Goal: Task Accomplishment & Management: Manage account settings

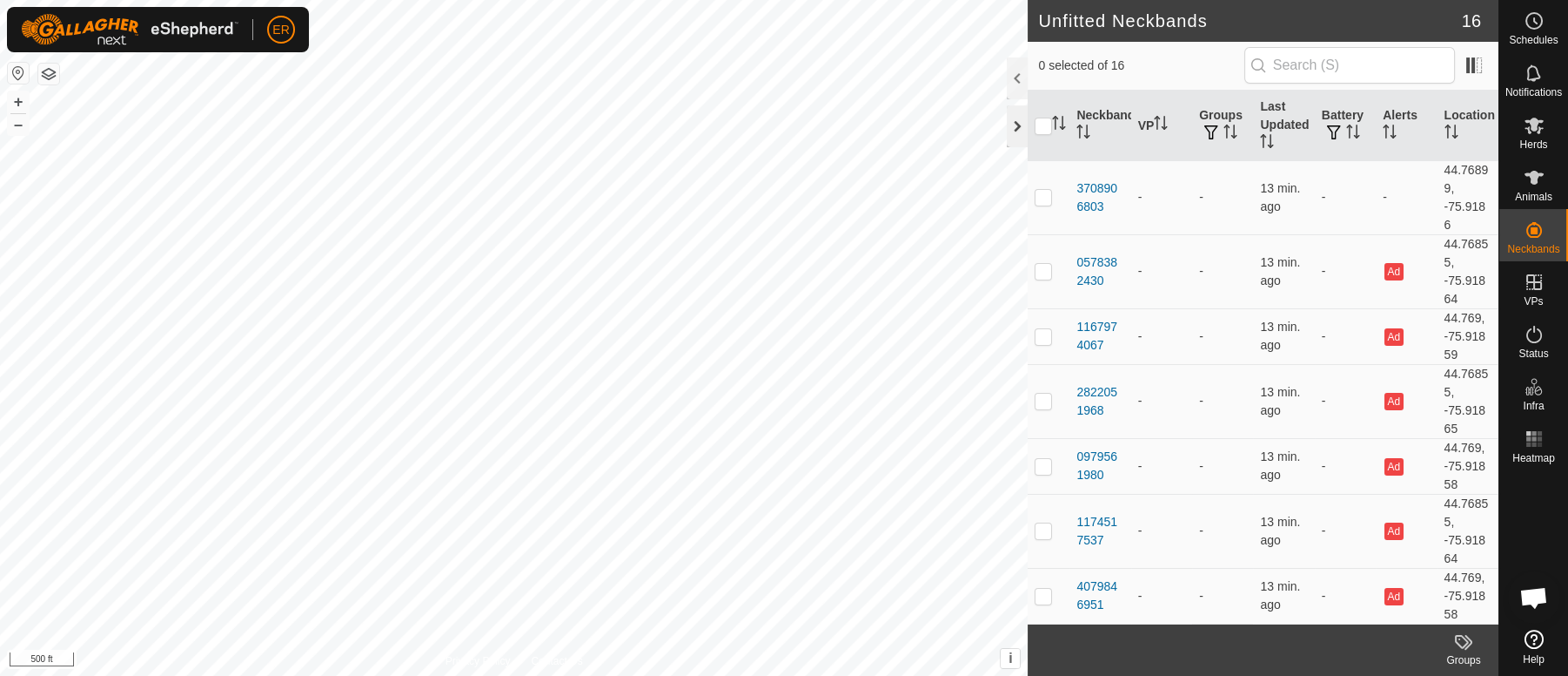
scroll to position [14459, 0]
click at [1529, 177] on icon at bounding box center [1534, 177] width 19 height 14
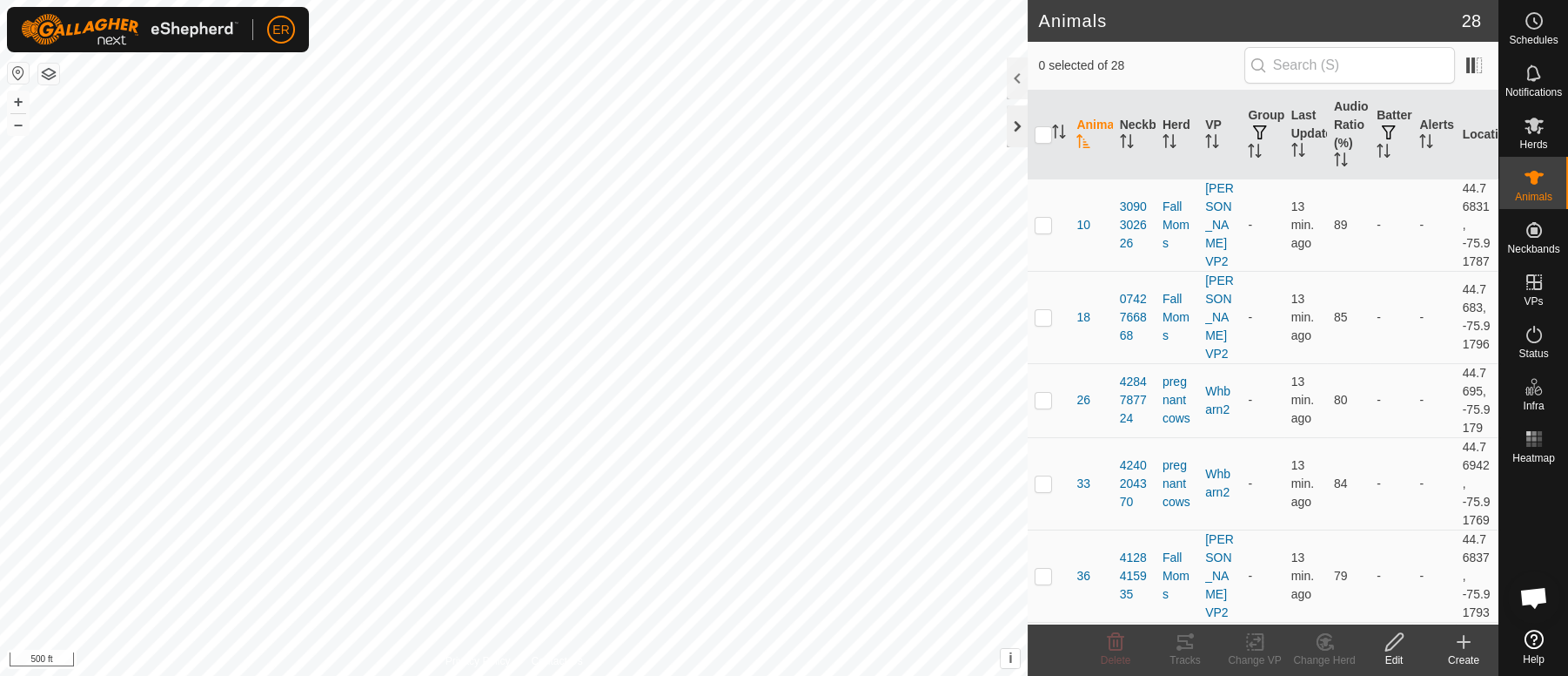
click at [1020, 125] on div at bounding box center [1017, 125] width 20 height 42
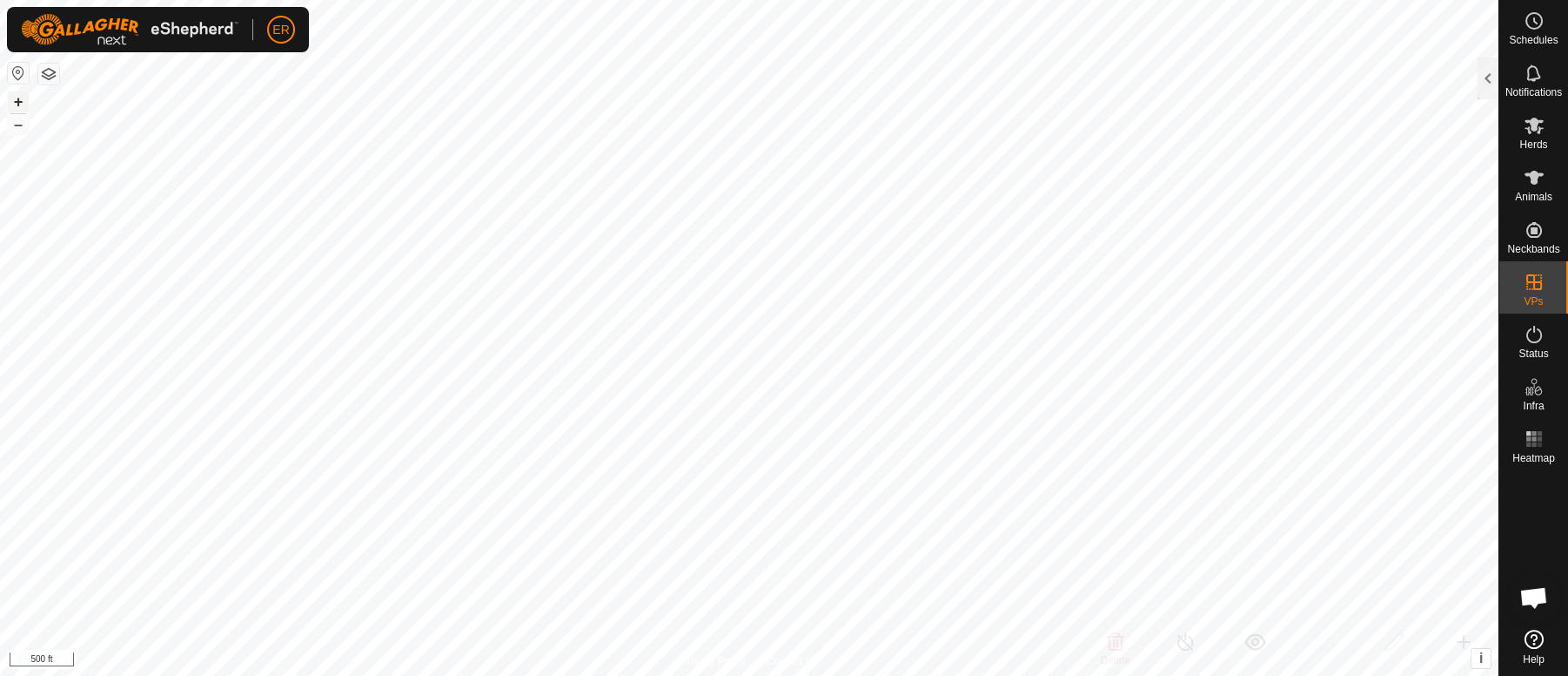
click at [16, 105] on button "+" at bounding box center [17, 101] width 20 height 20
click at [17, 100] on button "+" at bounding box center [17, 101] width 20 height 20
click at [1485, 79] on div at bounding box center [1487, 78] width 20 height 42
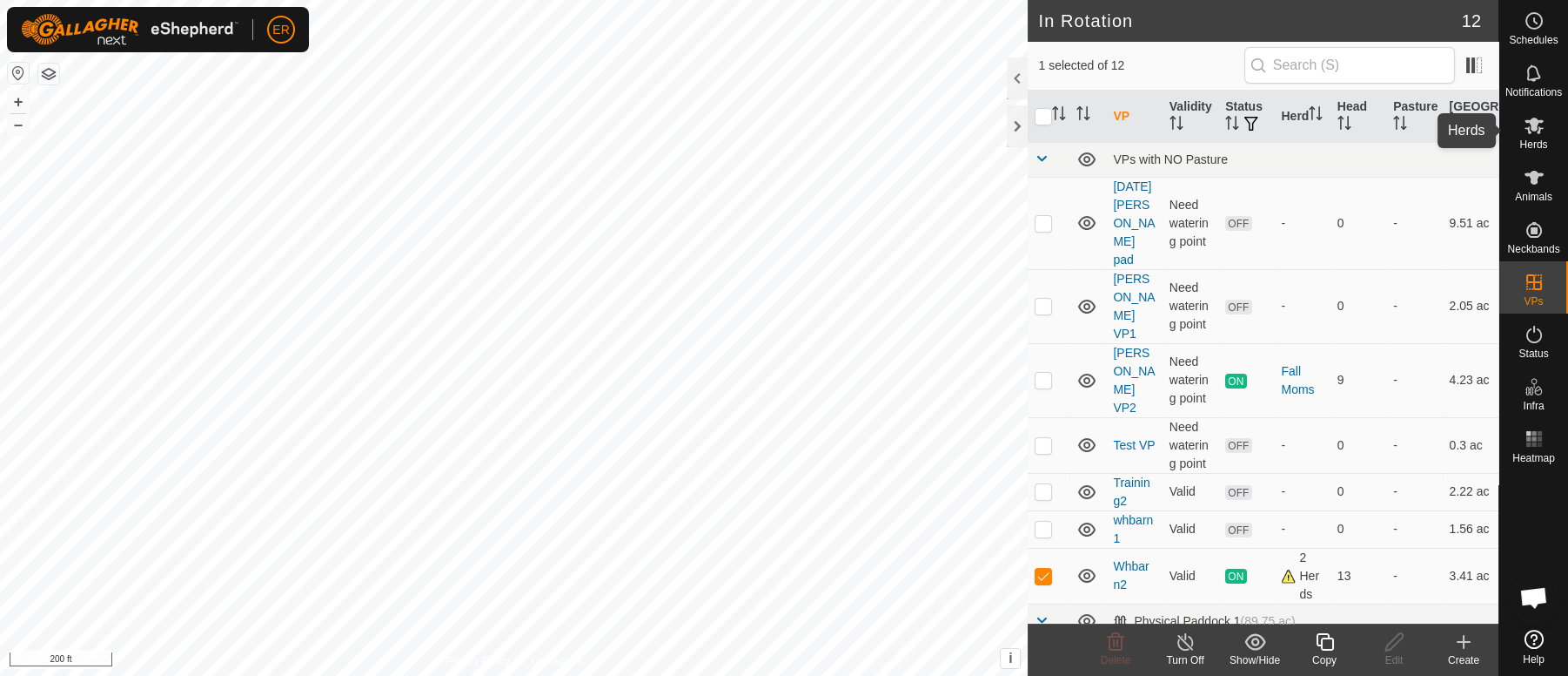
click at [1533, 136] on es-mob-svg-icon at bounding box center [1534, 125] width 31 height 28
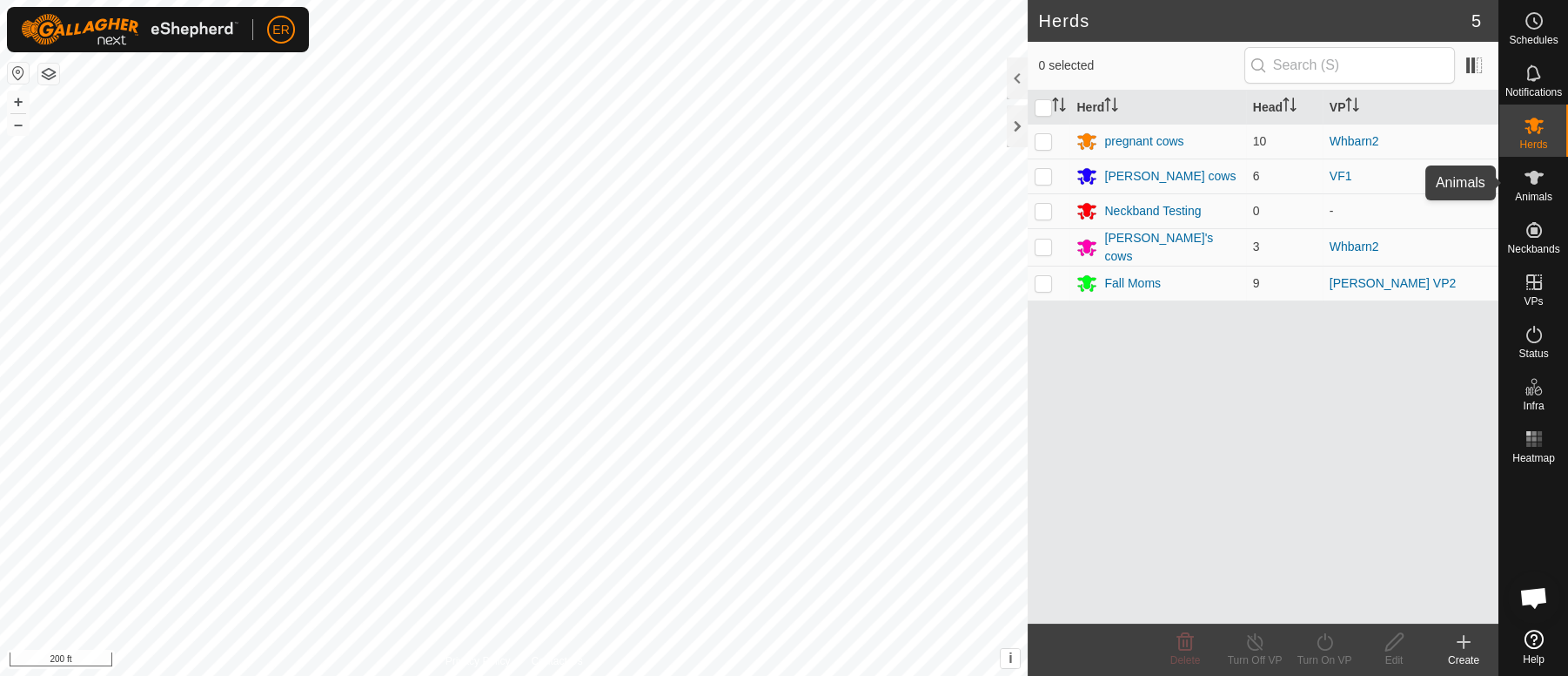
click at [1535, 176] on icon at bounding box center [1534, 177] width 19 height 14
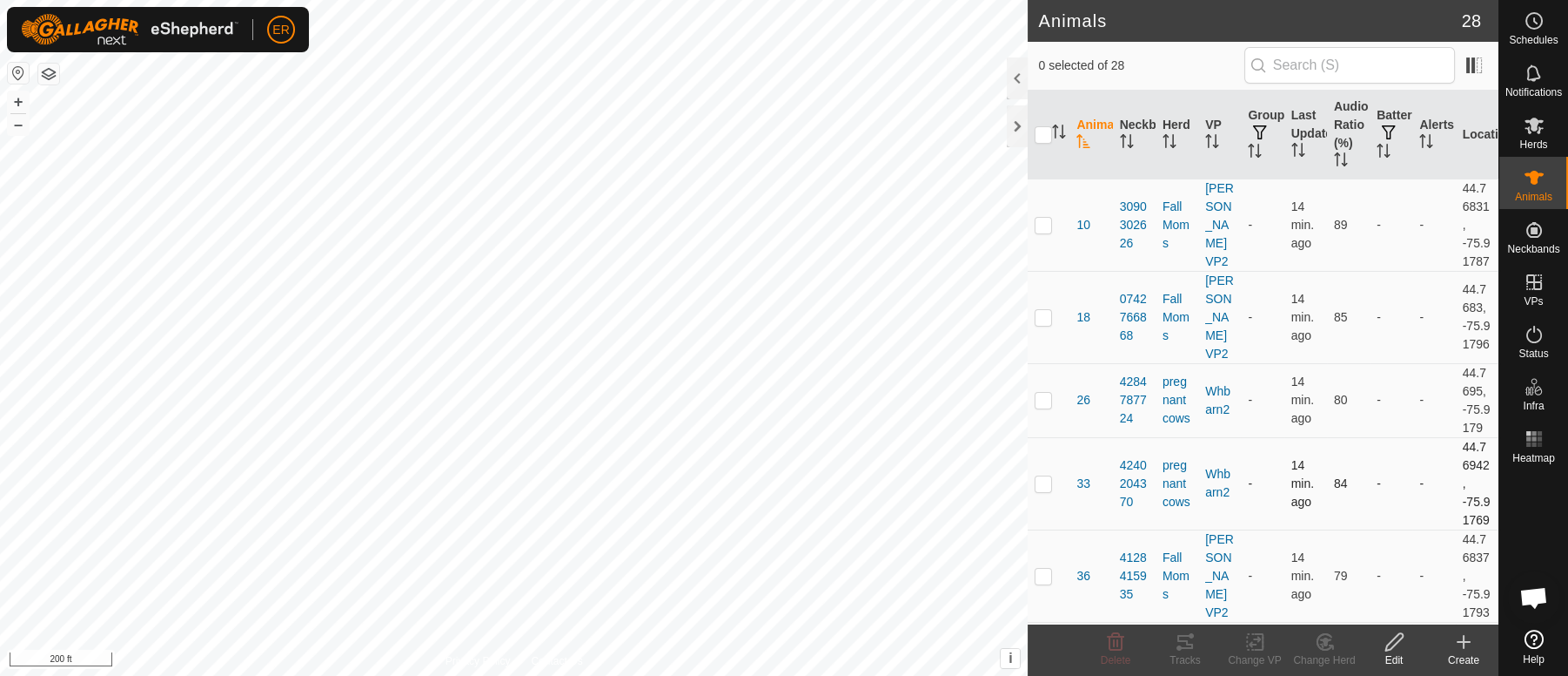
click at [1043, 490] on p-checkbox at bounding box center [1043, 483] width 17 height 14
click at [1325, 641] on icon at bounding box center [1325, 641] width 13 height 9
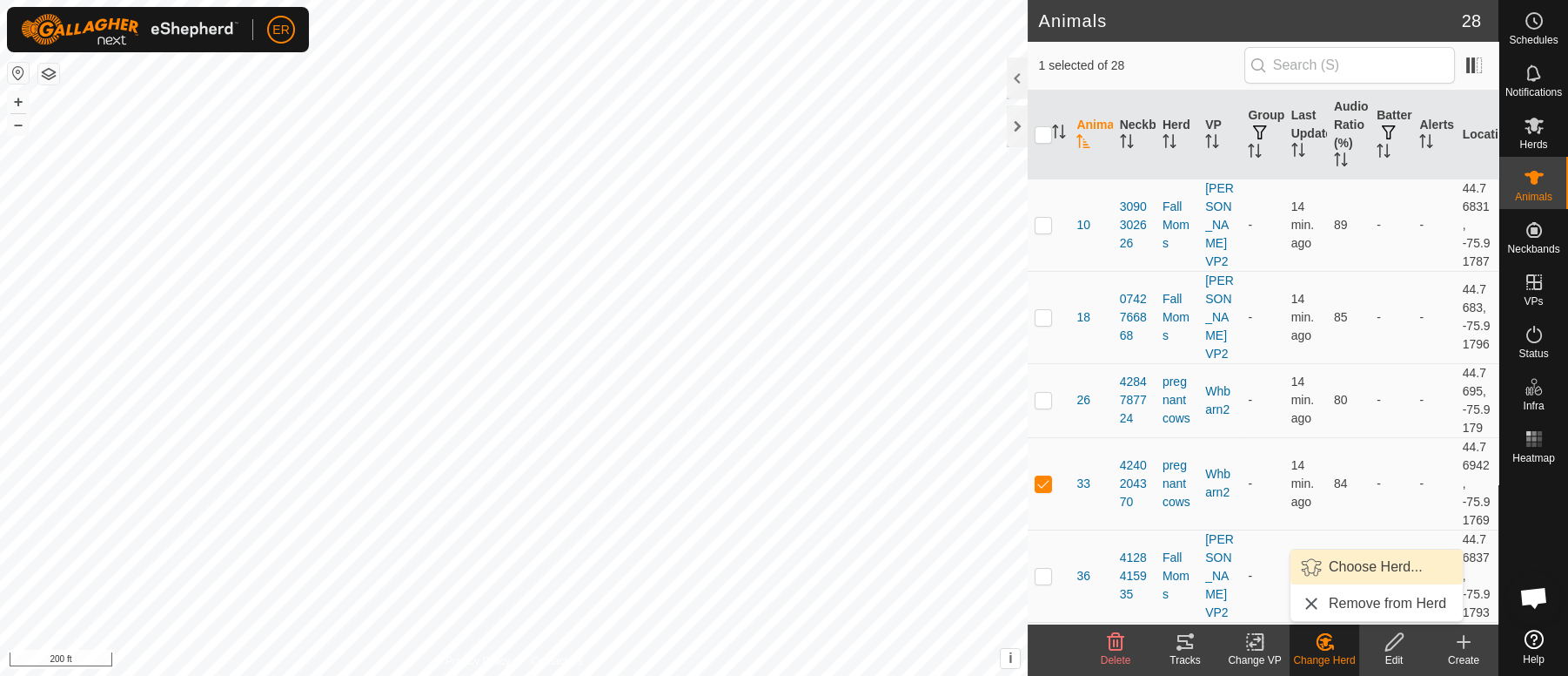
click at [1347, 567] on link "Choose Herd..." at bounding box center [1376, 567] width 172 height 35
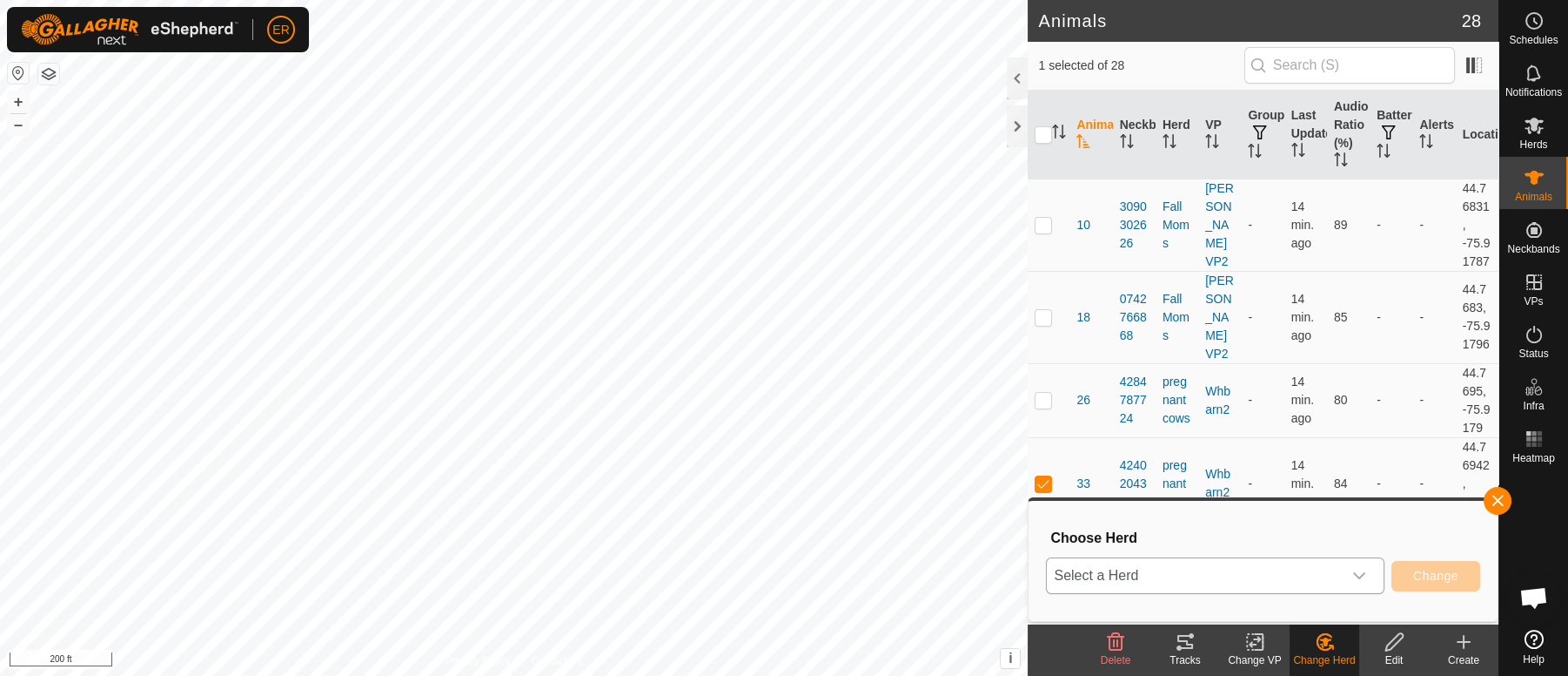
click at [1364, 579] on icon "dropdown trigger" at bounding box center [1359, 576] width 14 height 14
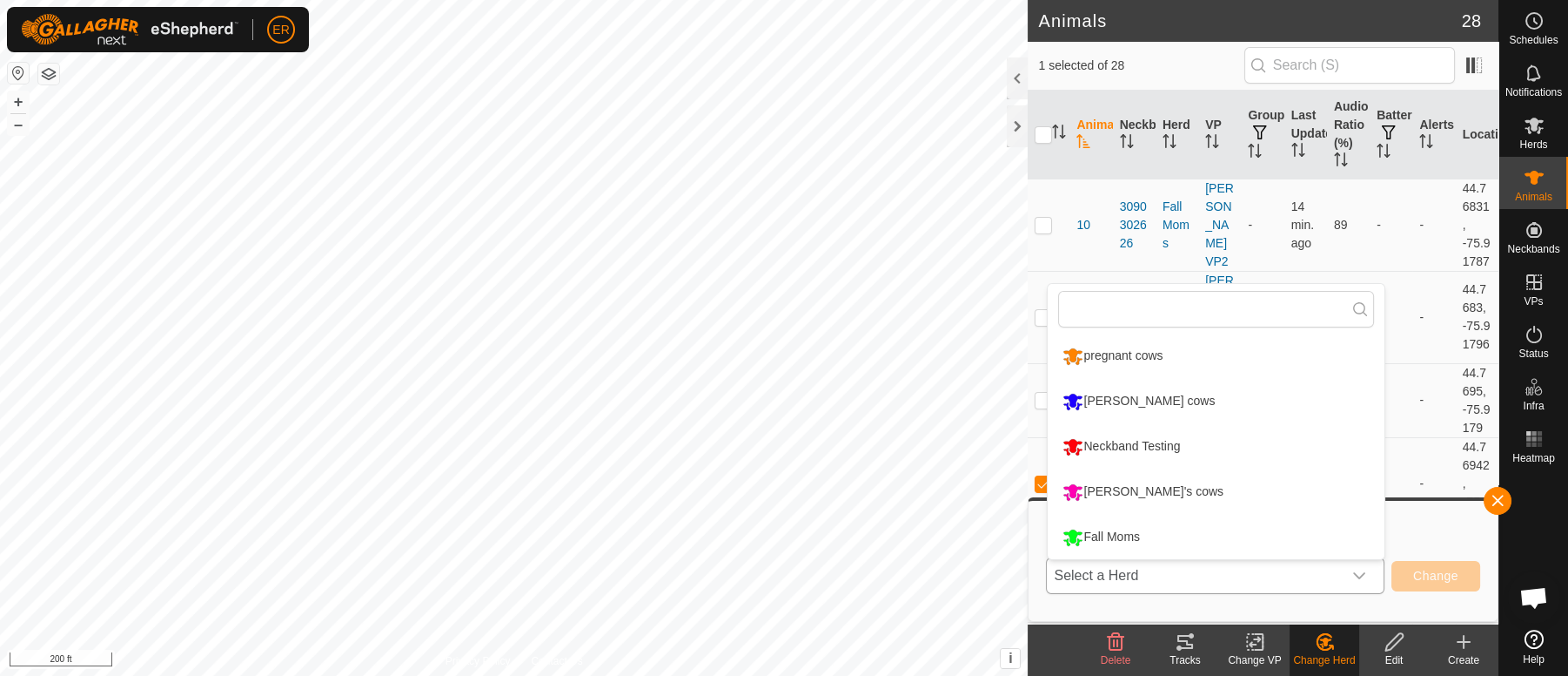
click at [1123, 535] on li "Fall Moms" at bounding box center [1216, 537] width 336 height 44
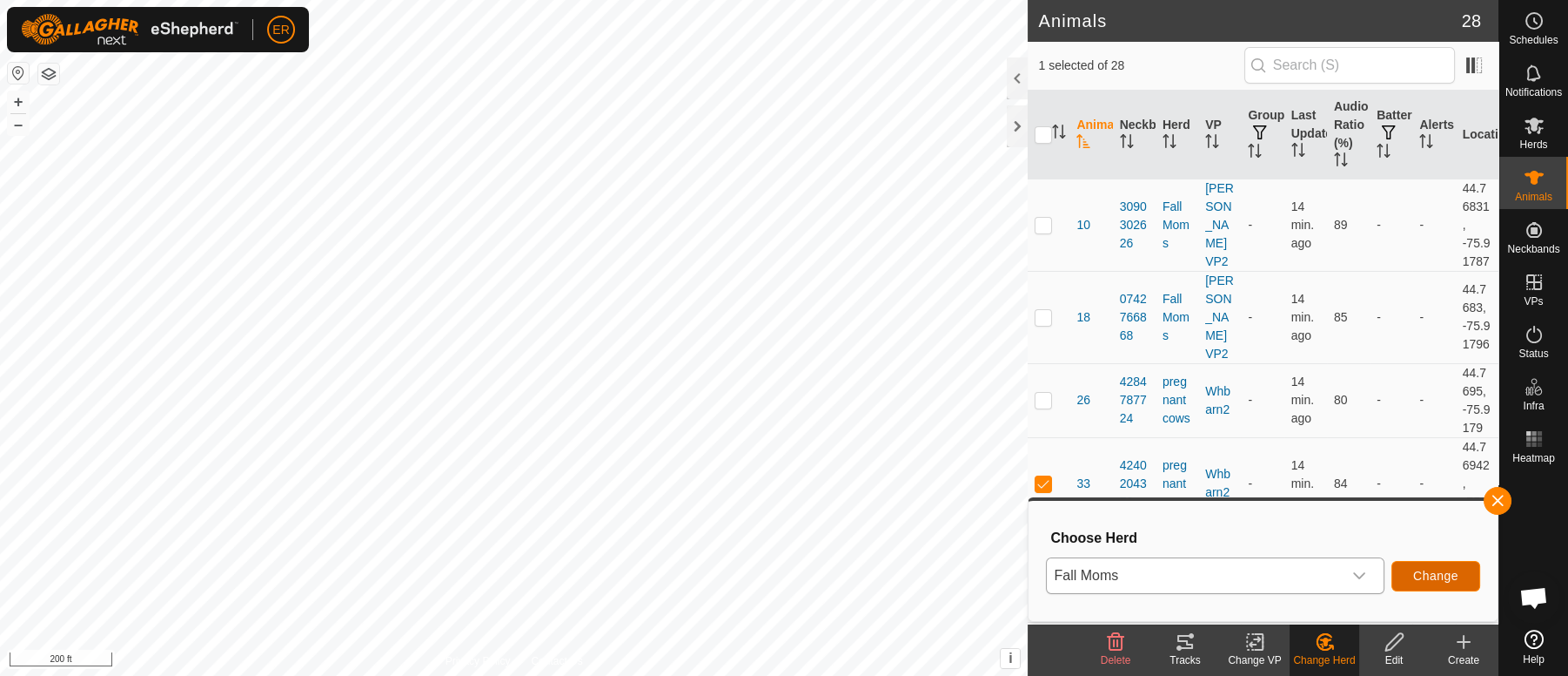
click at [1428, 572] on span "Change" at bounding box center [1436, 576] width 46 height 14
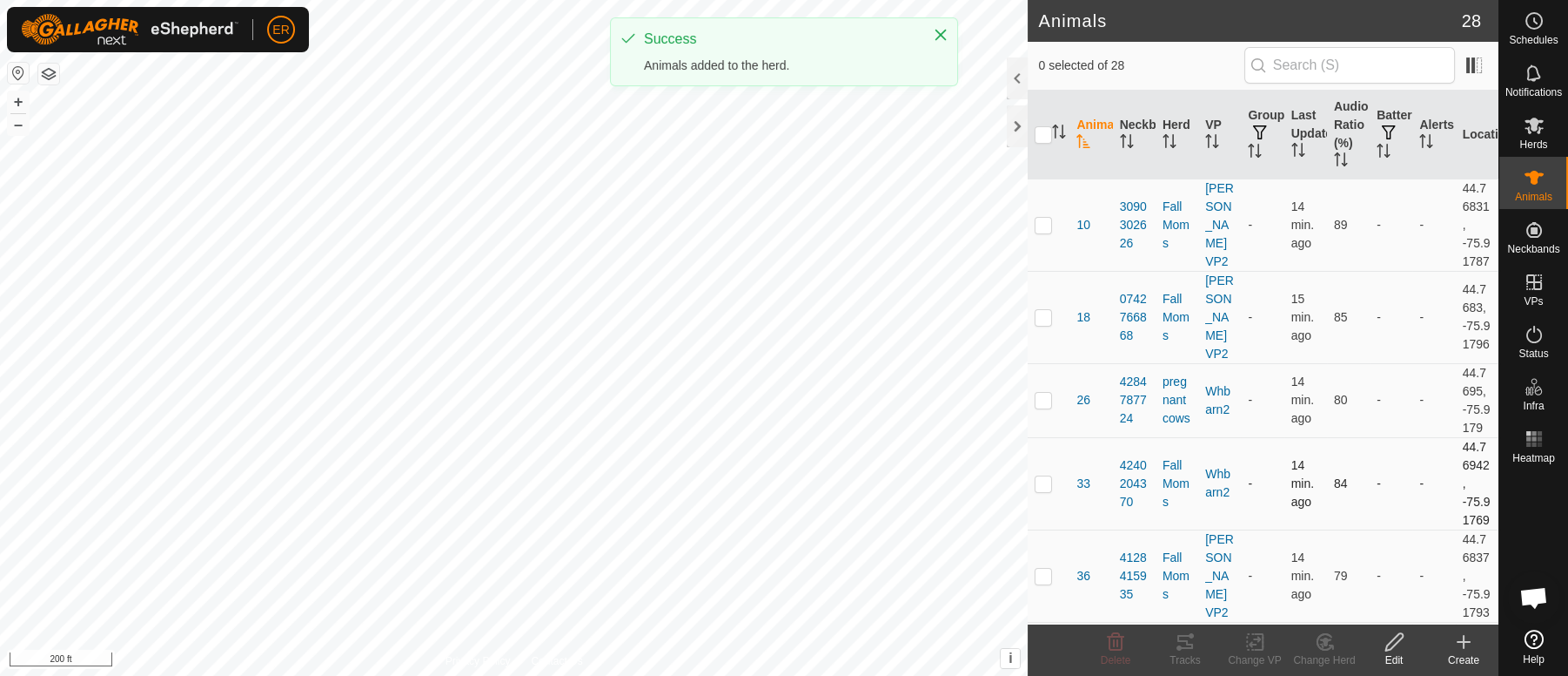
click at [1043, 490] on p-checkbox at bounding box center [1043, 483] width 17 height 14
checkbox input "true"
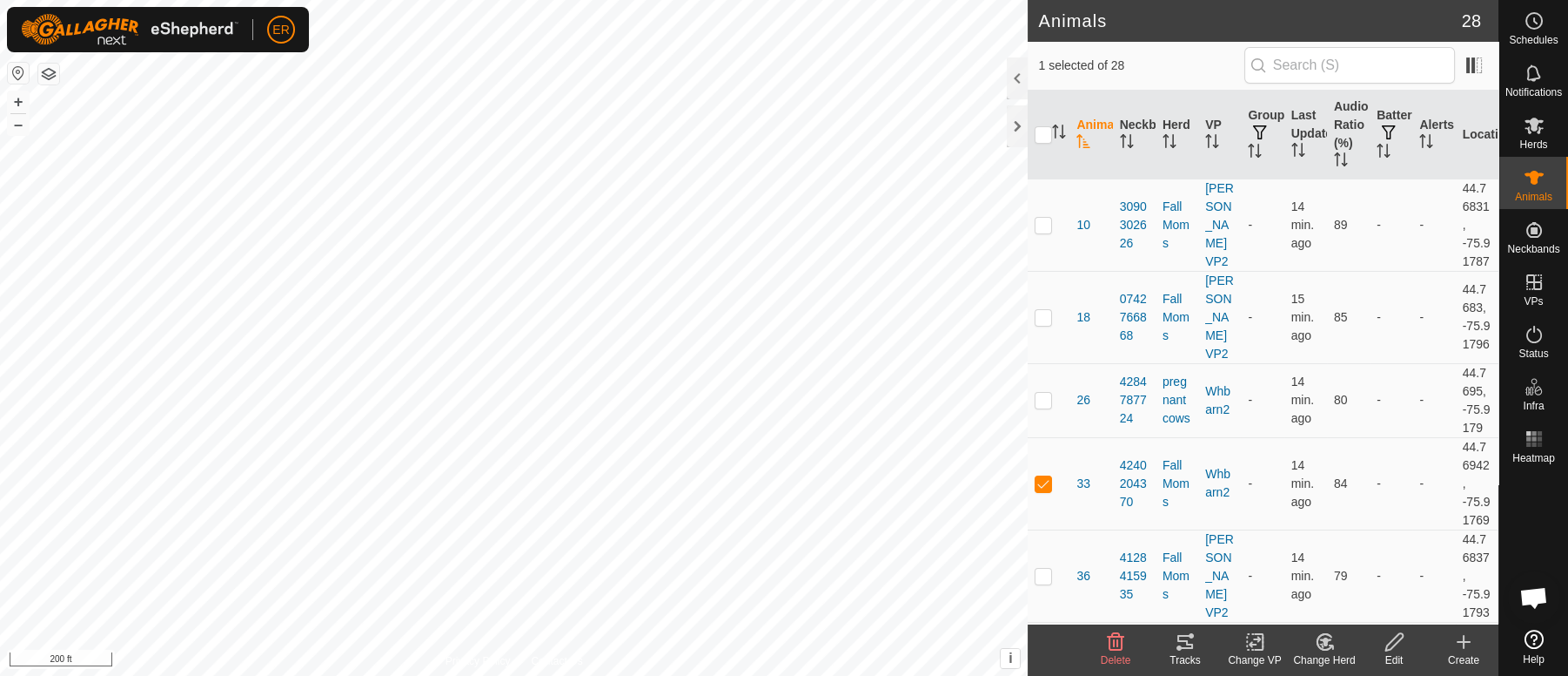
click at [1247, 641] on rect at bounding box center [1255, 642] width 16 height 16
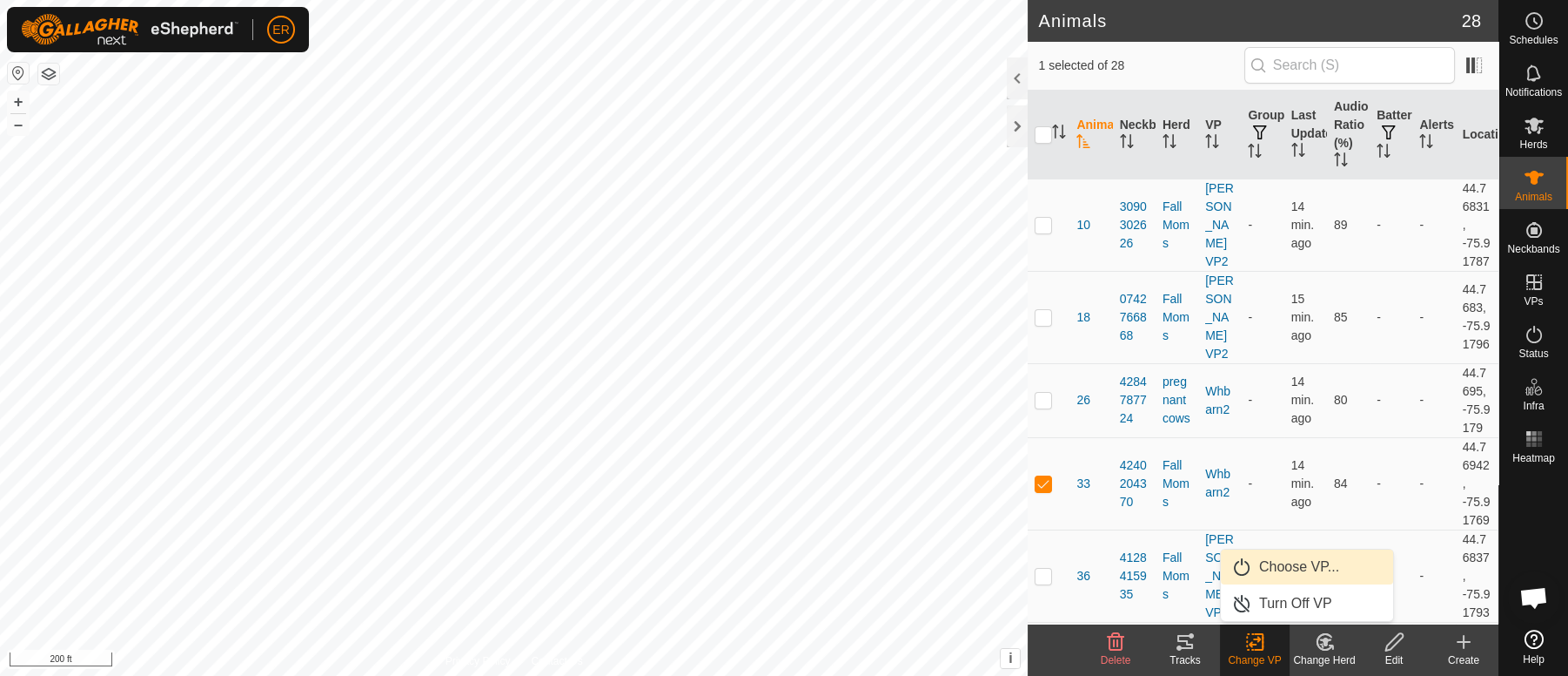
click at [1283, 566] on link "Choose VP..." at bounding box center [1307, 567] width 172 height 35
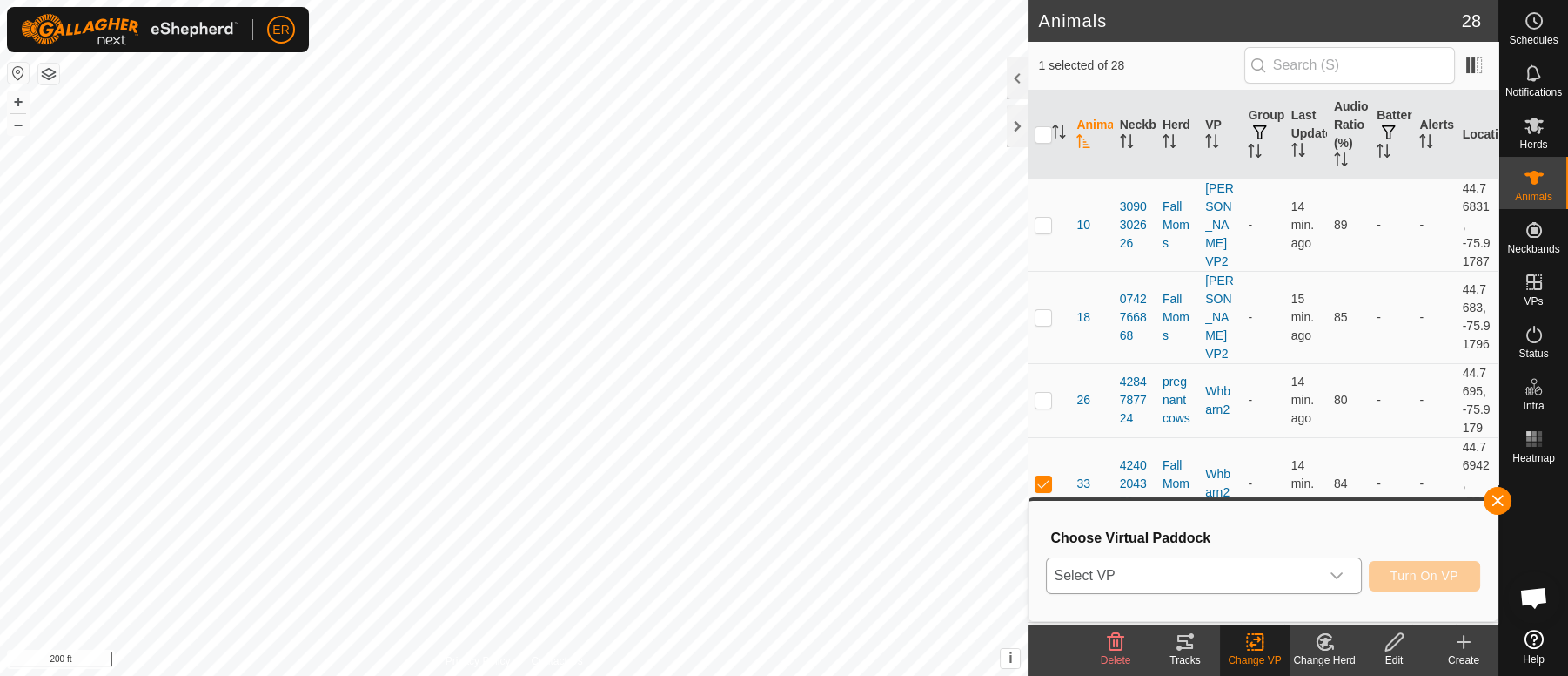
click at [1334, 580] on icon "dropdown trigger" at bounding box center [1337, 576] width 14 height 14
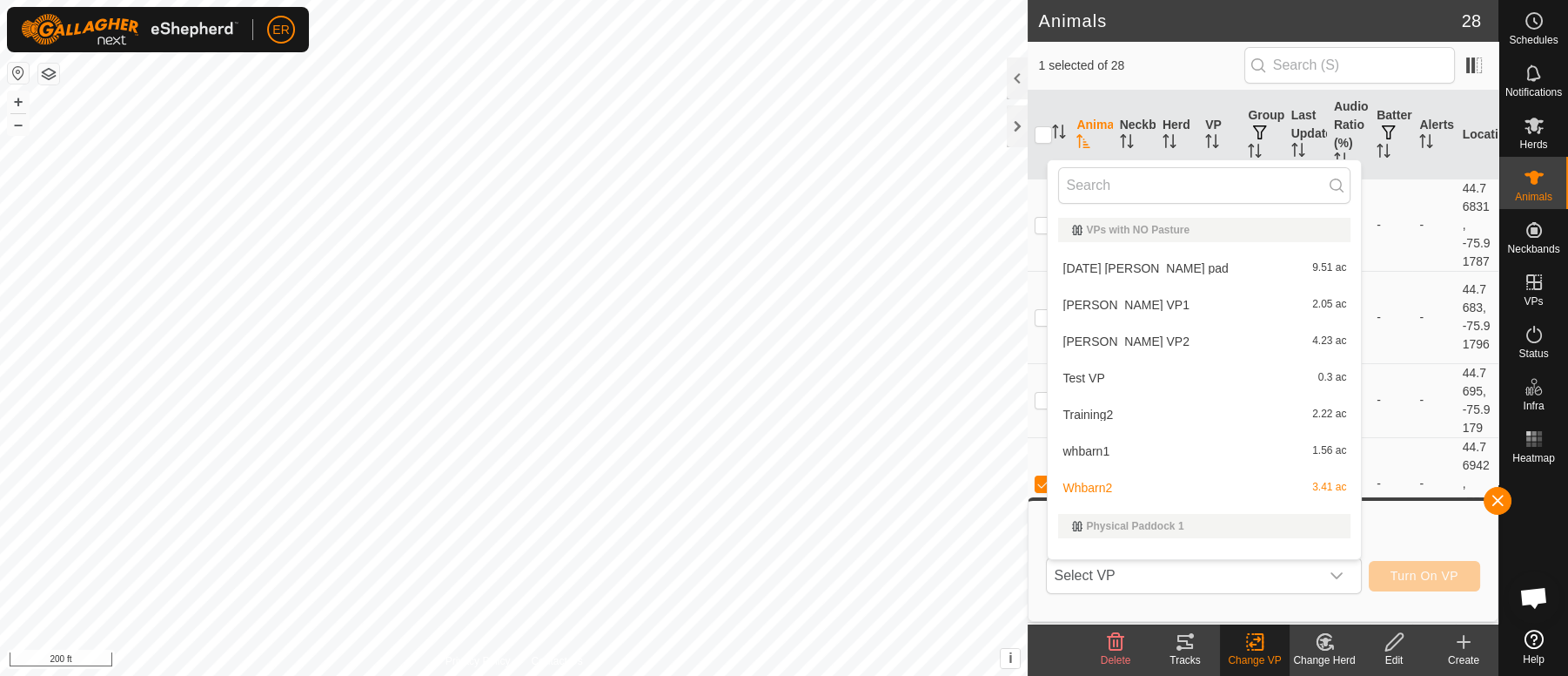
scroll to position [22, 0]
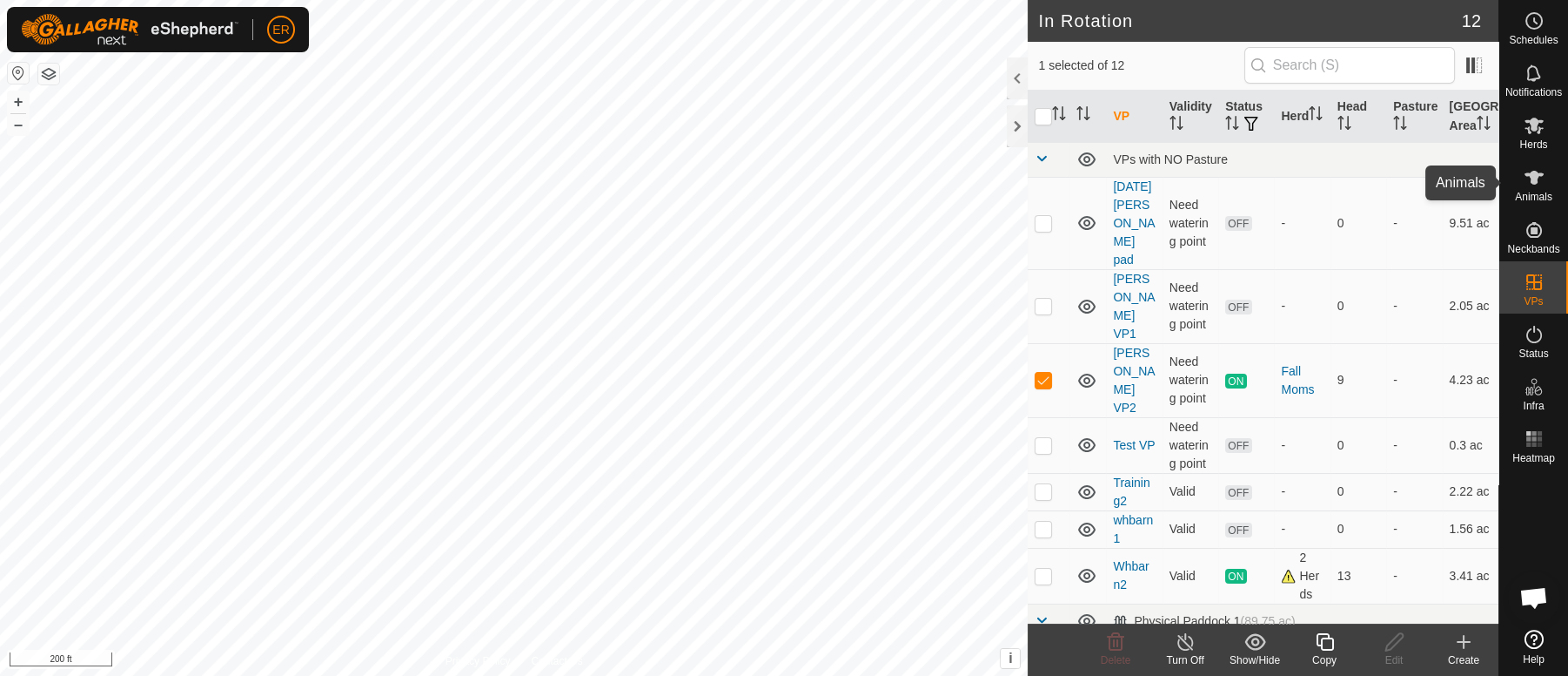
click at [1538, 183] on icon at bounding box center [1534, 177] width 20 height 20
checkbox input "false"
click at [1536, 181] on icon at bounding box center [1534, 177] width 19 height 14
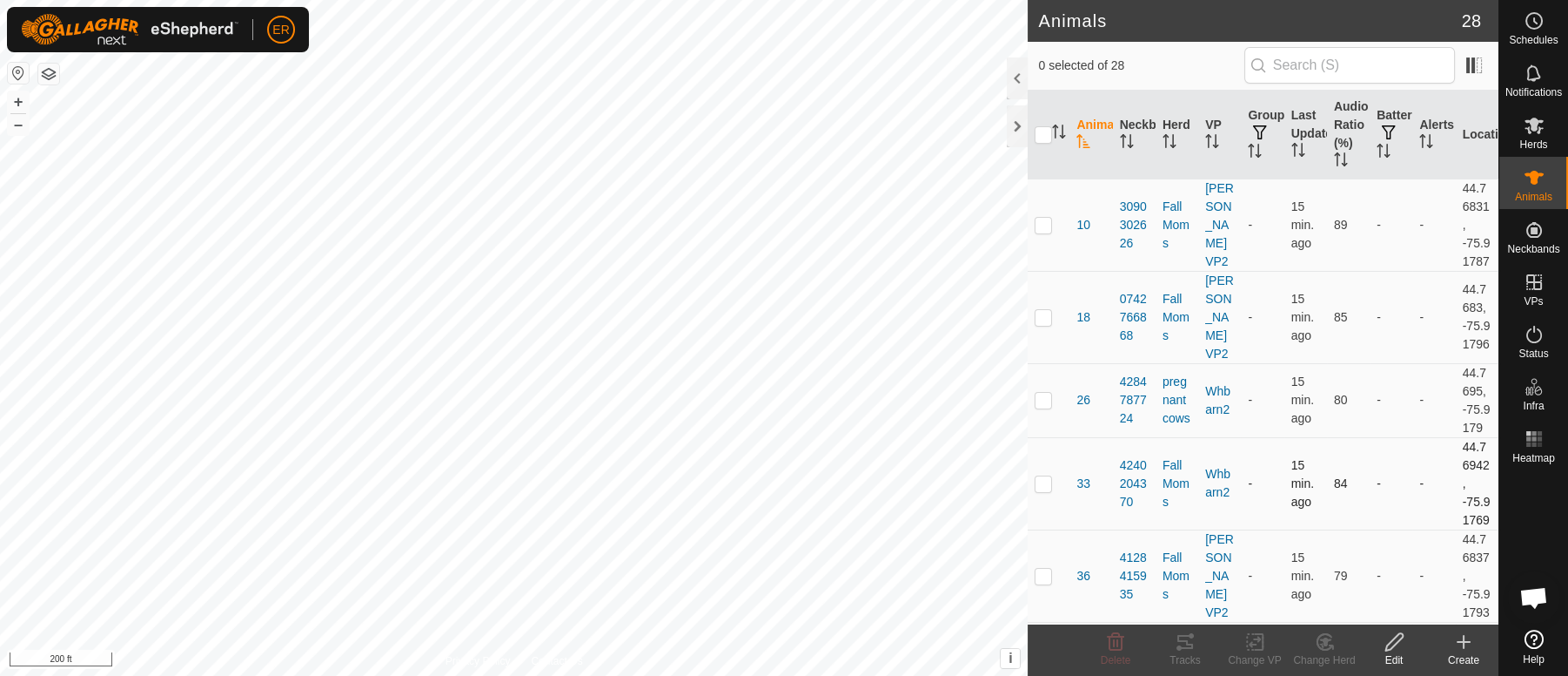
click at [1043, 490] on p-checkbox at bounding box center [1043, 483] width 17 height 14
checkbox input "true"
click at [1259, 636] on icon at bounding box center [1255, 641] width 21 height 20
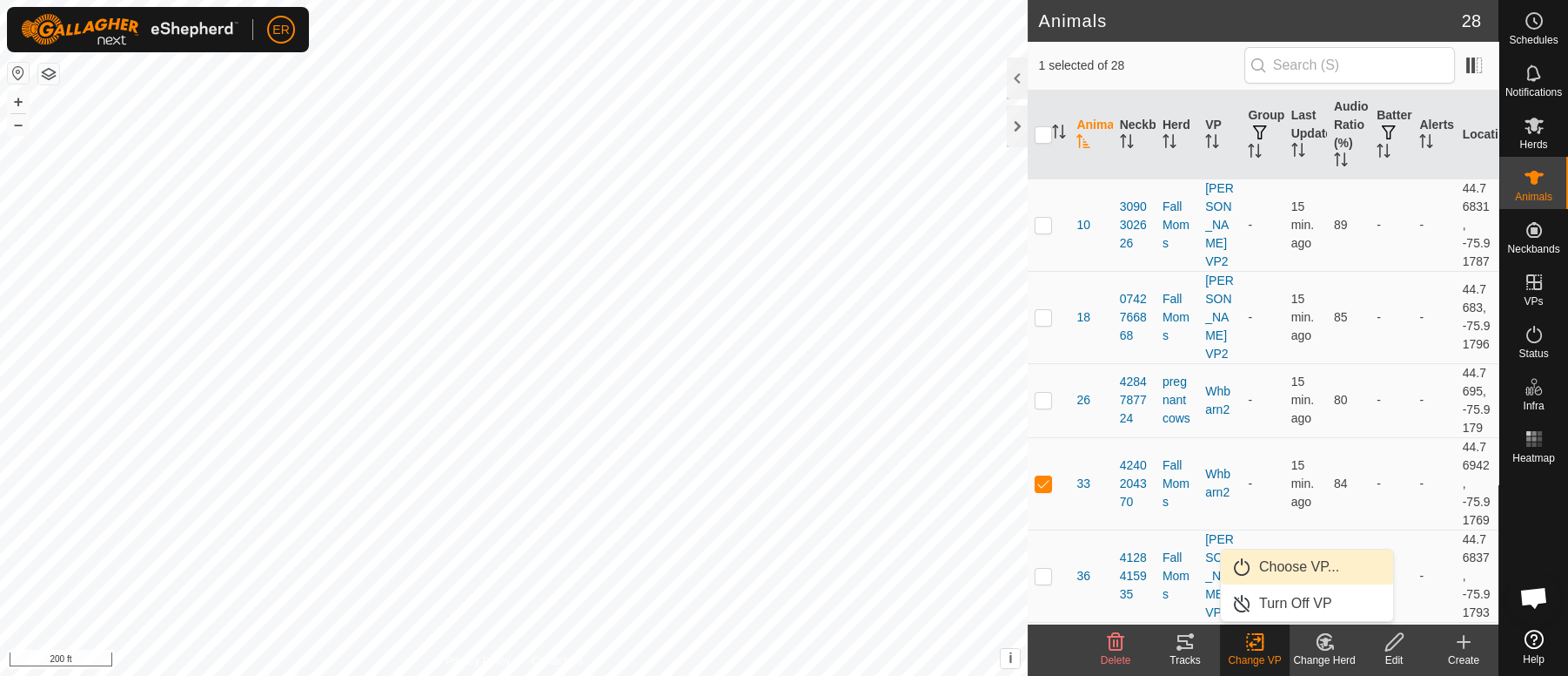
click at [1286, 569] on link "Choose VP..." at bounding box center [1307, 567] width 172 height 35
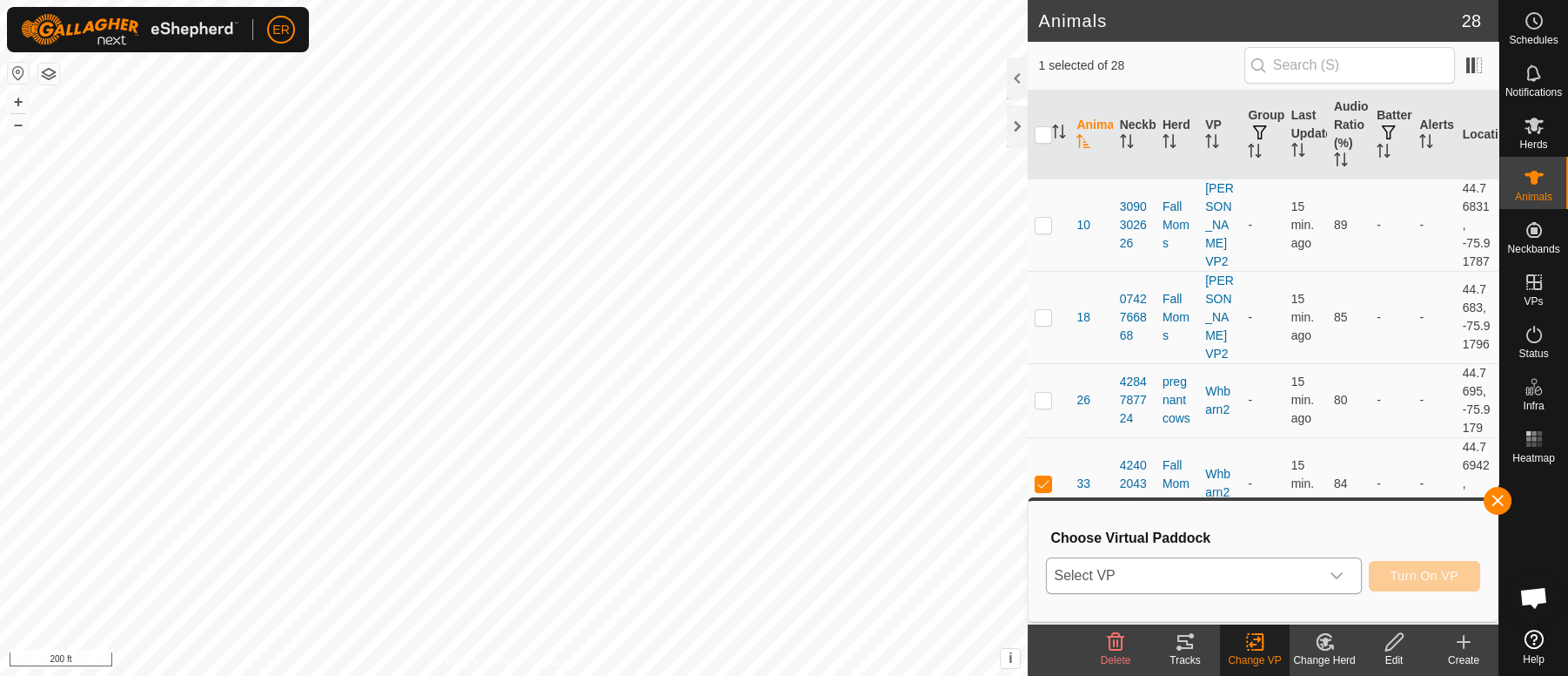
click at [1341, 578] on icon "dropdown trigger" at bounding box center [1337, 576] width 14 height 14
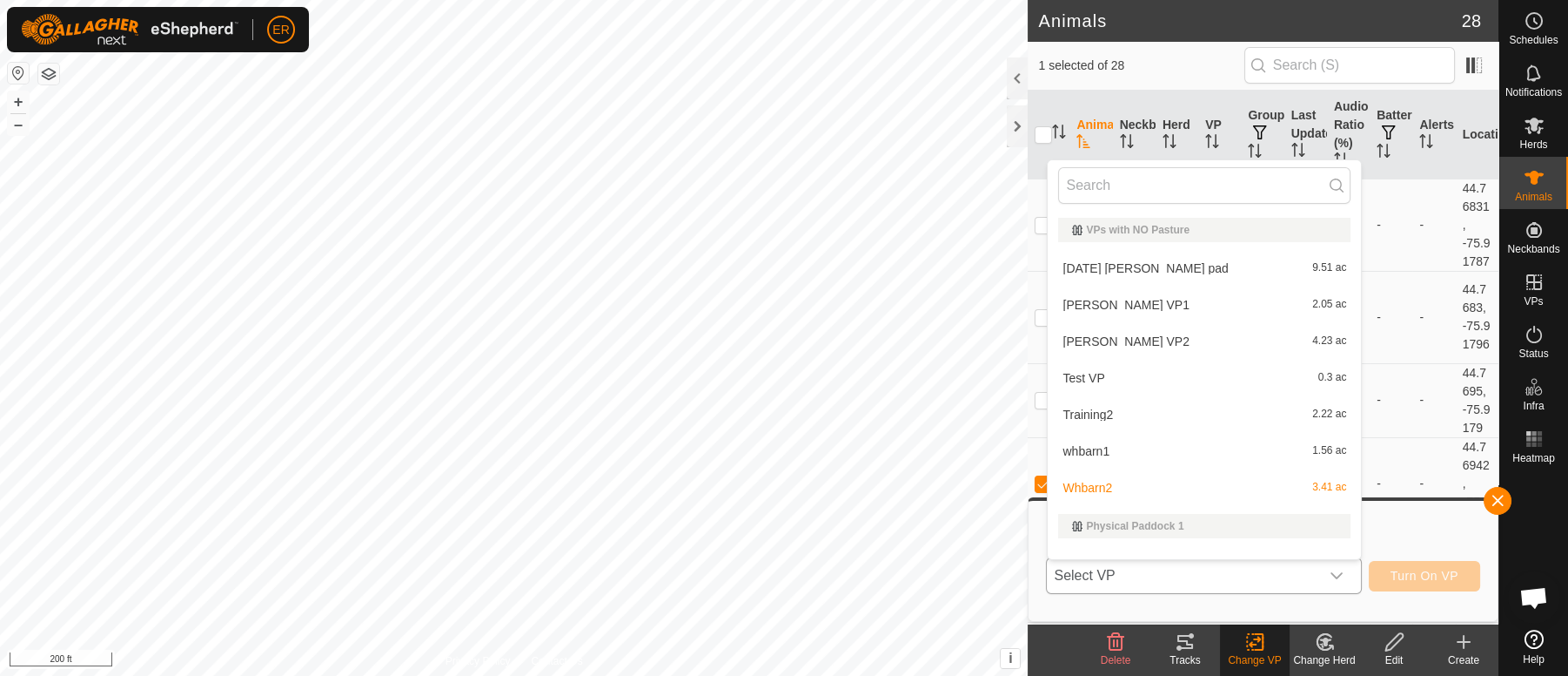
scroll to position [22, 0]
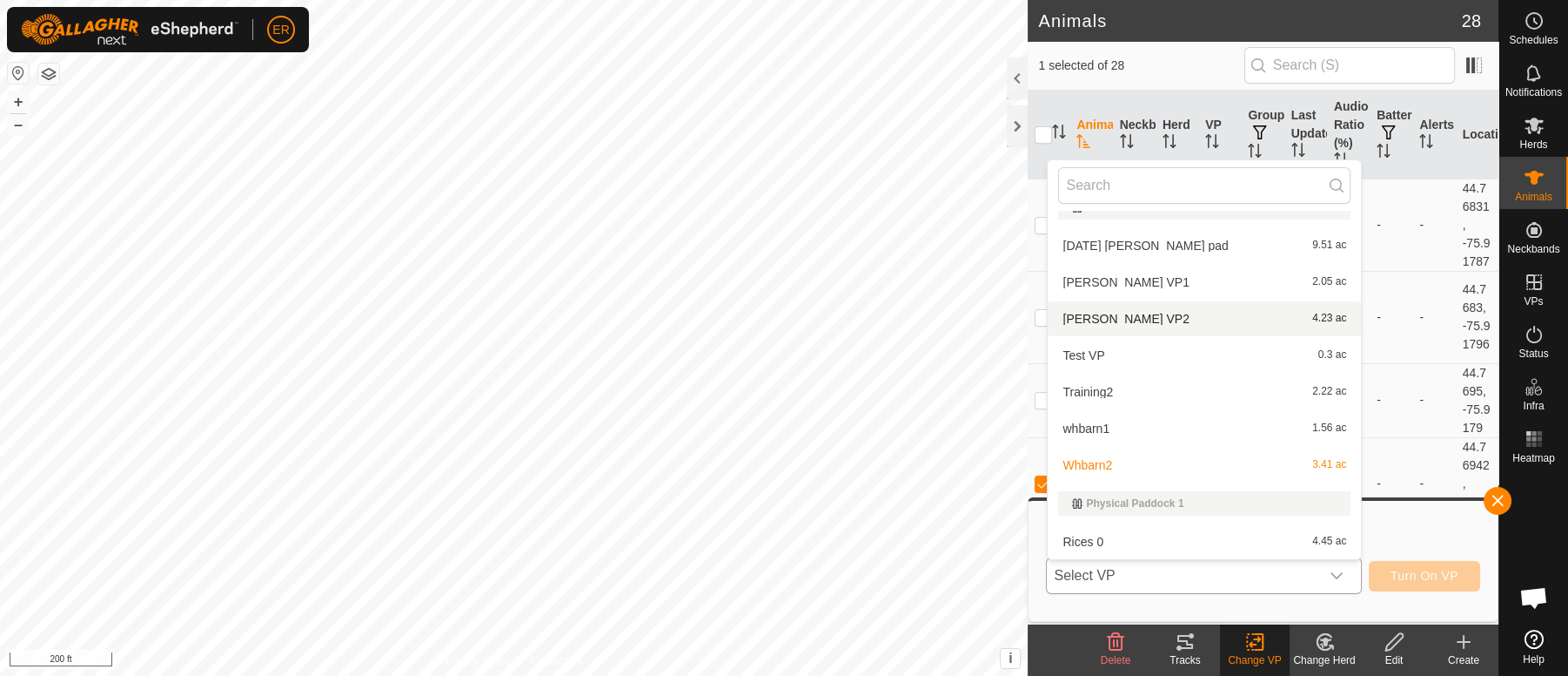
click at [1073, 318] on li "[PERSON_NAME] VP2 4.23 ac" at bounding box center [1204, 319] width 313 height 35
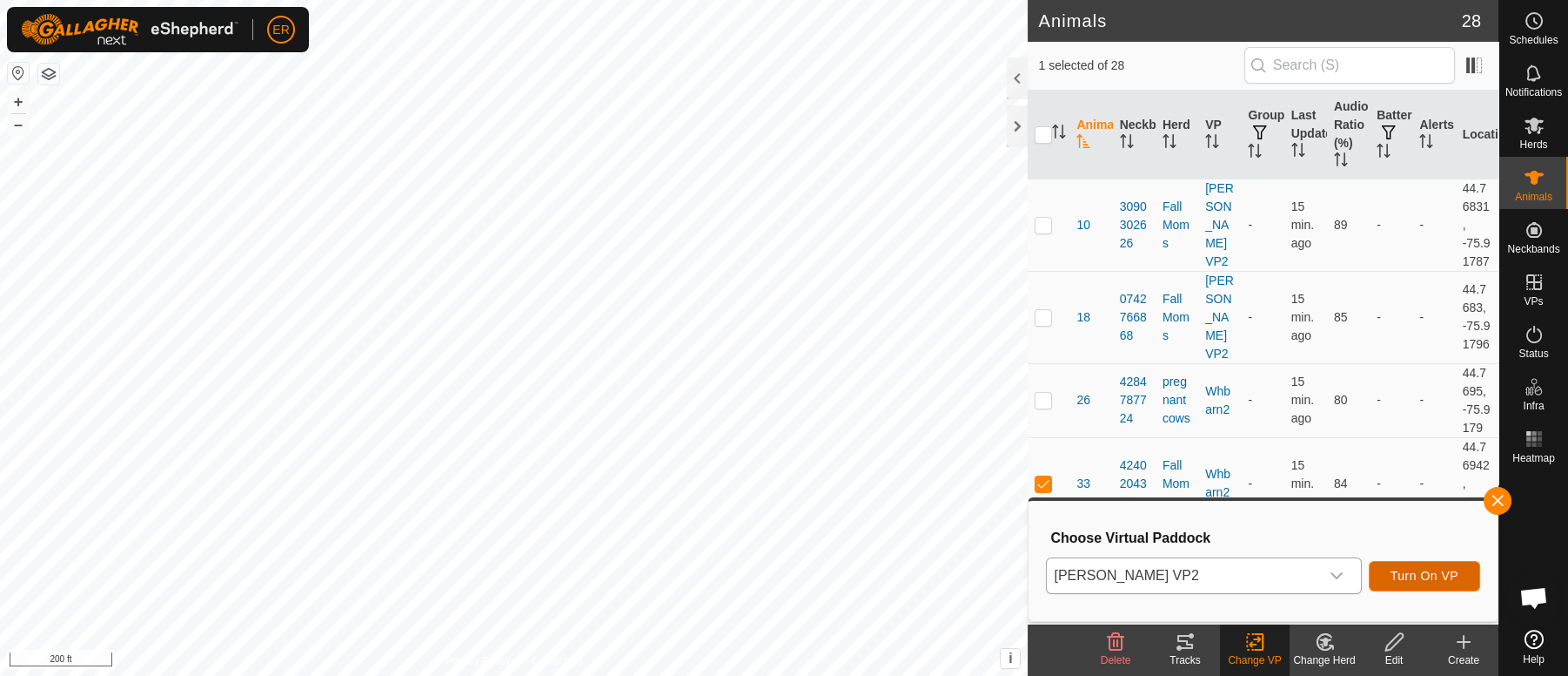
click at [1391, 570] on span "Turn On VP" at bounding box center [1425, 576] width 68 height 14
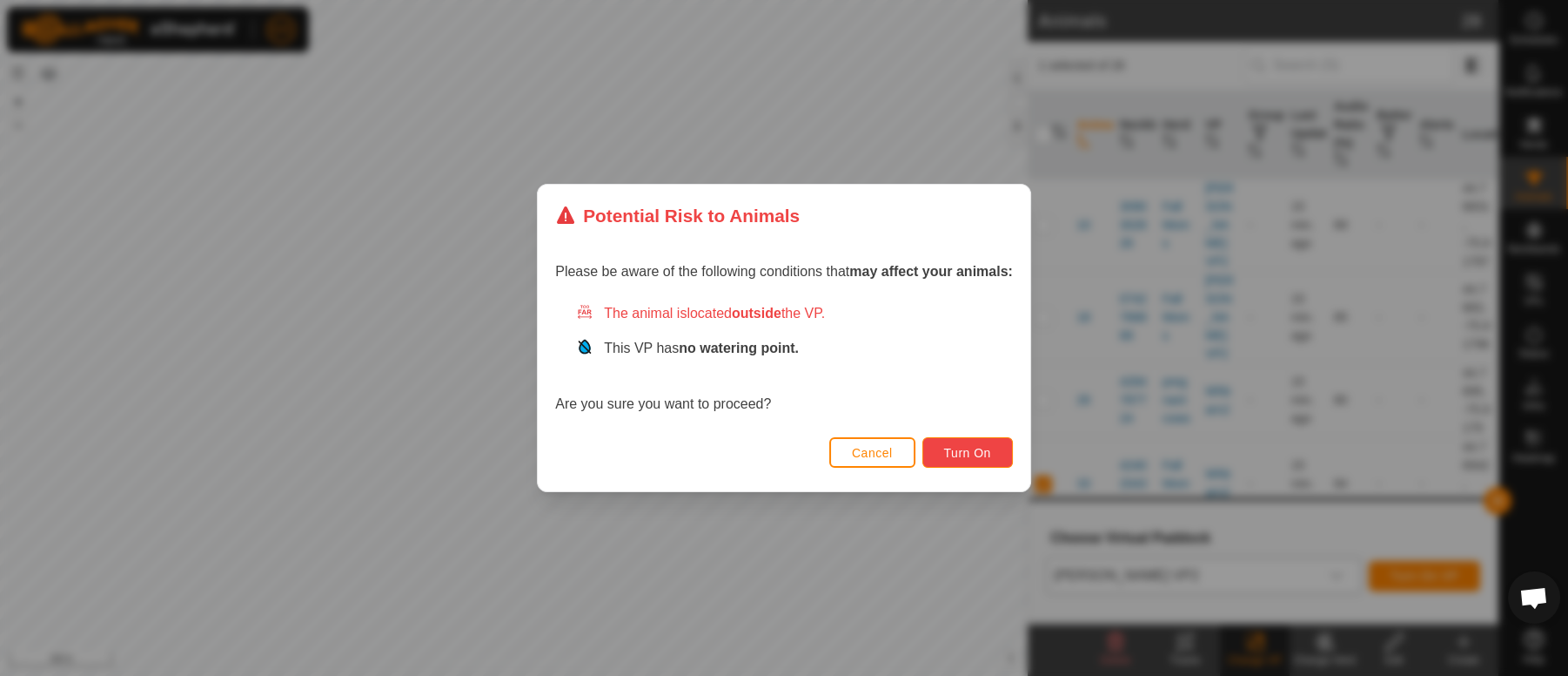
click at [993, 449] on button "Turn On" at bounding box center [967, 451] width 90 height 30
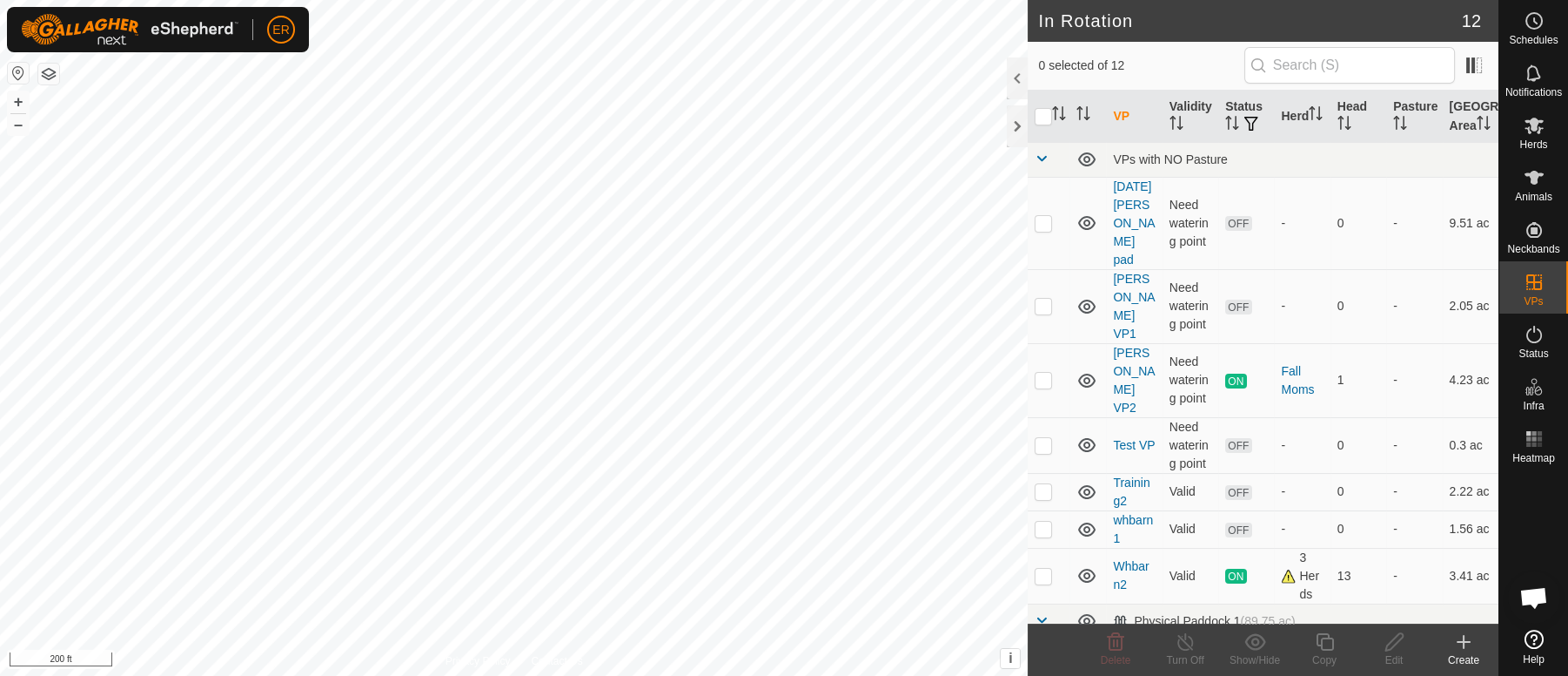
checkbox input "true"
click at [1182, 644] on icon at bounding box center [1186, 641] width 21 height 20
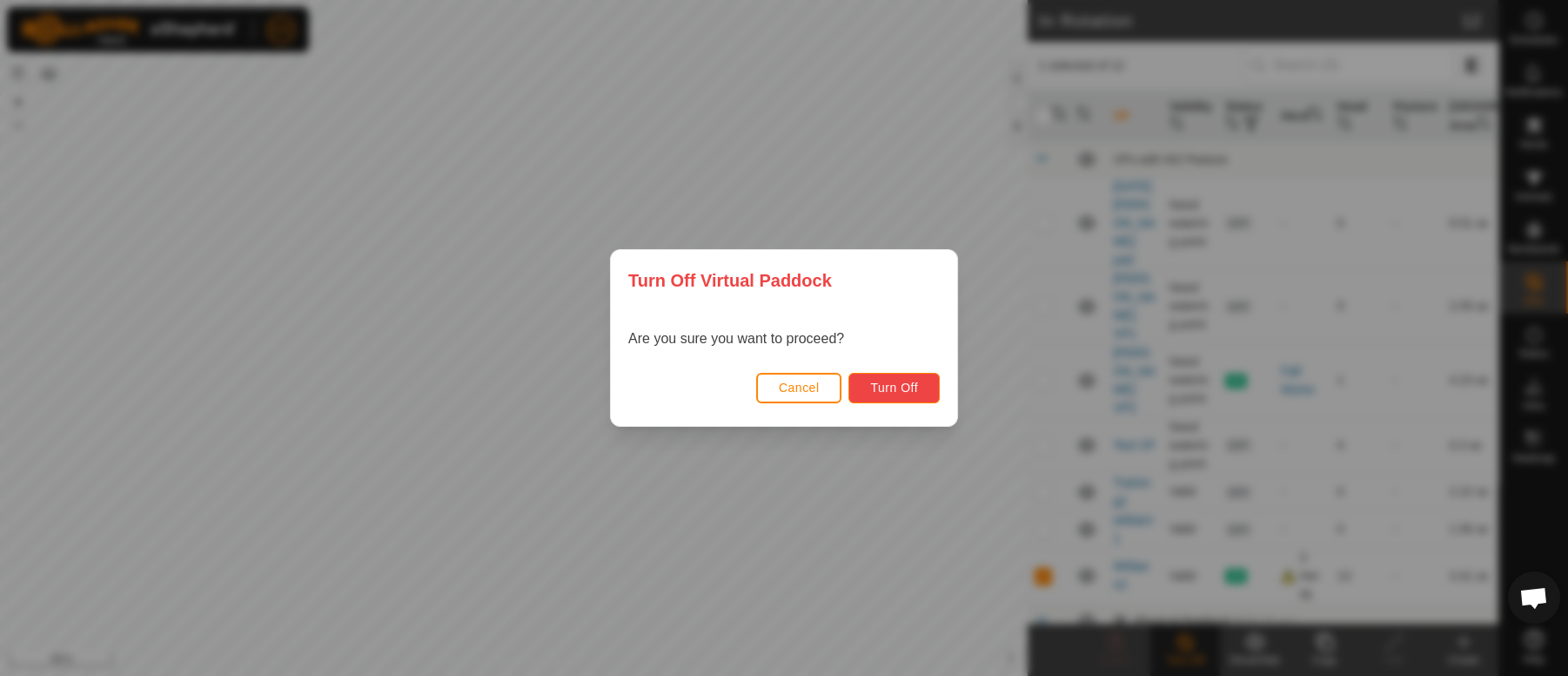
click at [902, 386] on span "Turn Off" at bounding box center [893, 387] width 48 height 14
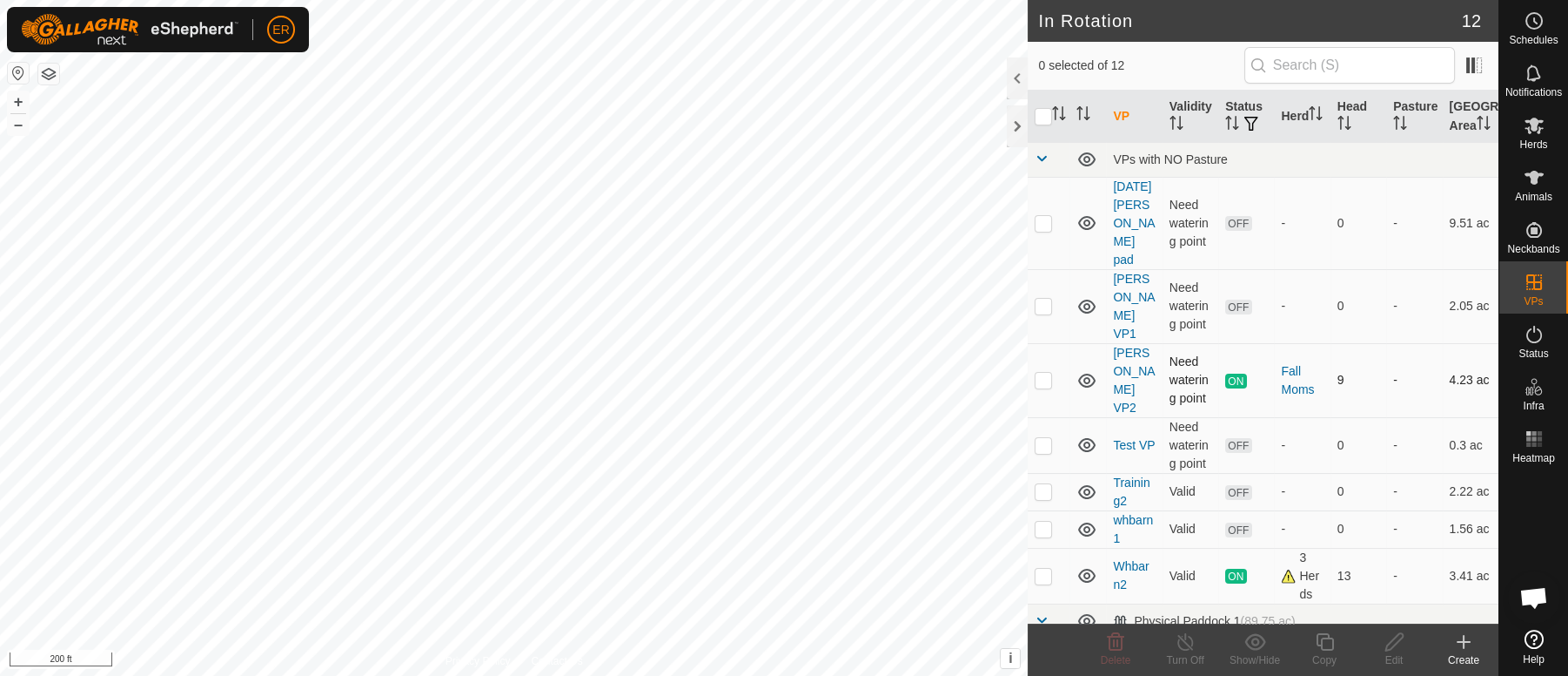
checkbox input "true"
click at [1184, 646] on icon at bounding box center [1186, 641] width 21 height 20
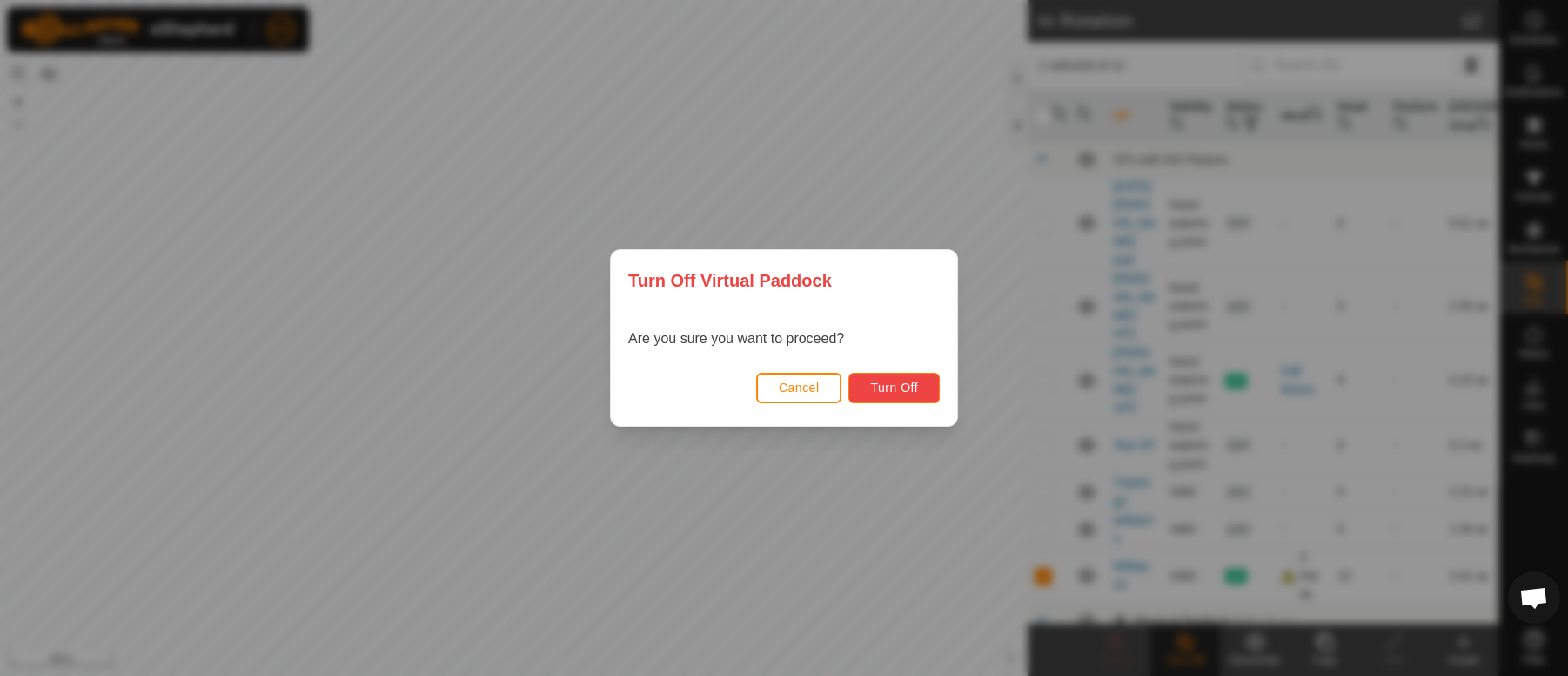
click at [889, 386] on span "Turn Off" at bounding box center [893, 387] width 48 height 14
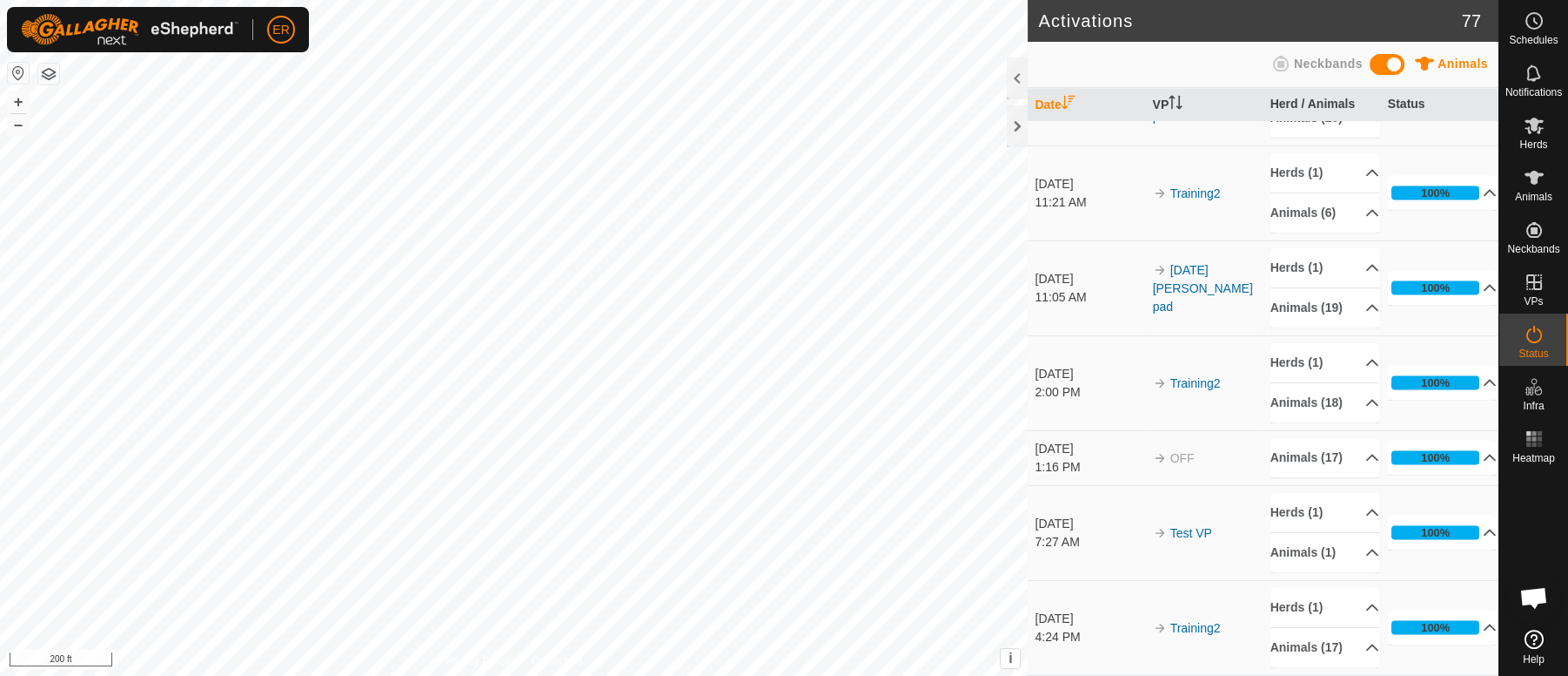
scroll to position [5001, 0]
click at [1184, 592] on td "Training2" at bounding box center [1204, 627] width 118 height 95
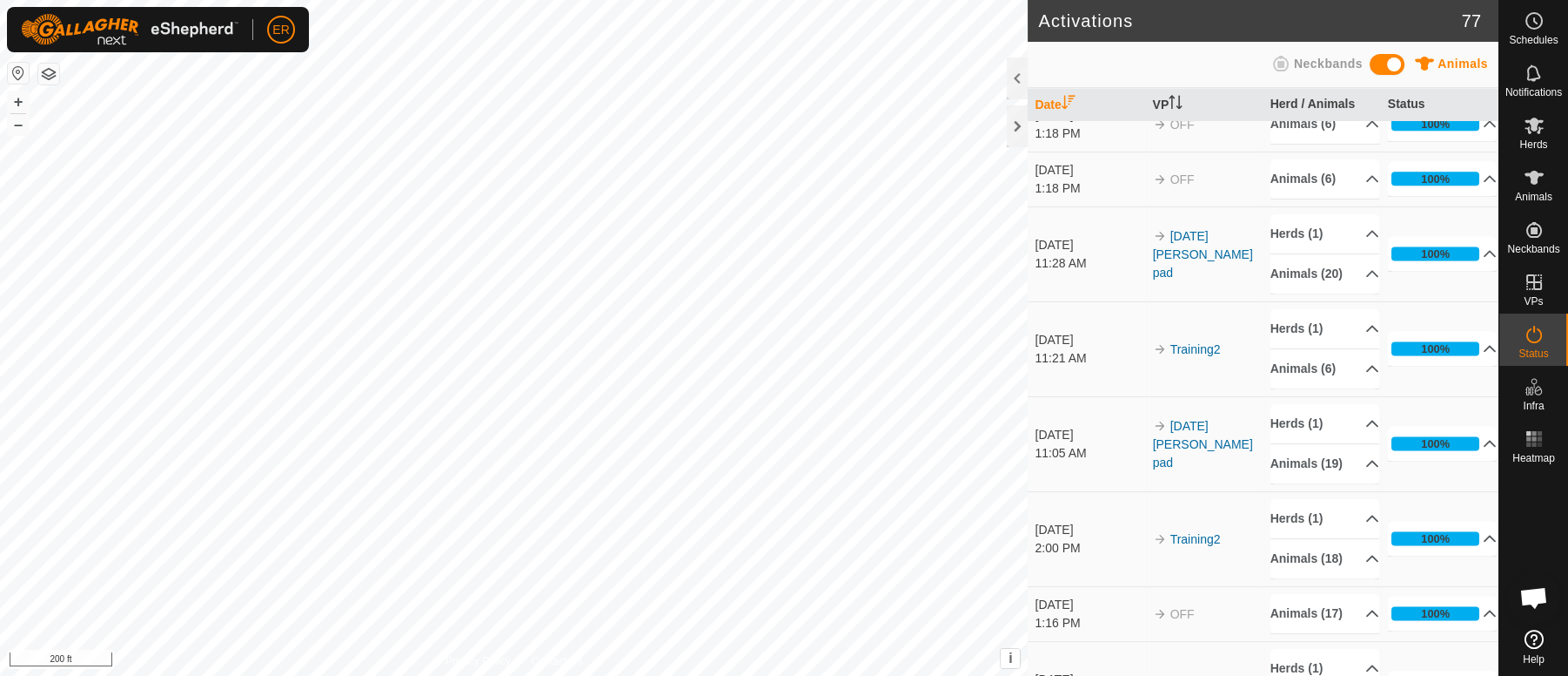
scroll to position [4590, 0]
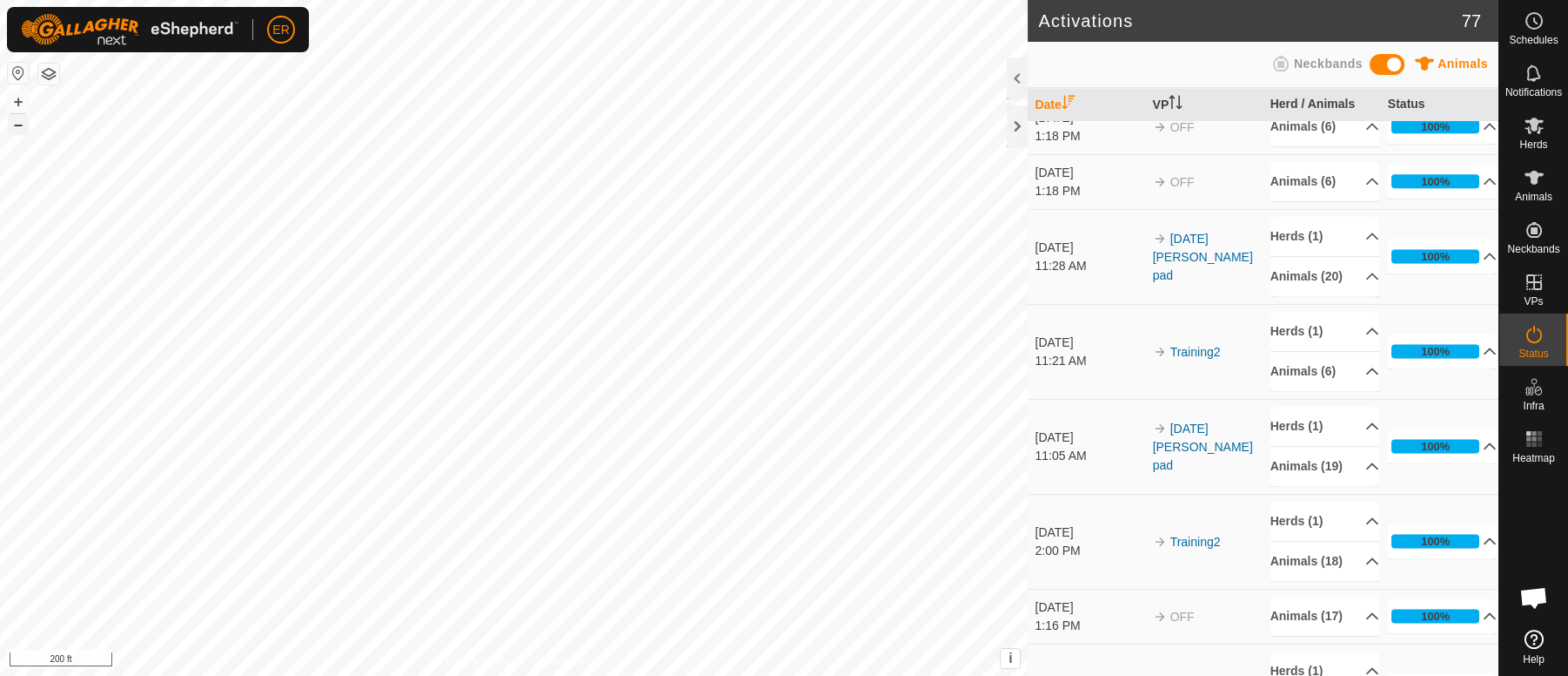
click at [26, 125] on button "–" at bounding box center [17, 124] width 20 height 20
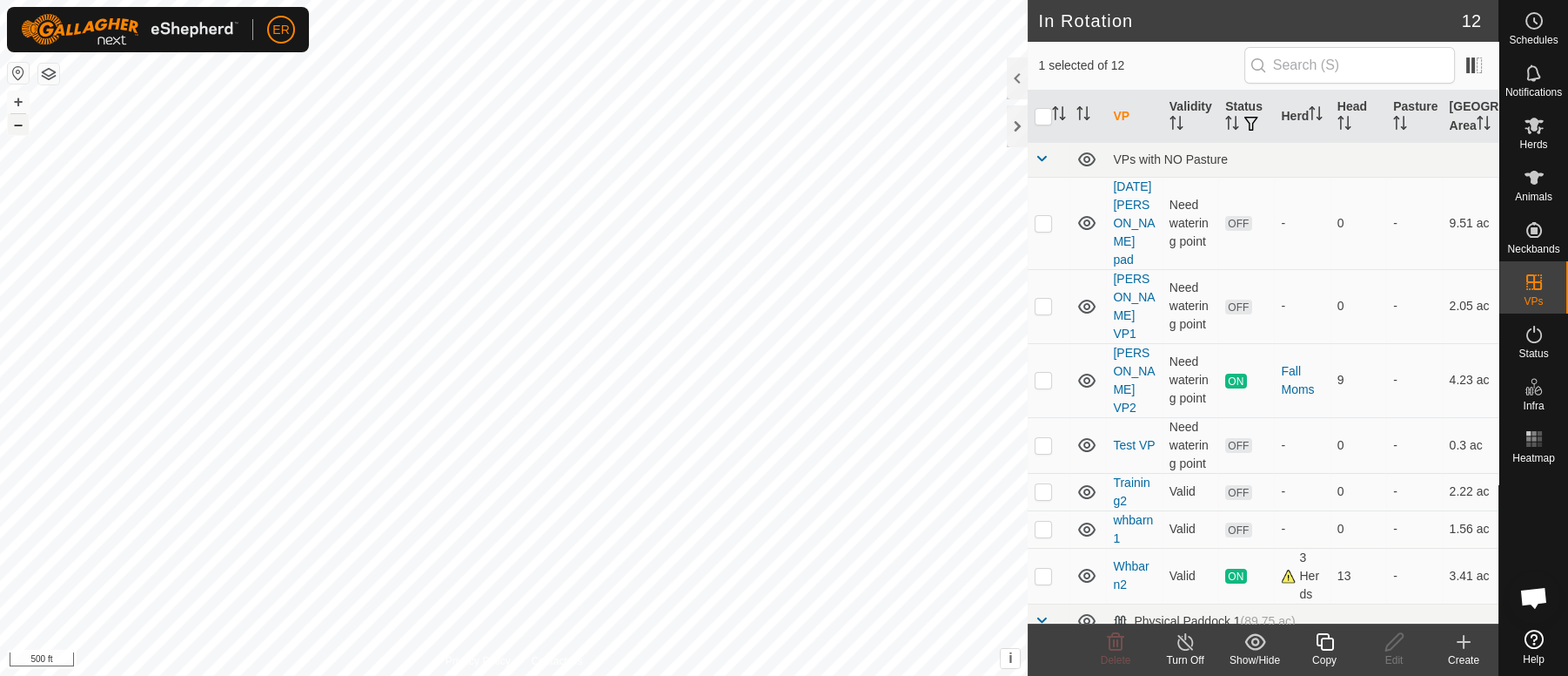
checkbox input "true"
checkbox input "false"
checkbox input "true"
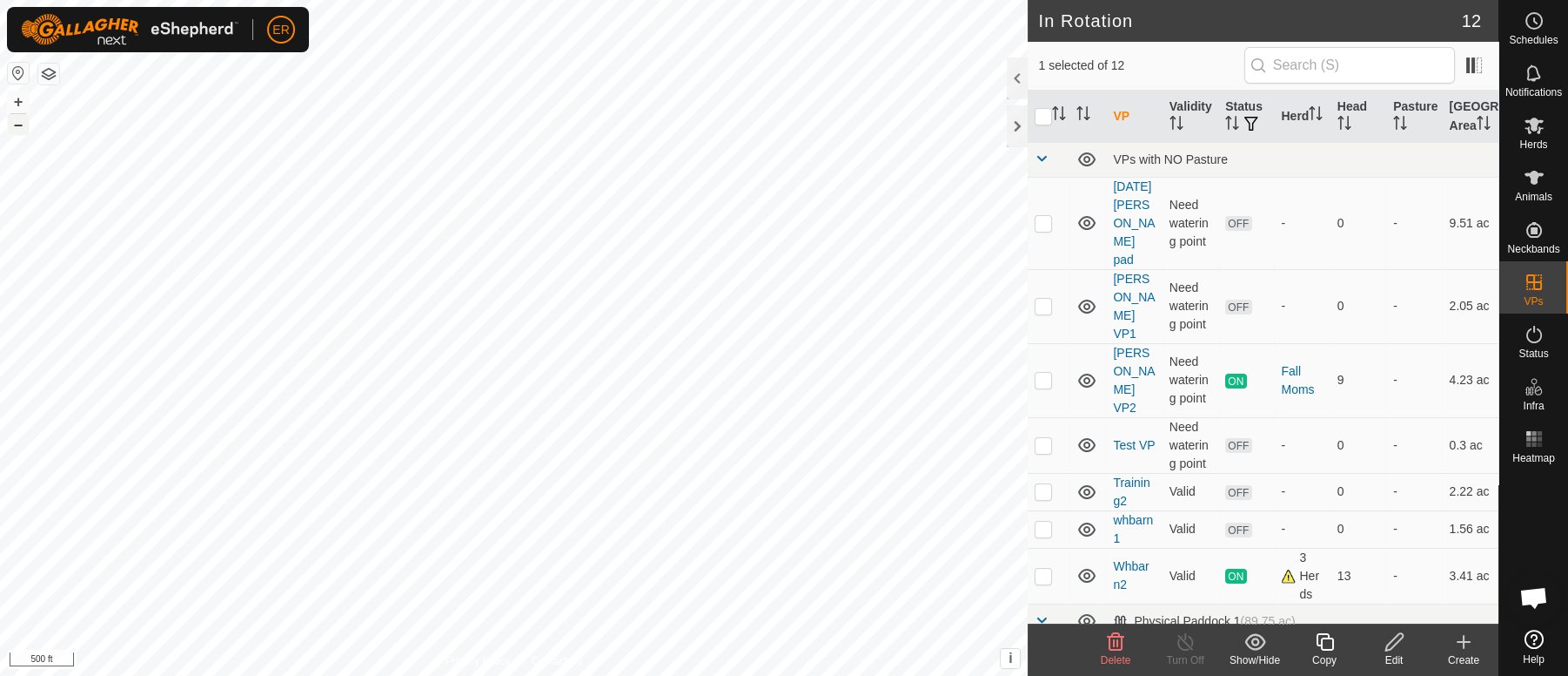
checkbox input "false"
click at [1313, 473] on td "-" at bounding box center [1302, 491] width 55 height 37
click at [1296, 614] on span "(89.75 ac)" at bounding box center [1269, 621] width 54 height 14
click at [1040, 165] on span at bounding box center [1041, 159] width 14 height 14
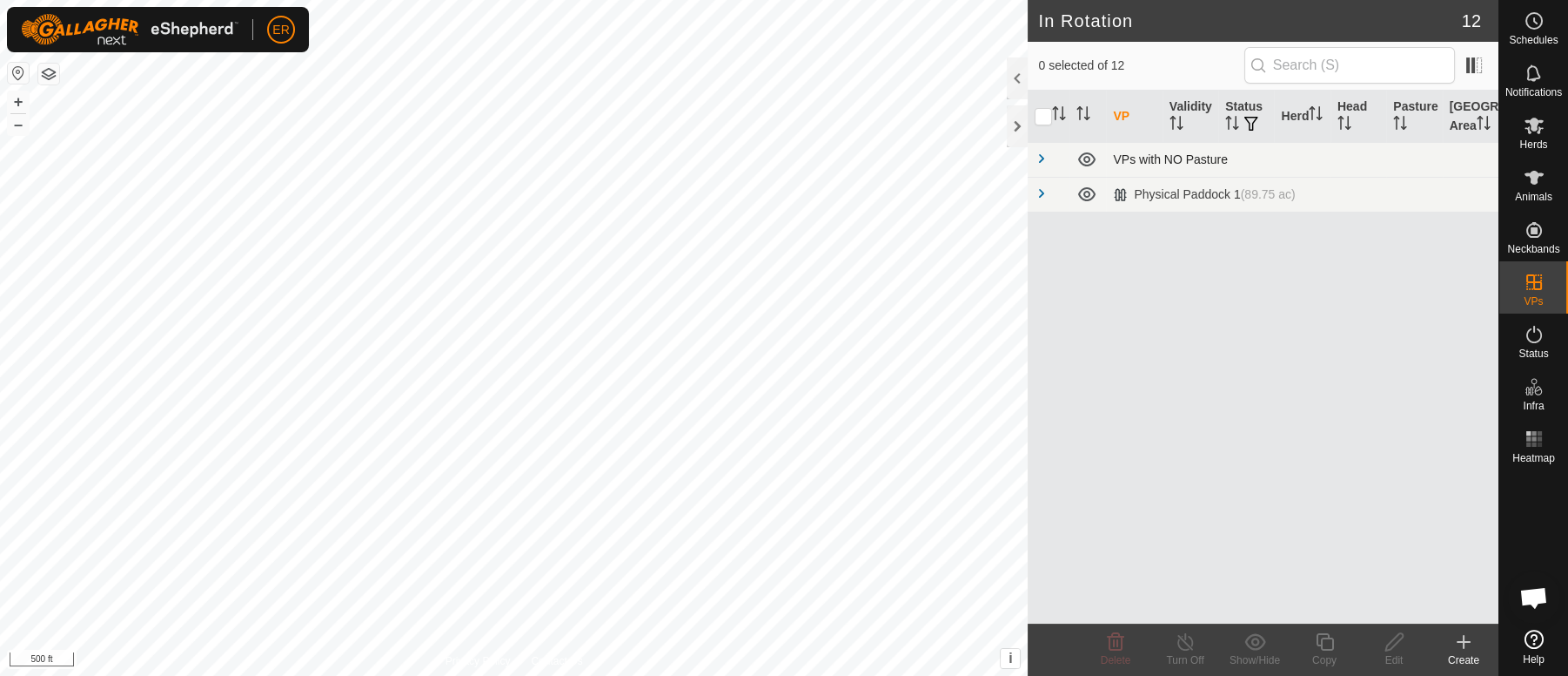
click at [1043, 165] on span at bounding box center [1041, 159] width 14 height 14
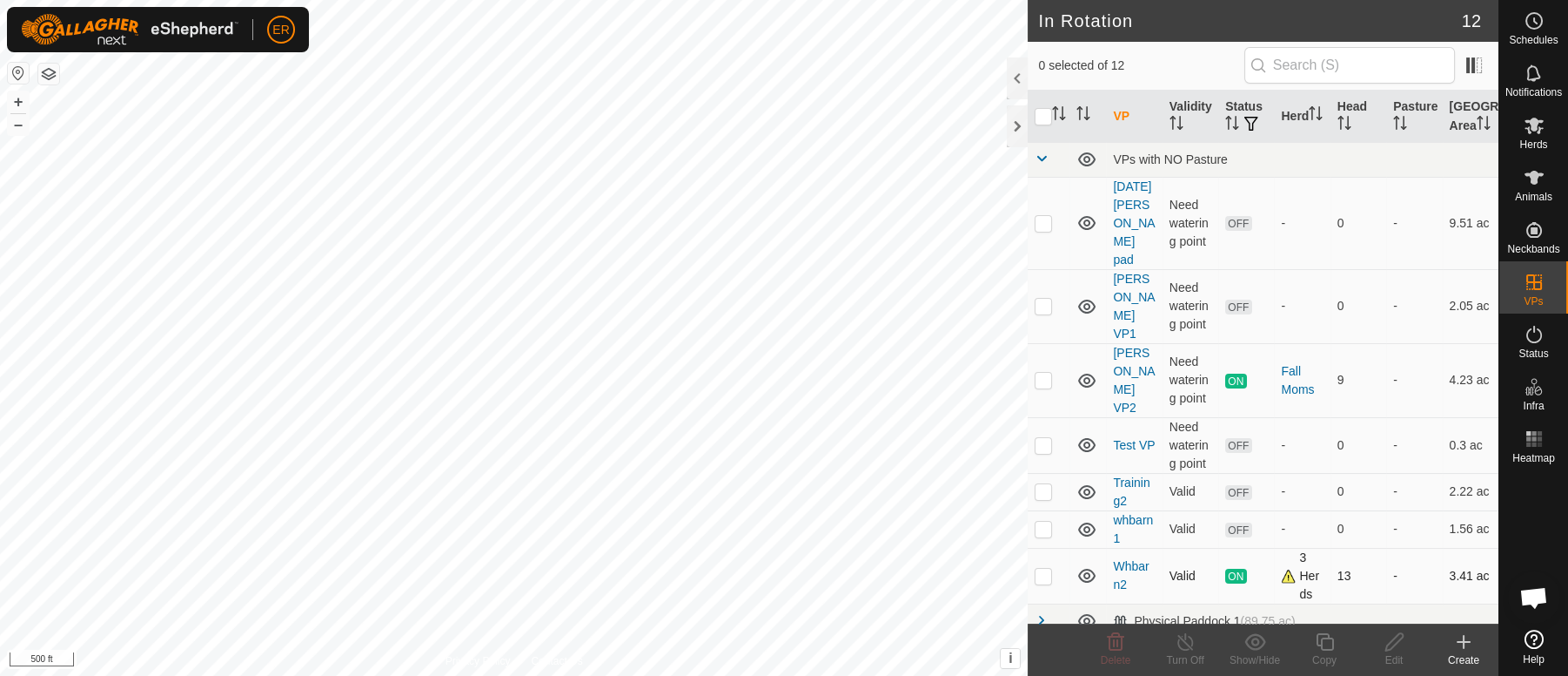
click at [1357, 550] on td "13" at bounding box center [1358, 575] width 55 height 55
click at [1196, 614] on div "Physical Paddock 1 (89.75 ac)" at bounding box center [1203, 621] width 182 height 15
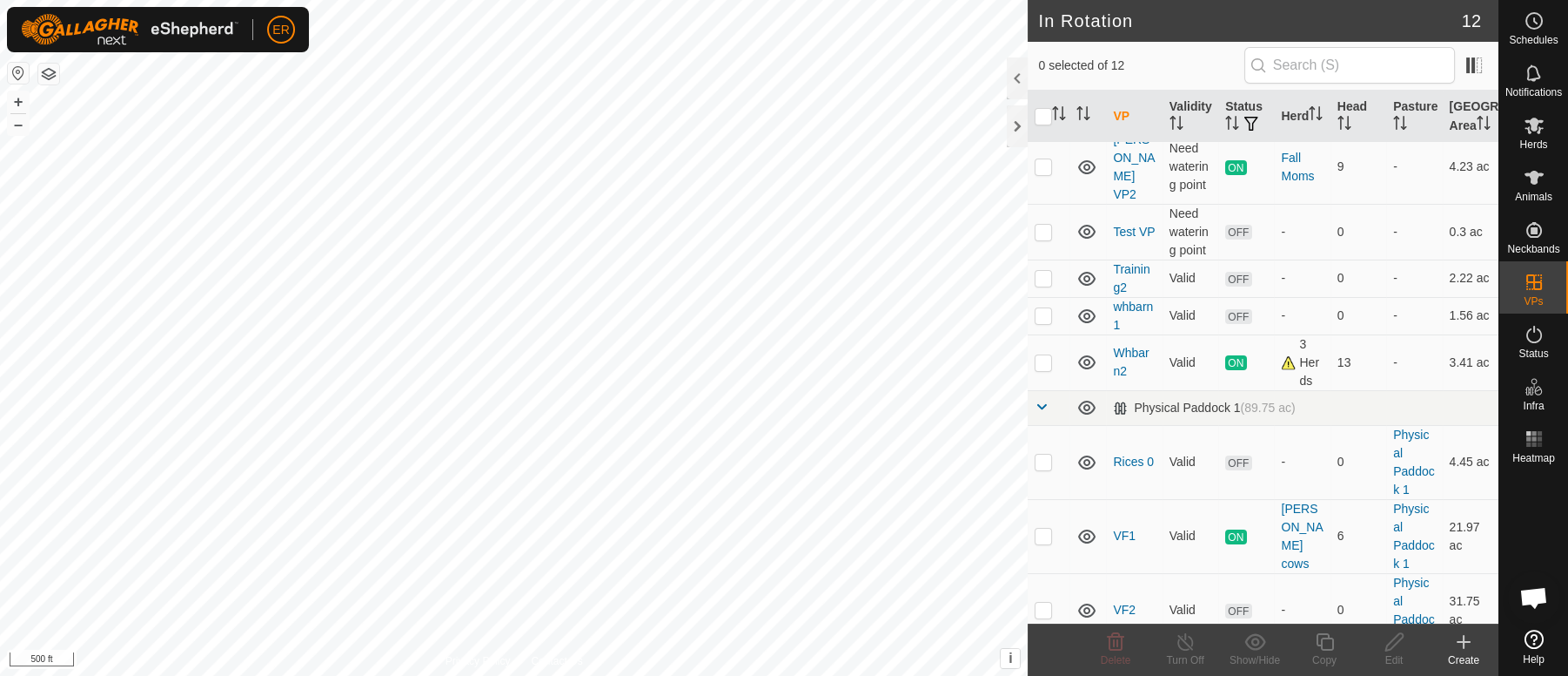
scroll to position [215, 0]
click at [1244, 130] on span "button" at bounding box center [1251, 124] width 14 height 14
click at [1533, 335] on icon at bounding box center [1534, 334] width 20 height 20
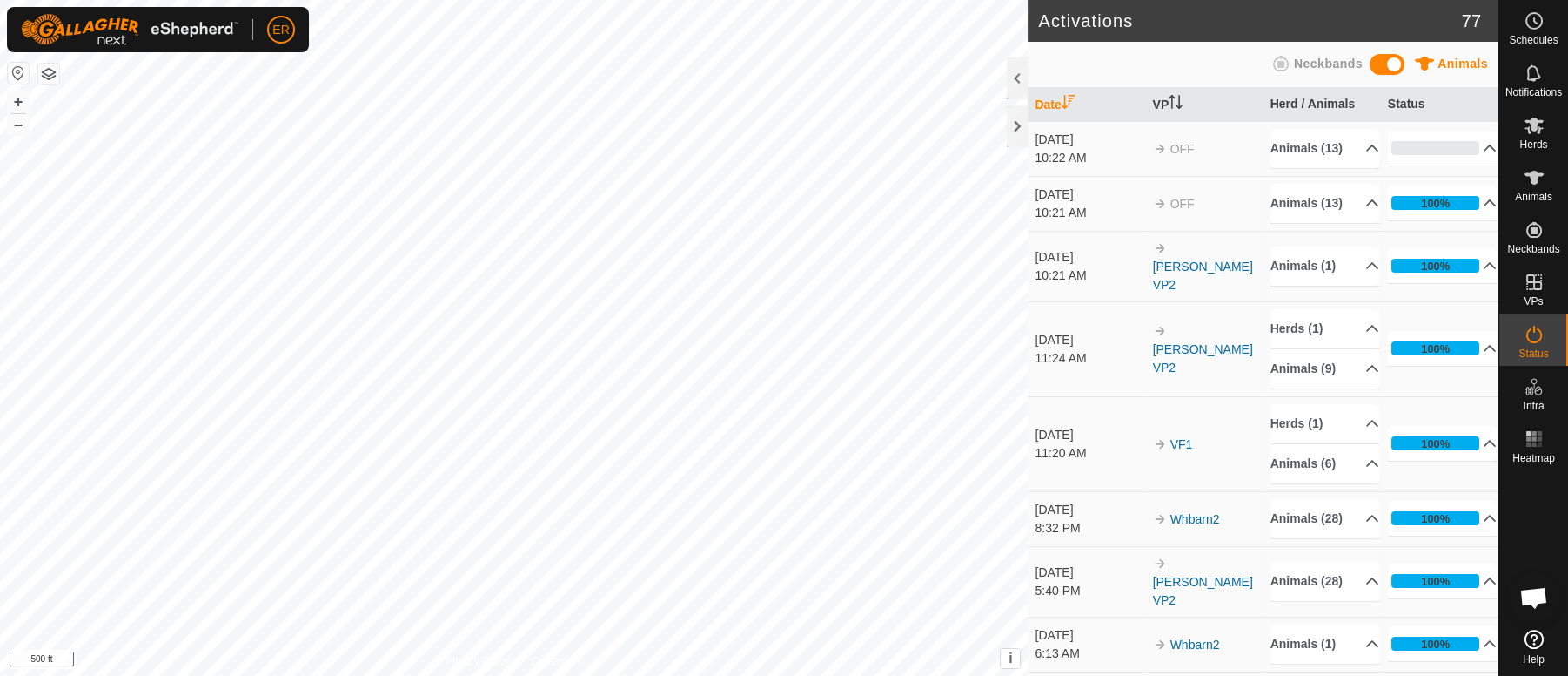
click at [1240, 396] on td "[PERSON_NAME] VP2" at bounding box center [1204, 349] width 118 height 95
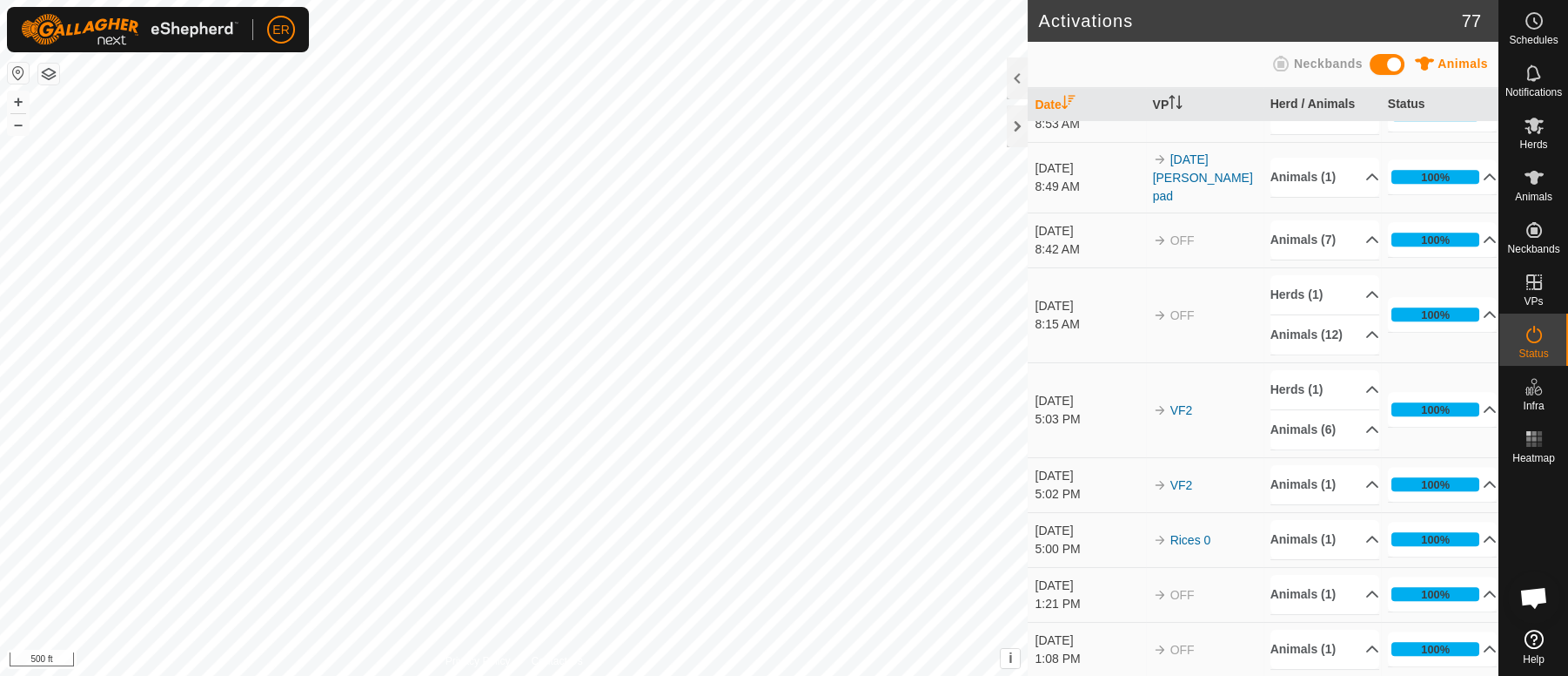
scroll to position [1954, 0]
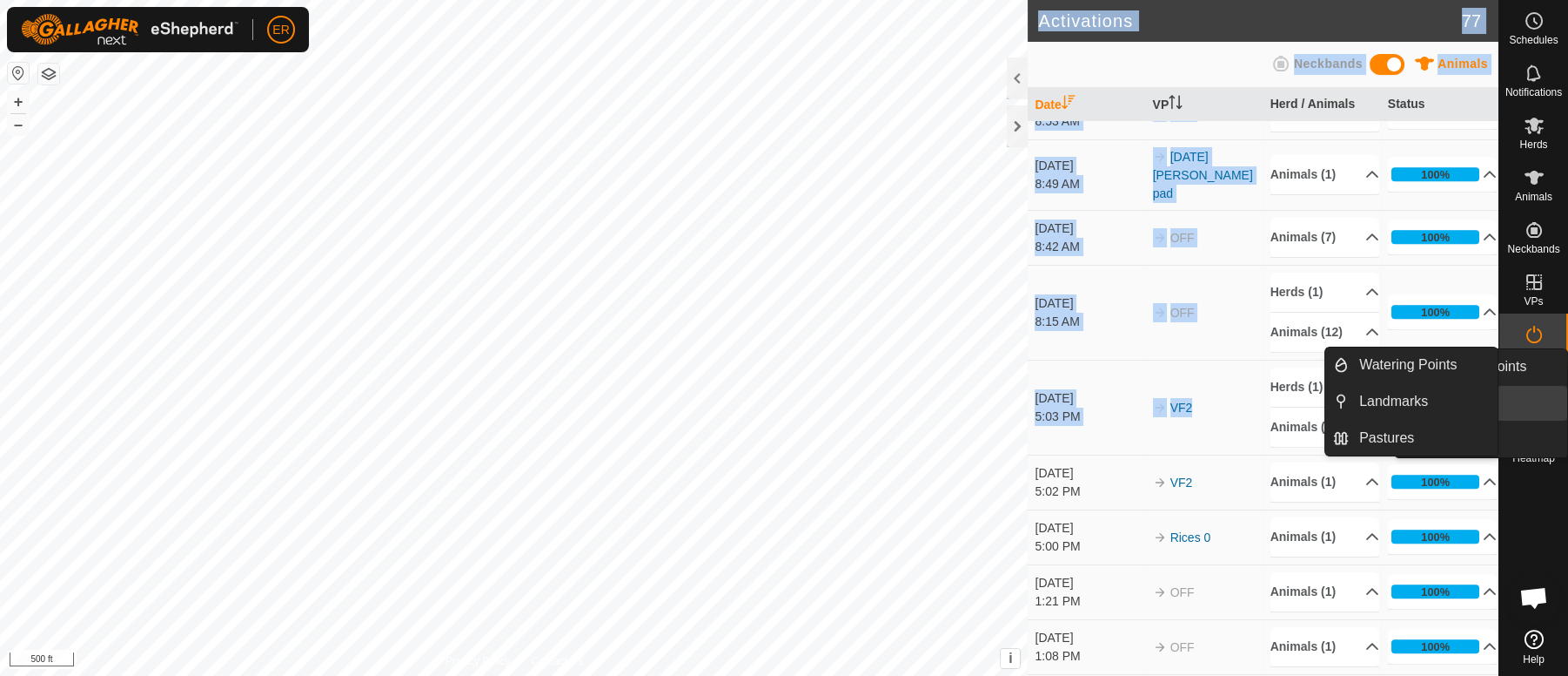
drag, startPoint x: 1240, startPoint y: 399, endPoint x: 1516, endPoint y: 381, distance: 276.6
click at [1516, 381] on div "Schedules Notifications Herds Animals Neckbands VPs Status Infra Heatmap Help W…" at bounding box center [784, 338] width 1568 height 676
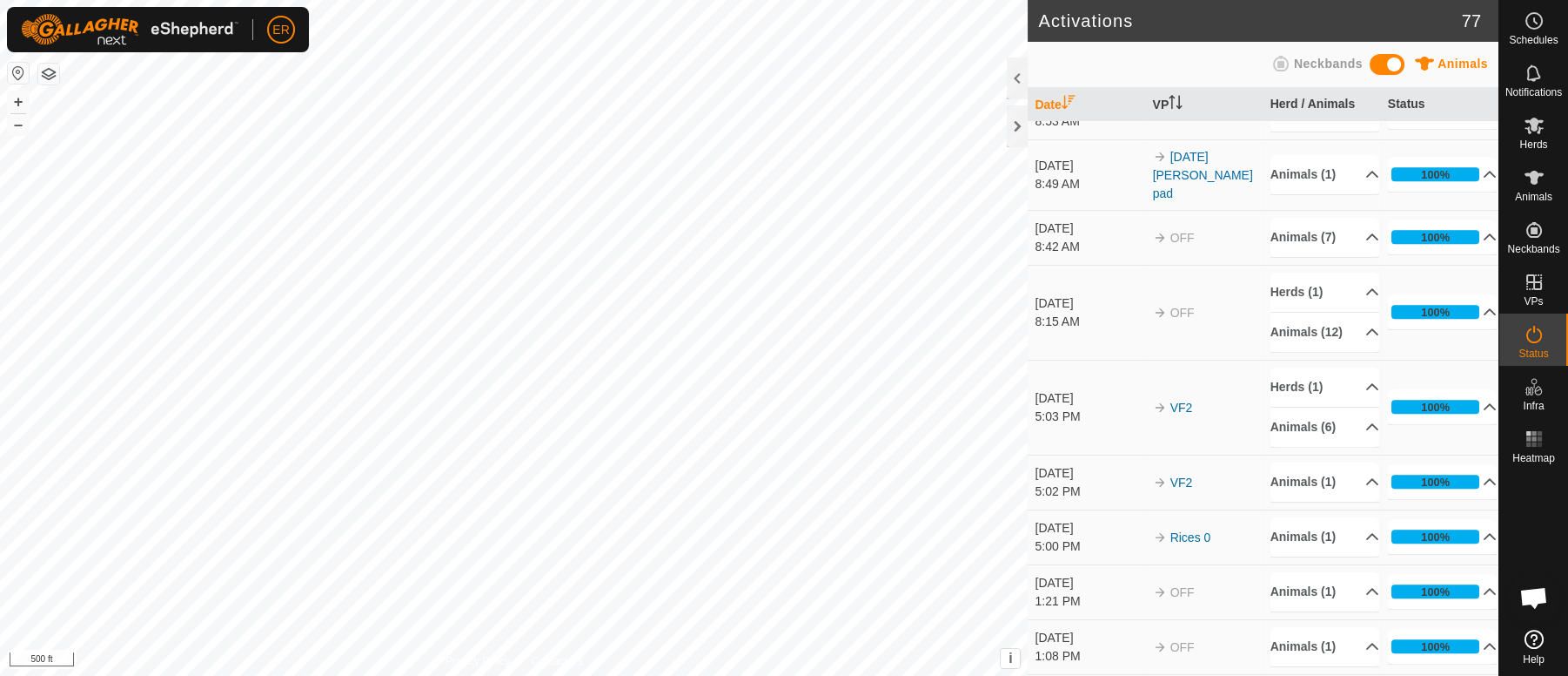
click at [1078, 490] on td "[DATE] 5:02 PM" at bounding box center [1086, 481] width 118 height 54
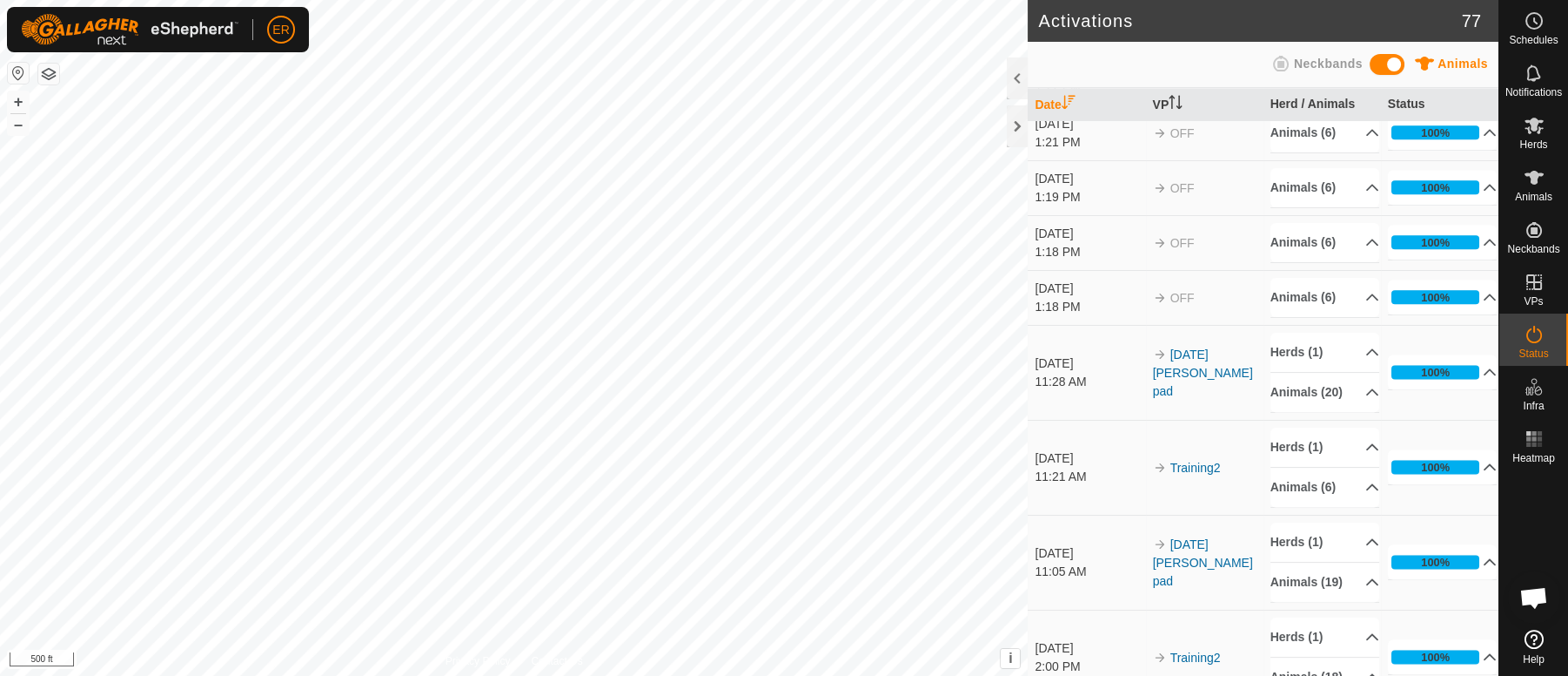
scroll to position [4423, 0]
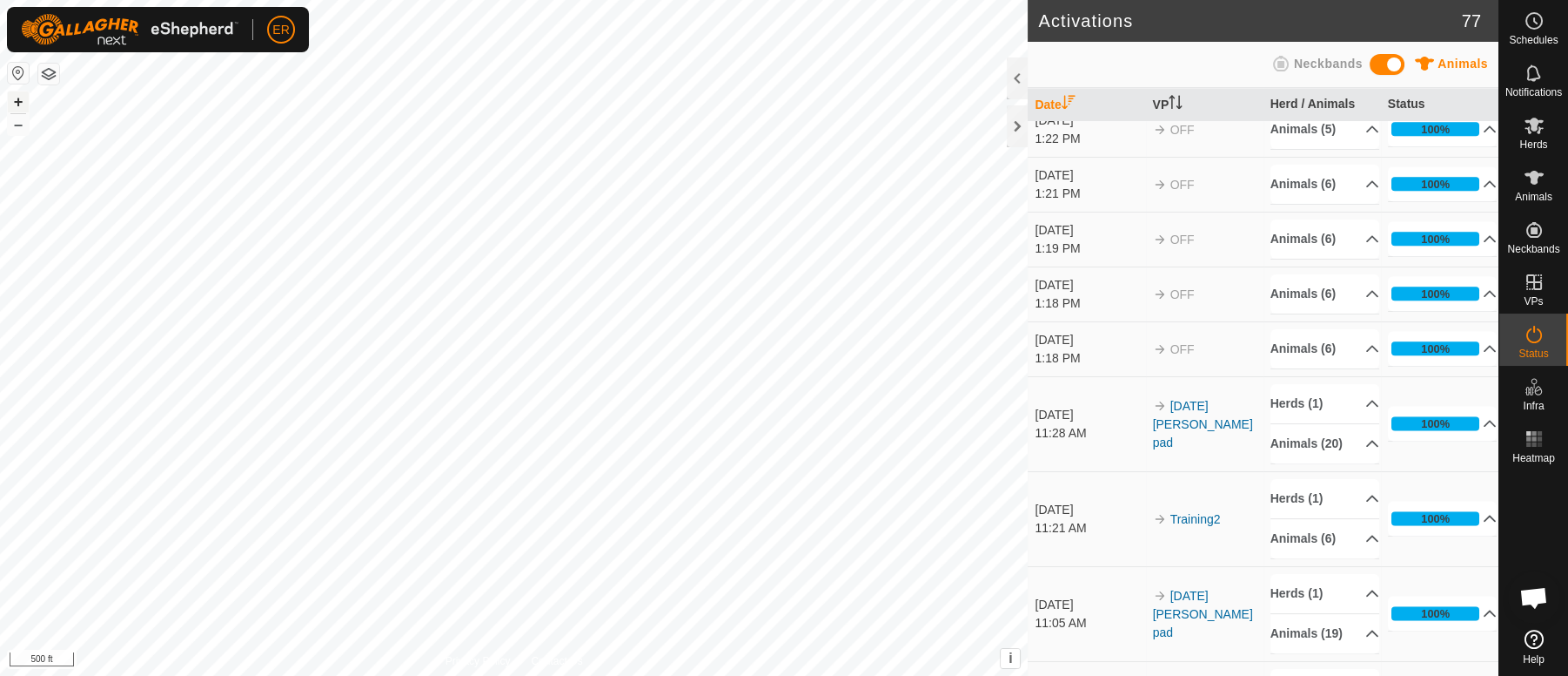
click at [16, 97] on button "+" at bounding box center [17, 101] width 20 height 20
click at [1535, 180] on icon at bounding box center [1534, 177] width 19 height 14
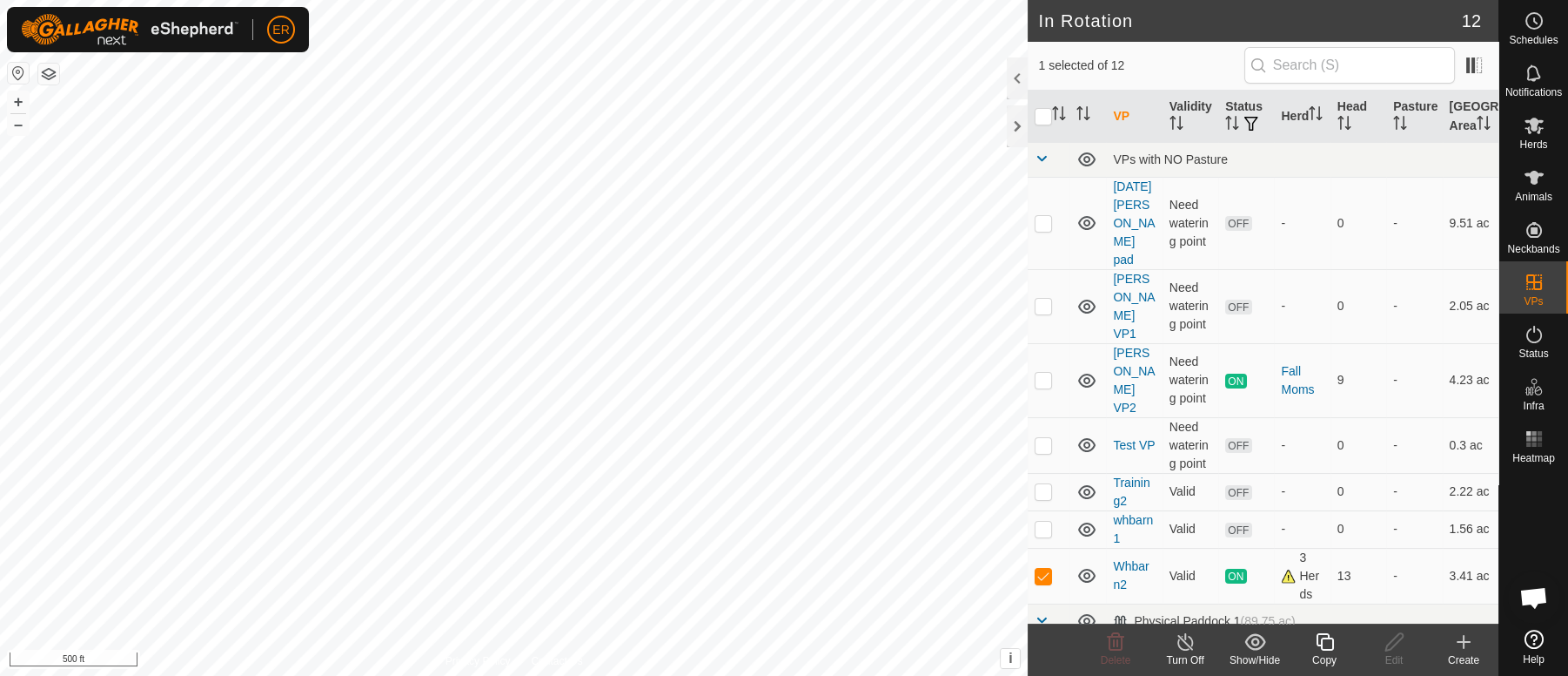
click at [1187, 644] on line at bounding box center [1185, 643] width 14 height 14
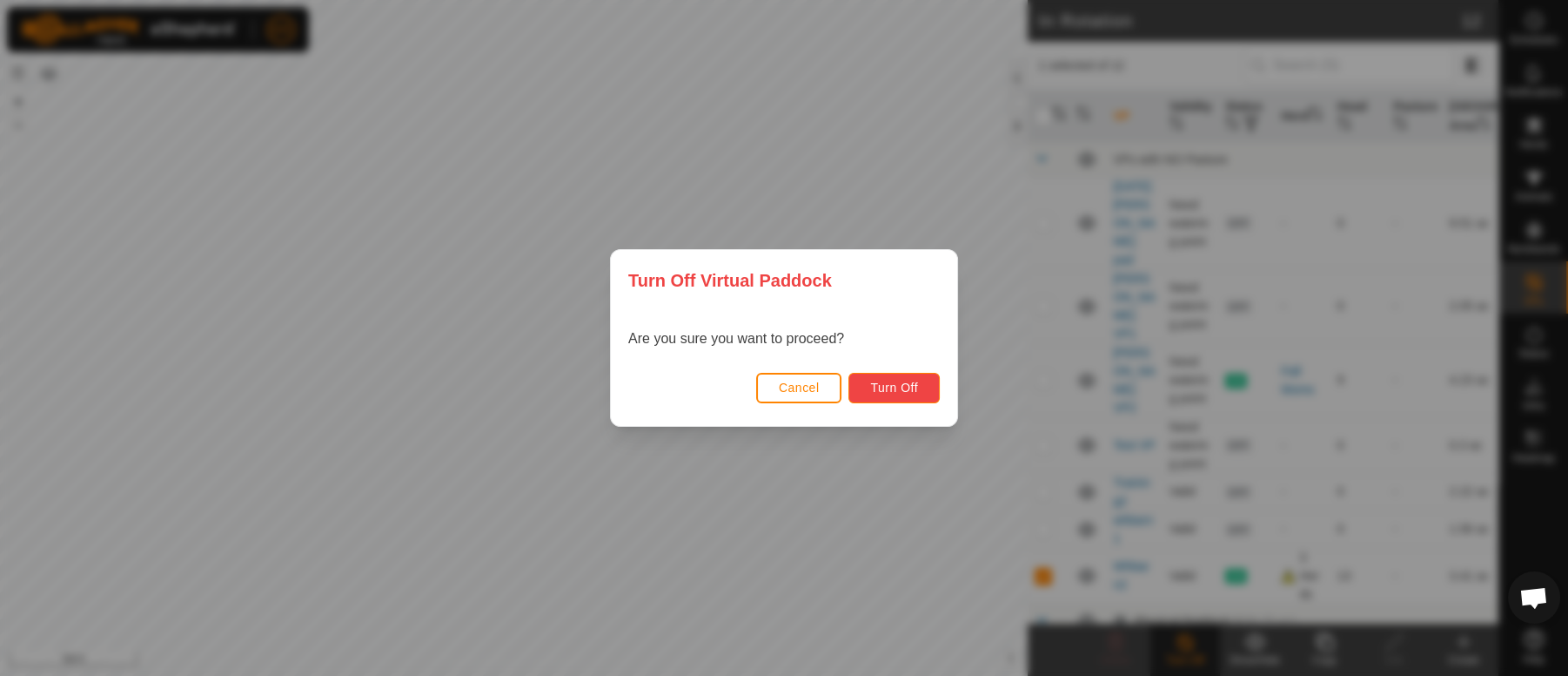
click at [891, 384] on span "Turn Off" at bounding box center [893, 387] width 48 height 14
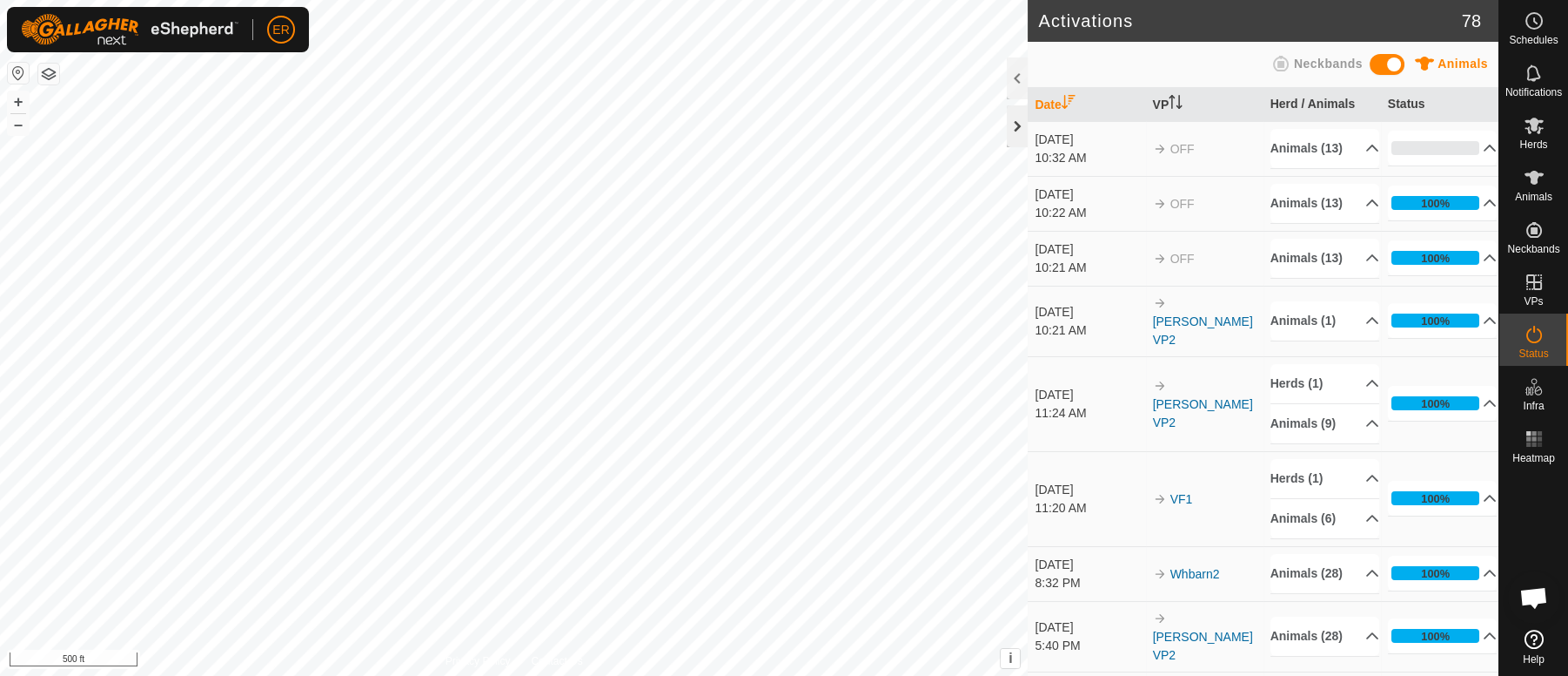
click at [1018, 128] on div at bounding box center [1017, 125] width 20 height 42
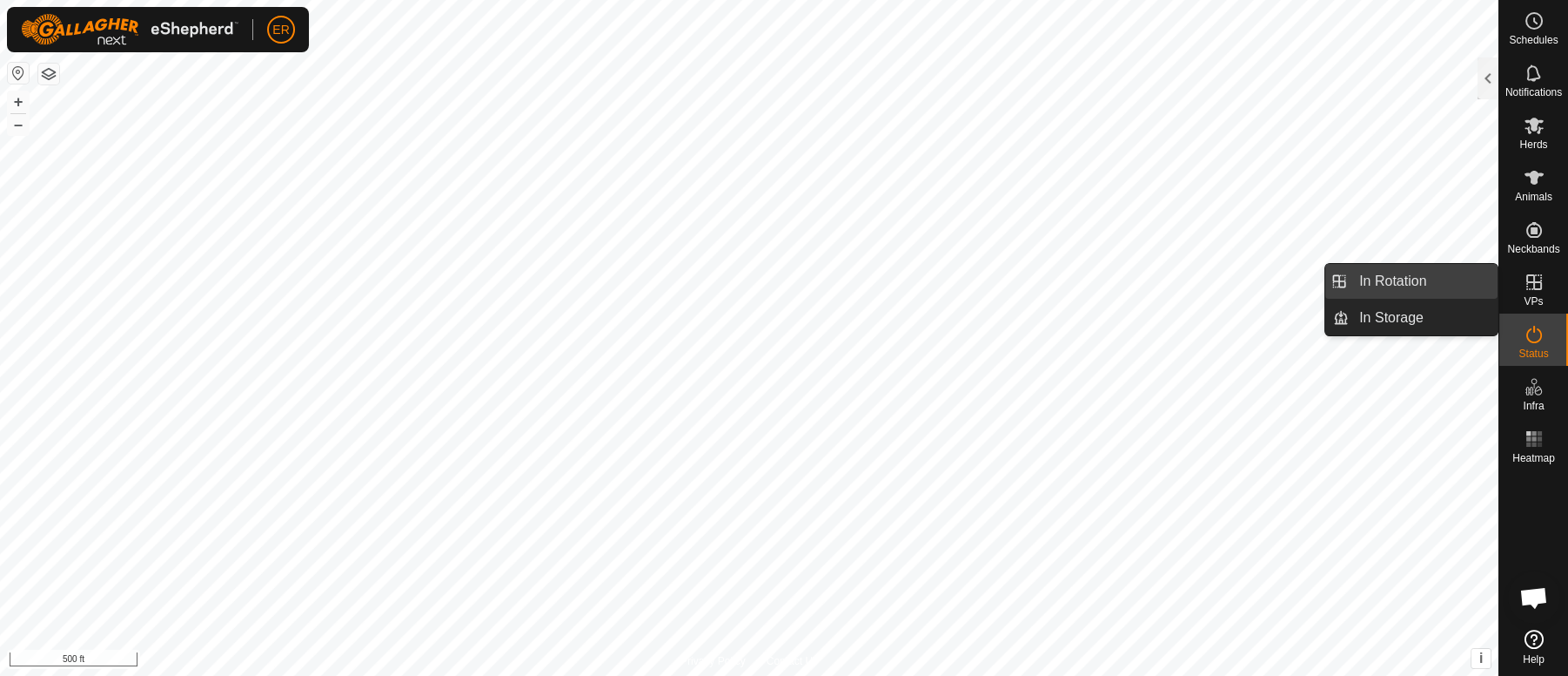
click at [1446, 279] on link "In Rotation" at bounding box center [1423, 281] width 149 height 35
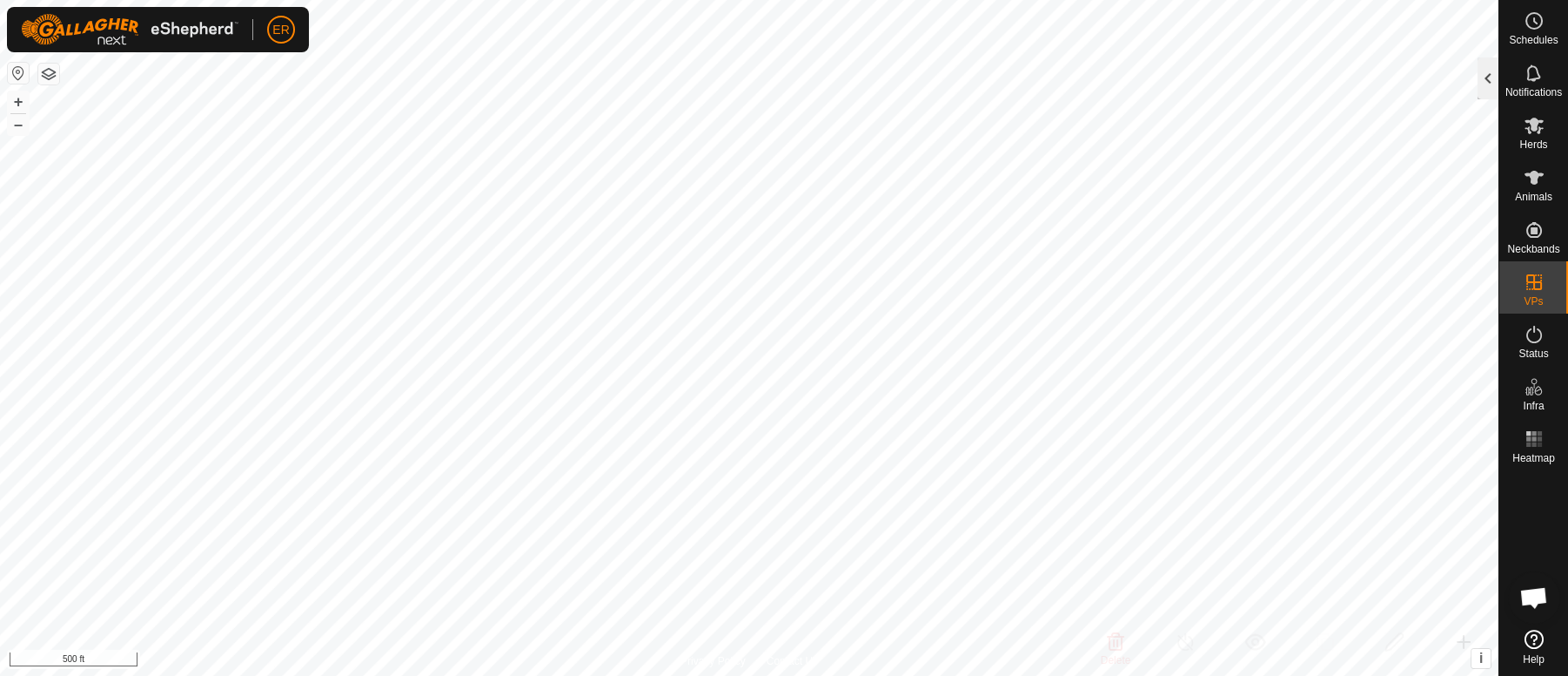
click at [1481, 77] on div at bounding box center [1487, 78] width 20 height 42
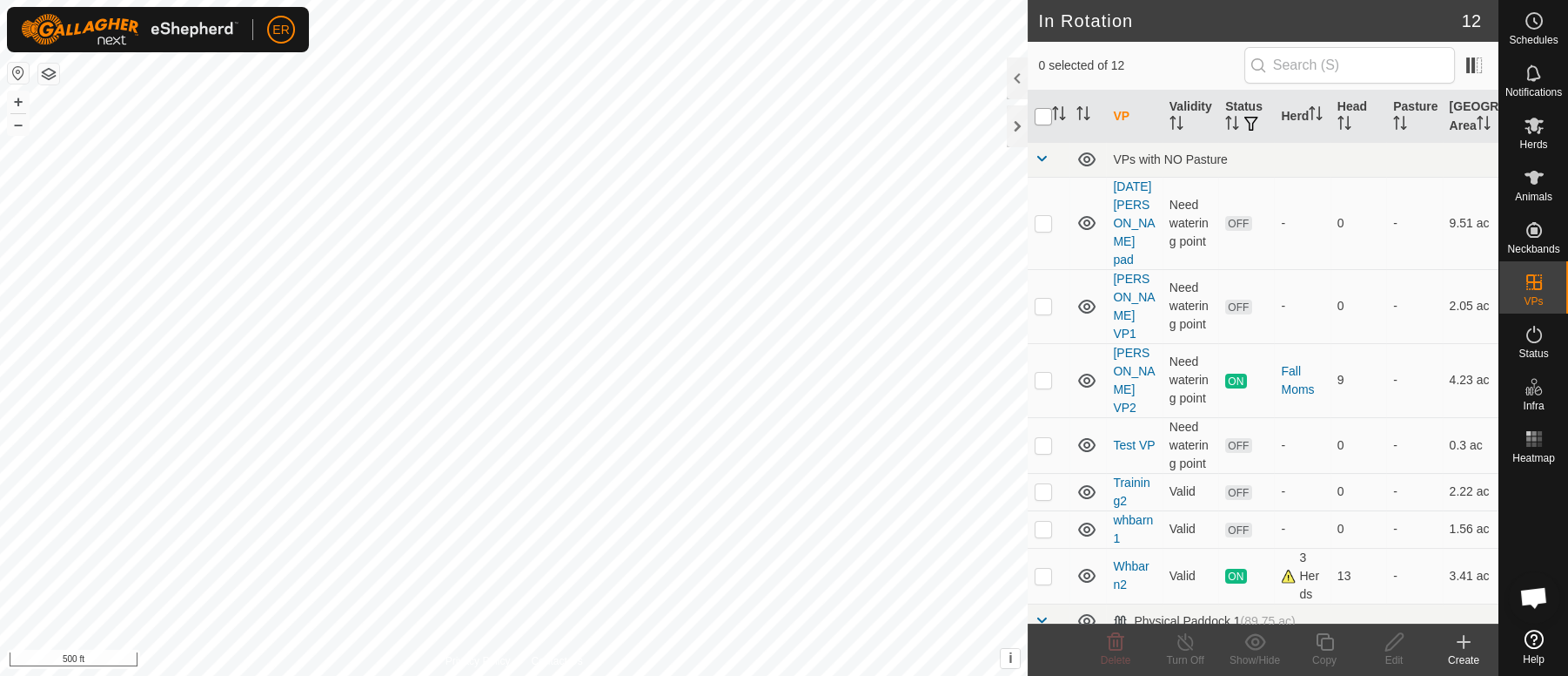
click at [1047, 125] on input "checkbox" at bounding box center [1043, 117] width 17 height 18
checkbox input "true"
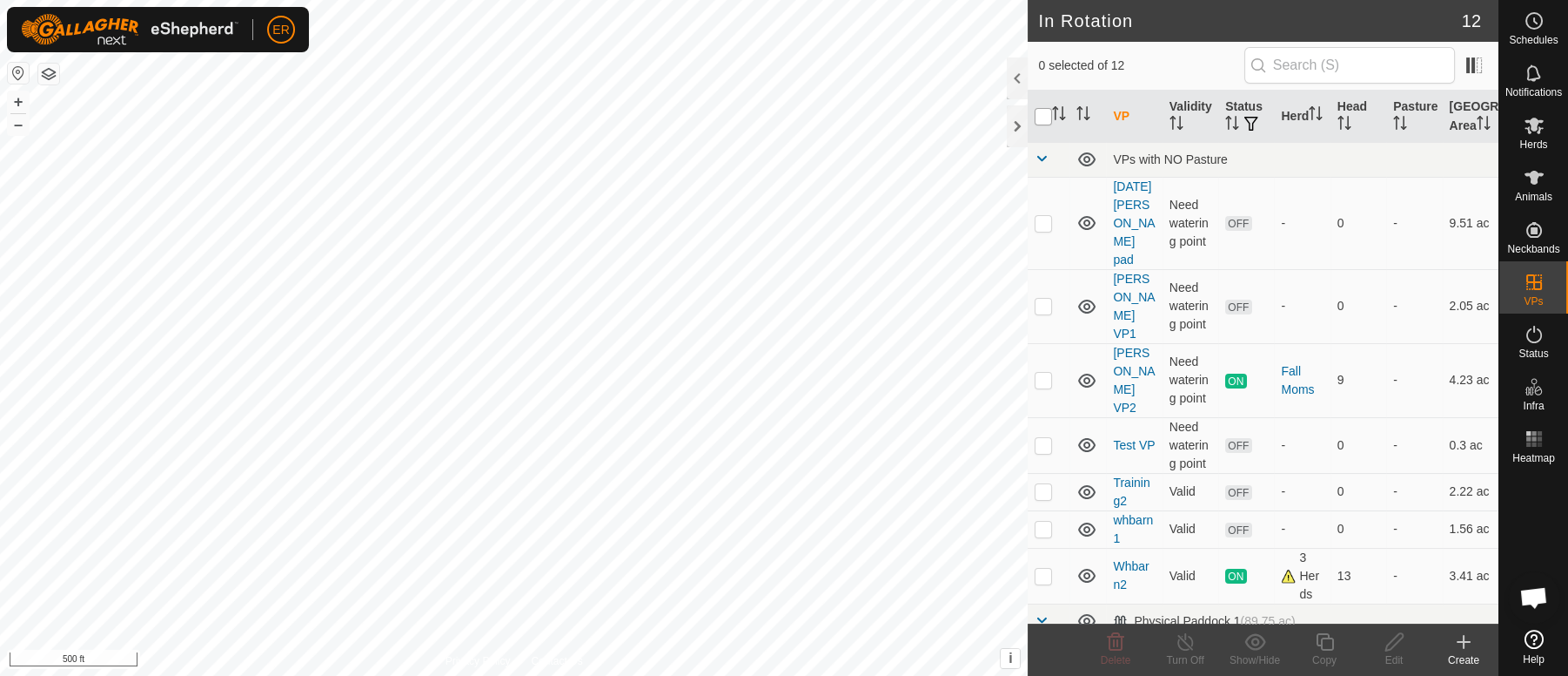
checkbox input "true"
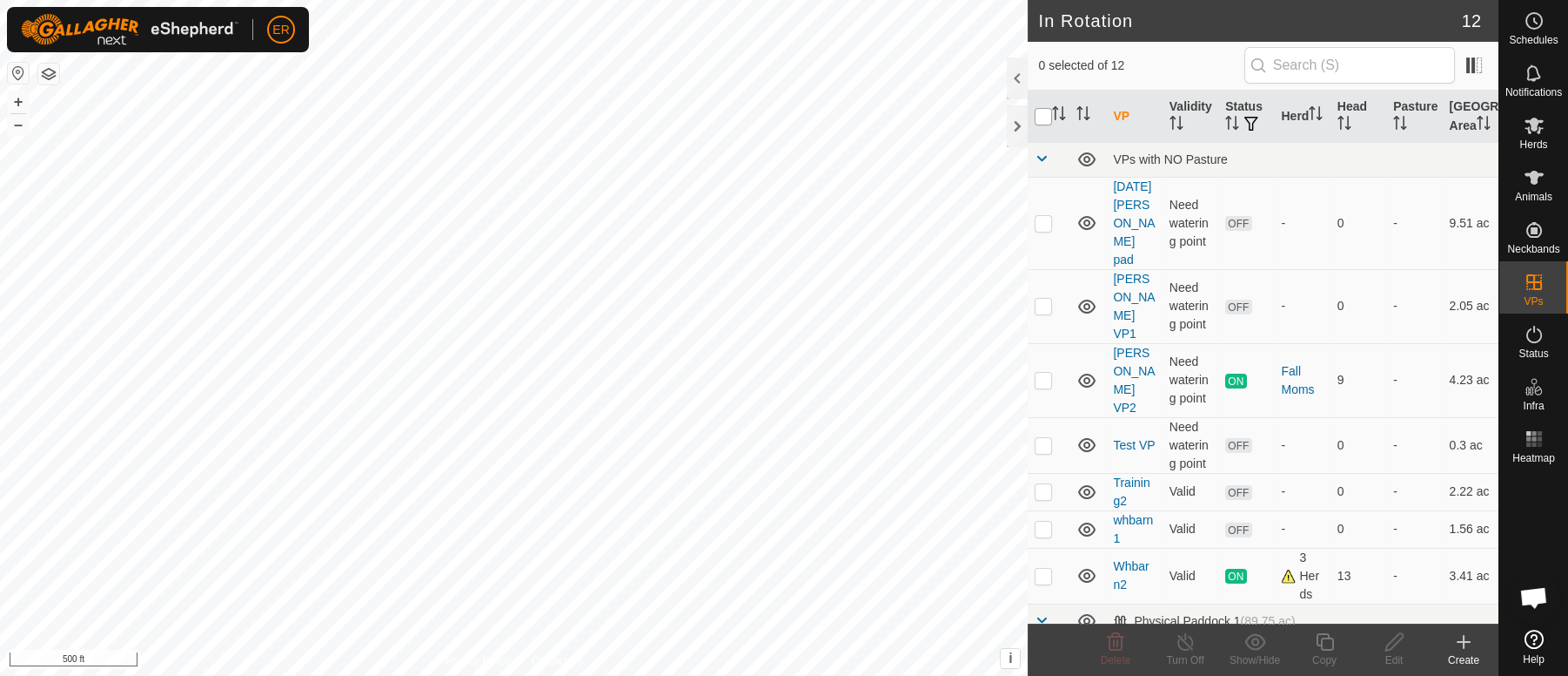
checkbox input "true"
click at [1047, 125] on input "checkbox" at bounding box center [1043, 117] width 17 height 18
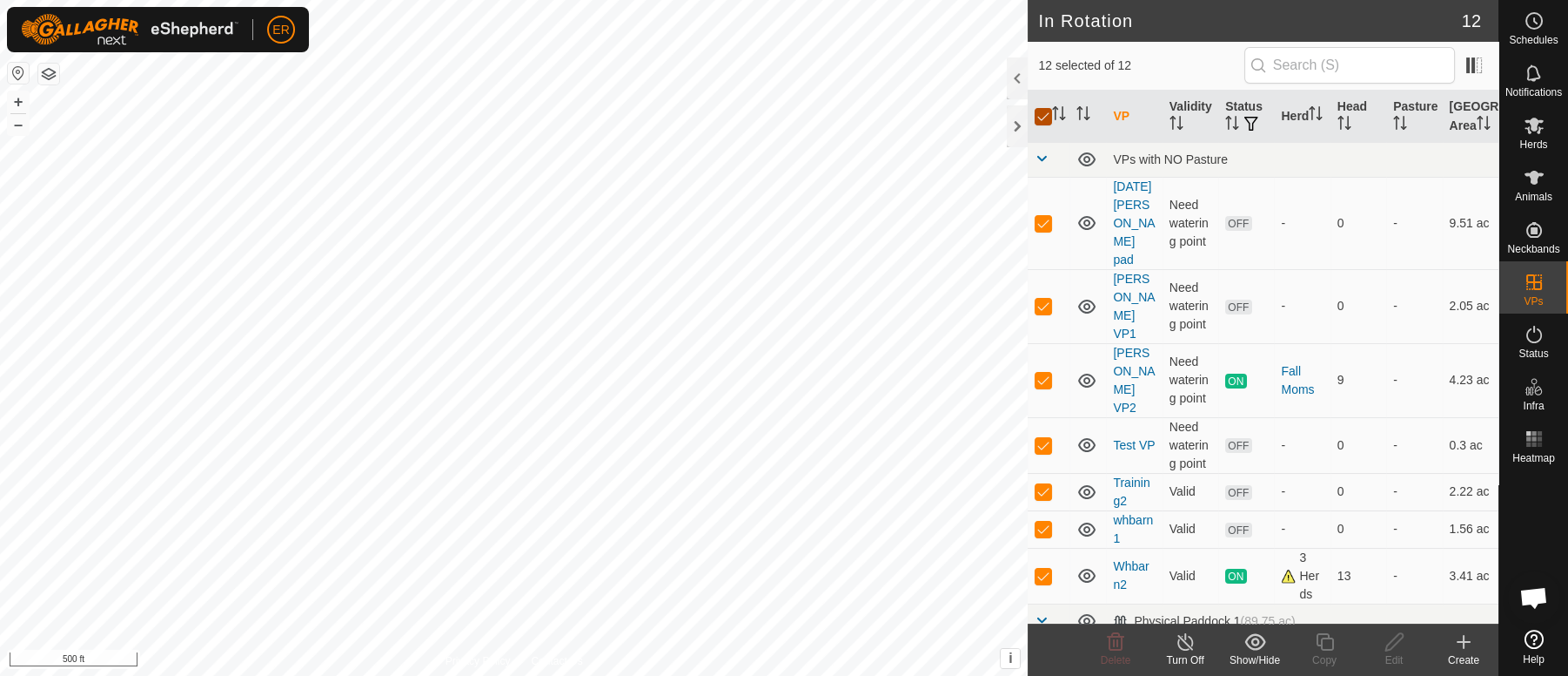
checkbox input "false"
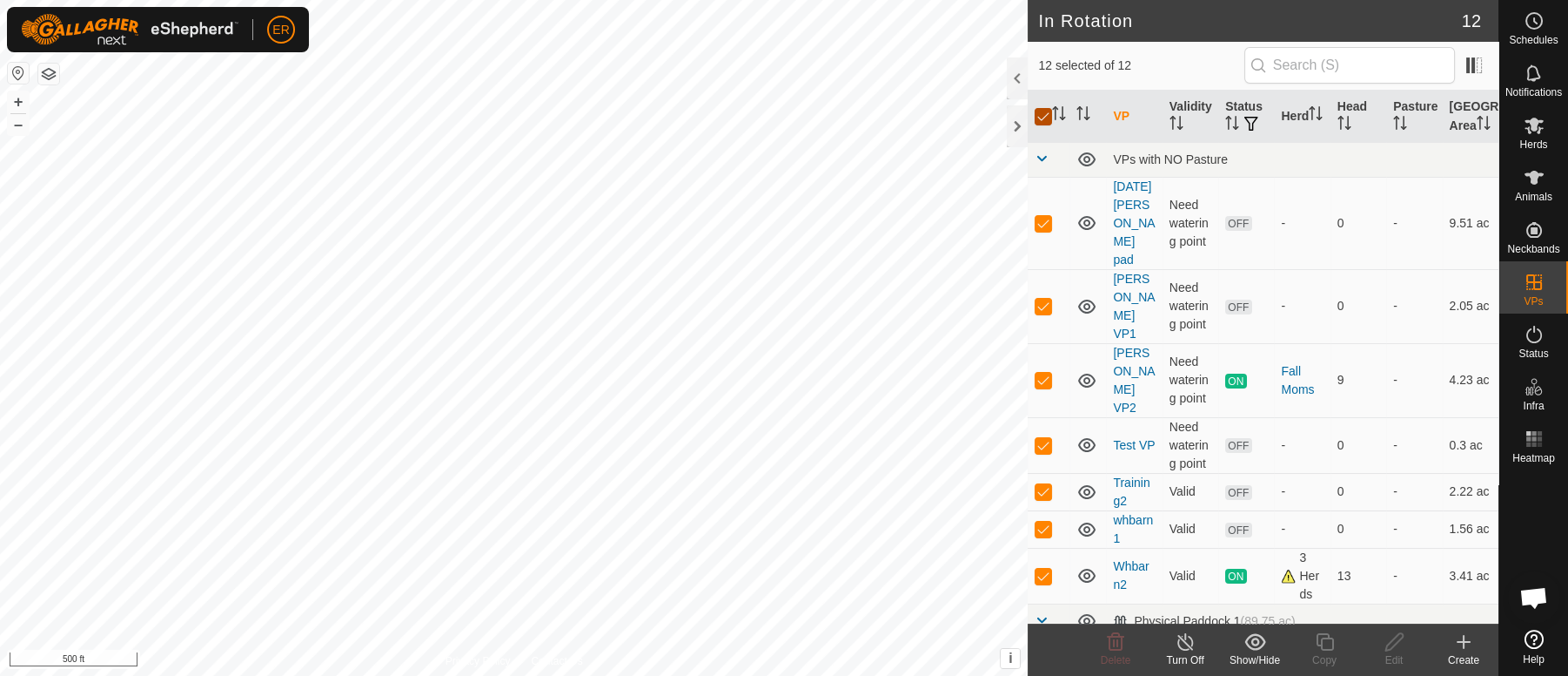
checkbox input "false"
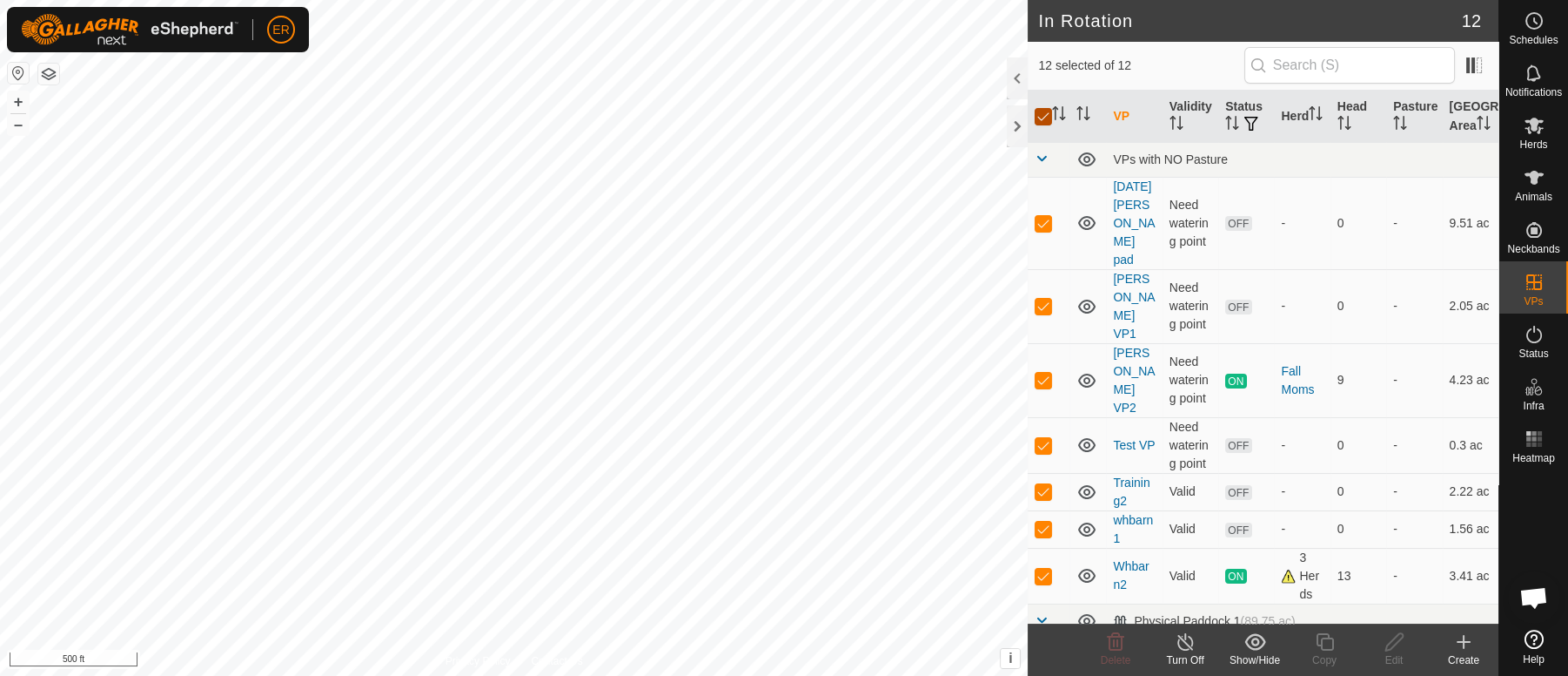
checkbox input "false"
click at [1047, 125] on input "checkbox" at bounding box center [1043, 117] width 17 height 18
checkbox input "true"
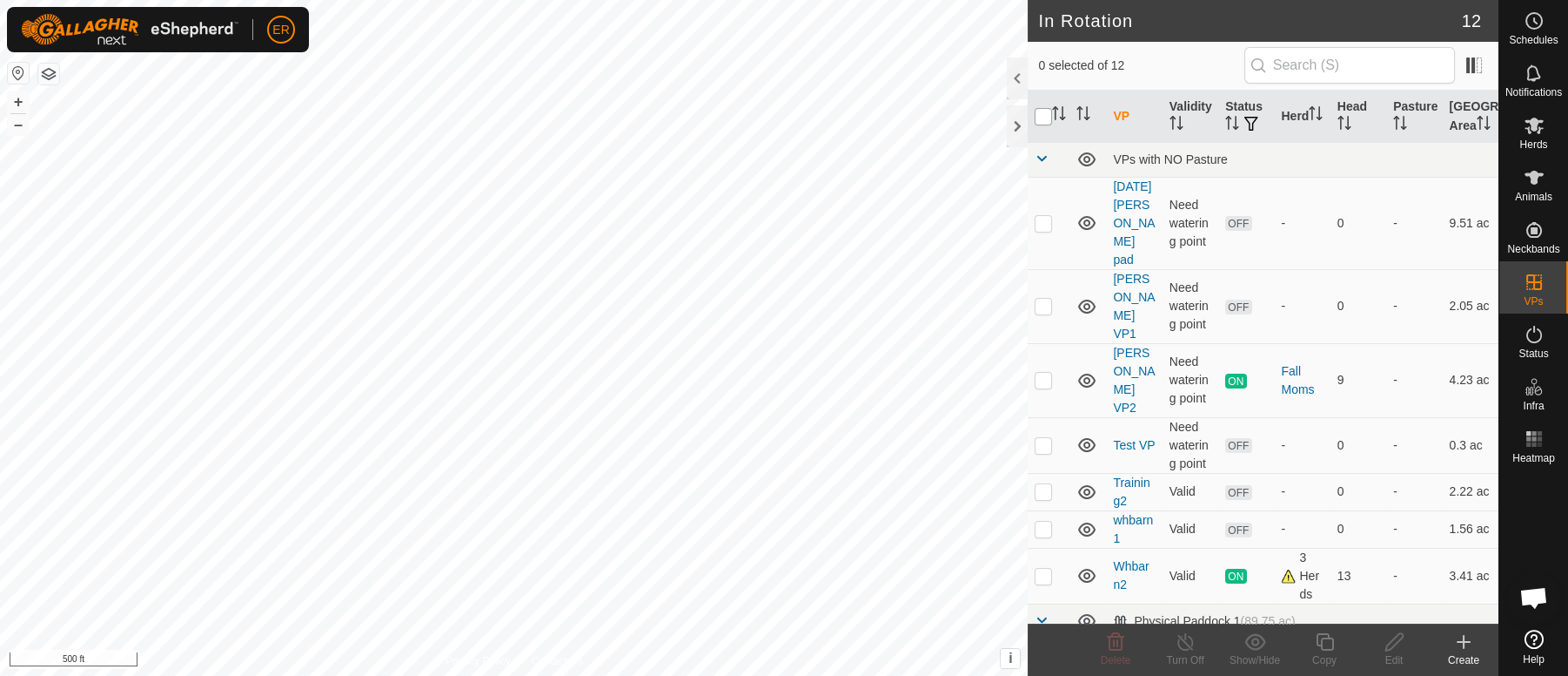
checkbox input "true"
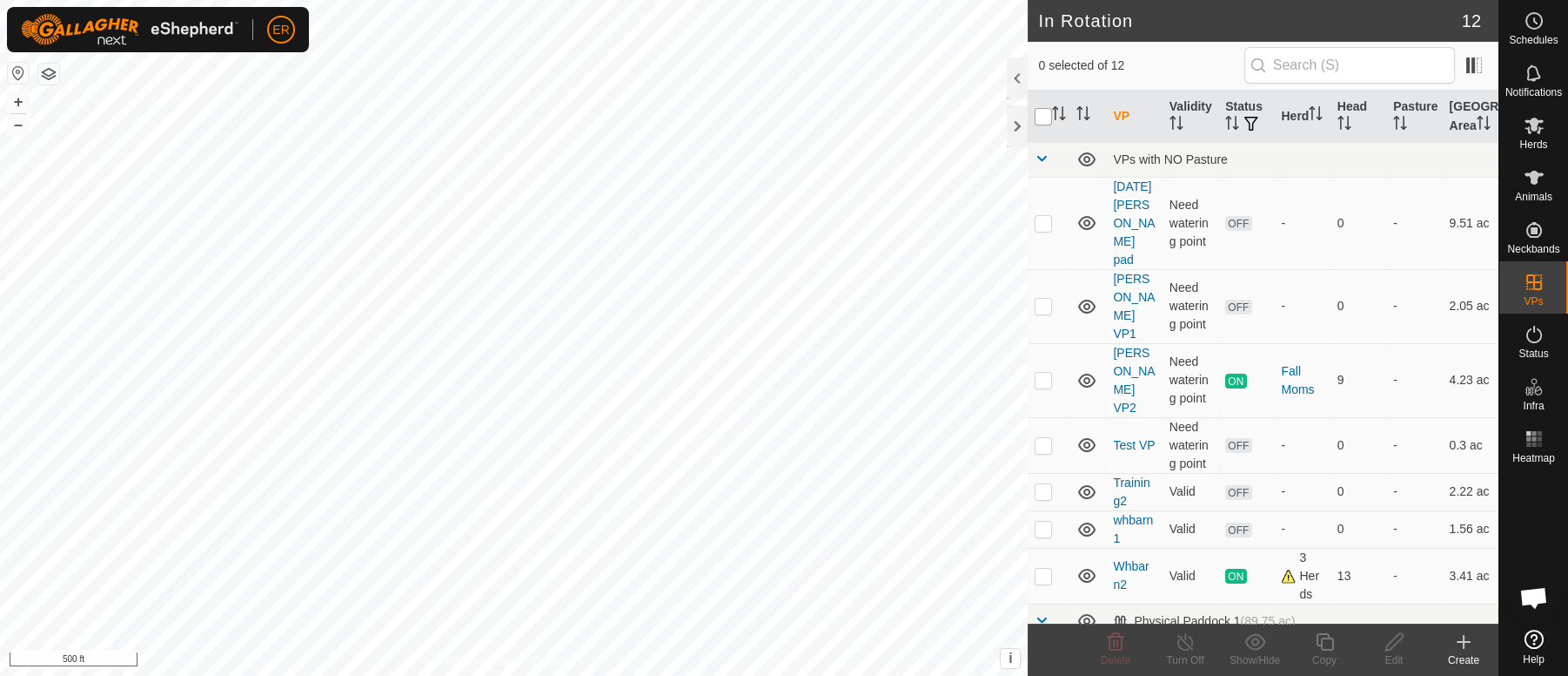
checkbox input "true"
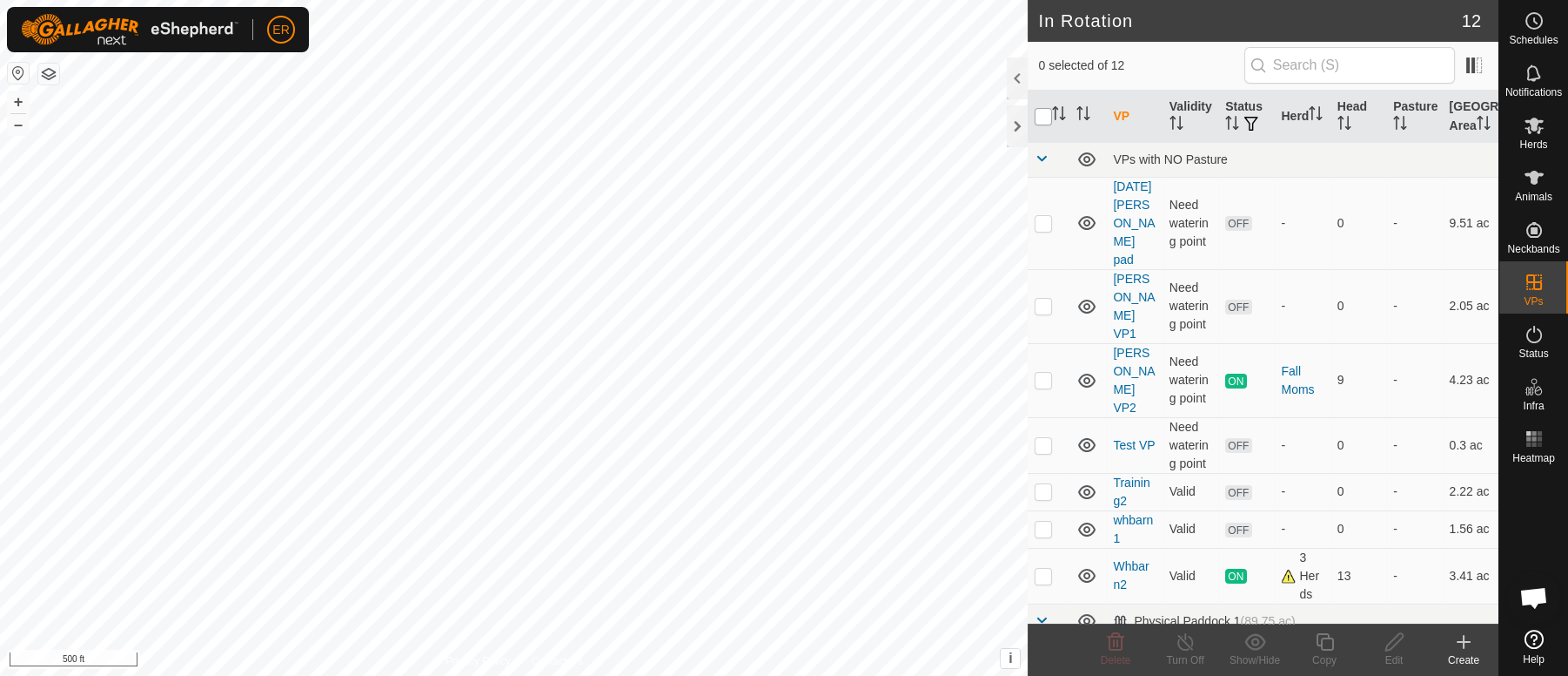
checkbox input "true"
click at [1047, 125] on input "checkbox" at bounding box center [1043, 117] width 17 height 18
checkbox input "false"
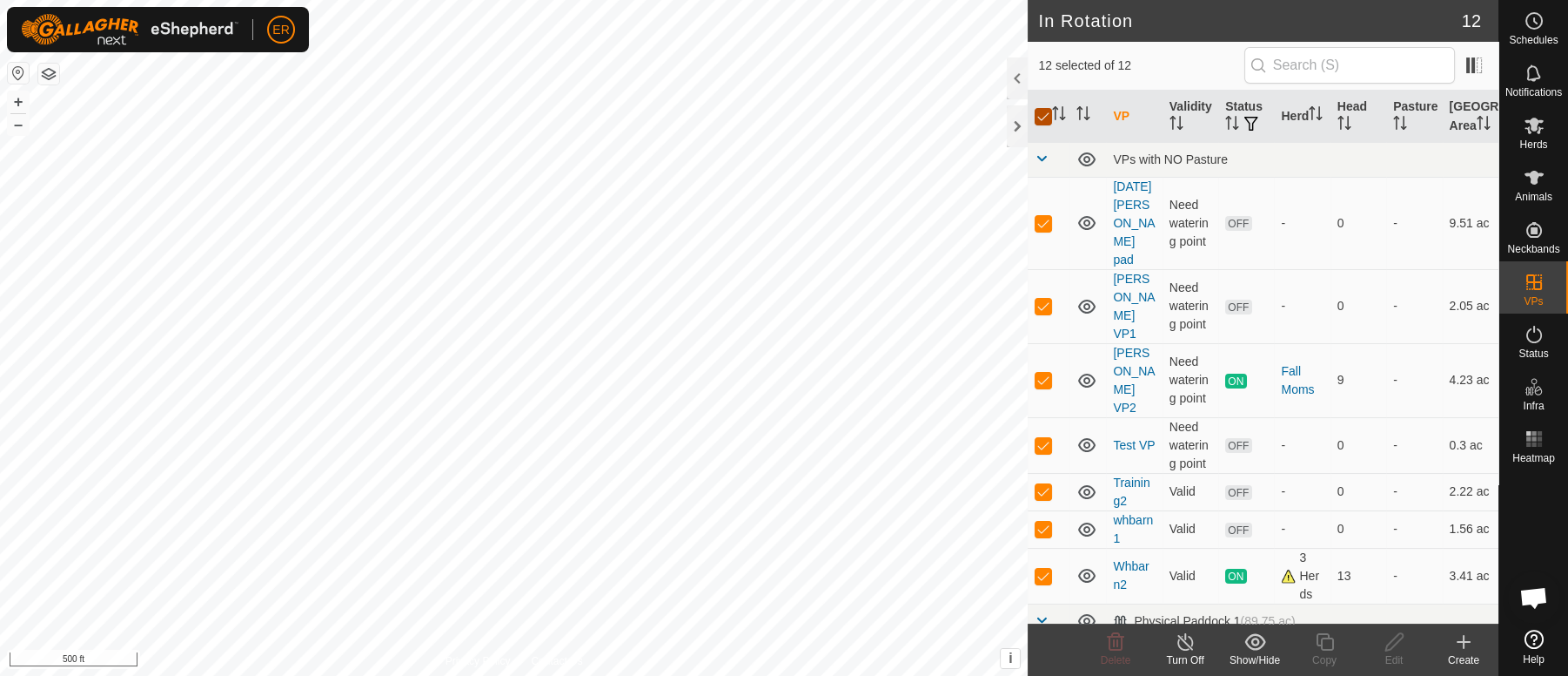
checkbox input "false"
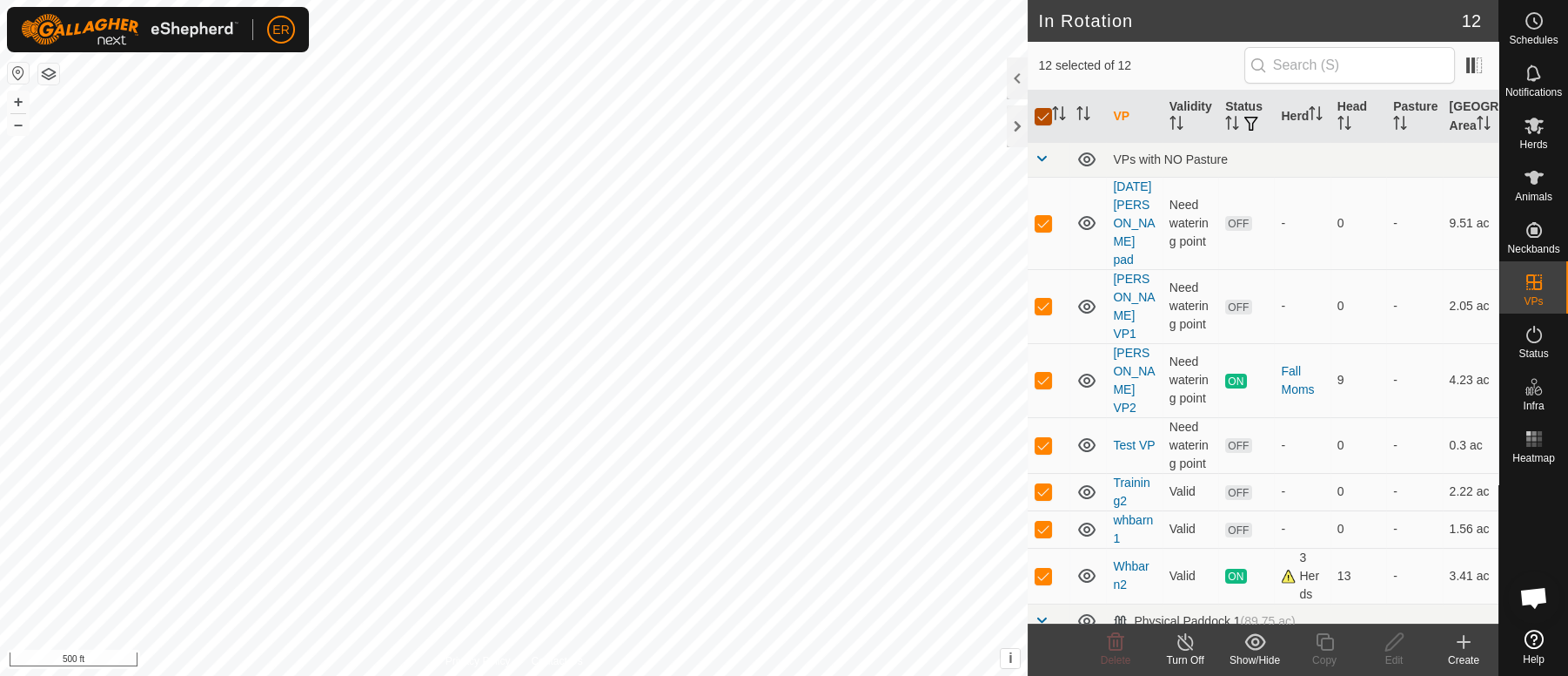
checkbox input "false"
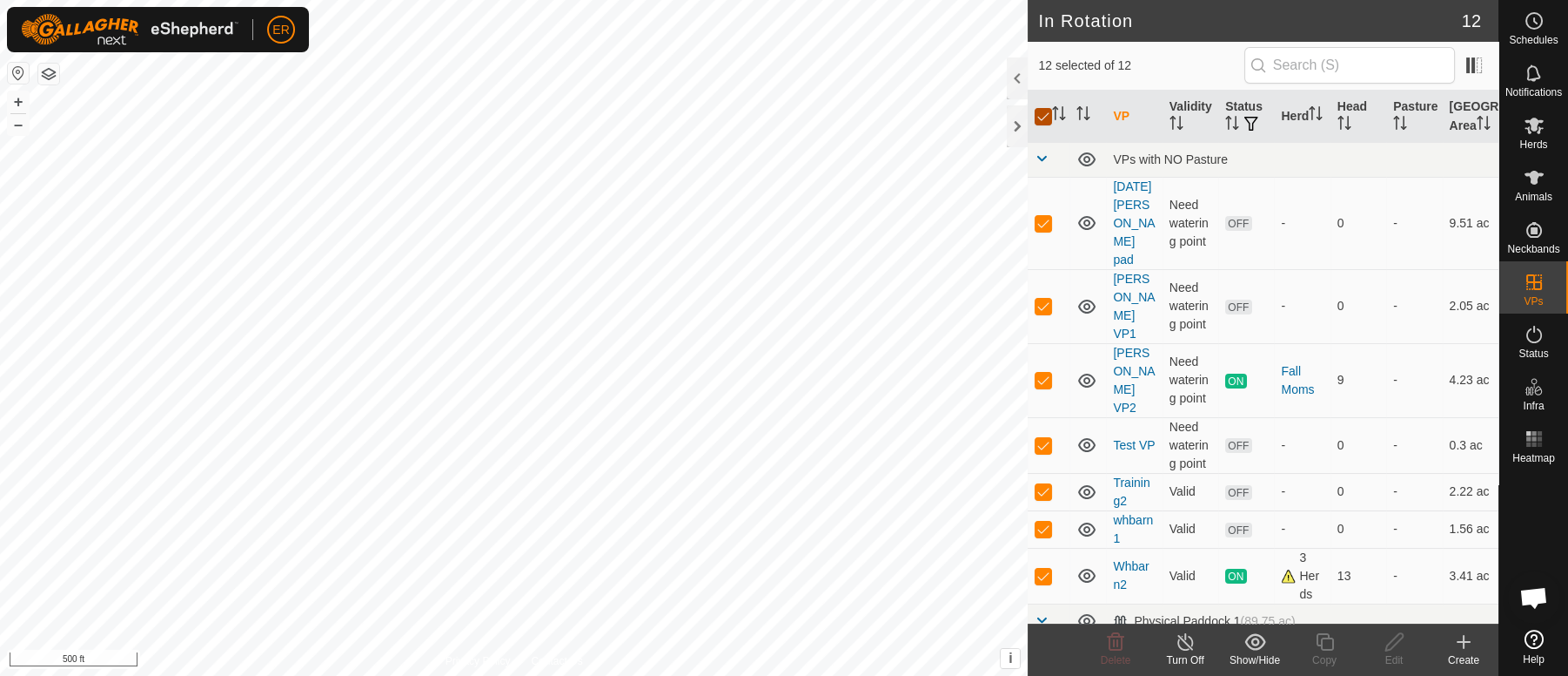
checkbox input "false"
click at [1045, 125] on input "checkbox" at bounding box center [1043, 117] width 17 height 18
checkbox input "true"
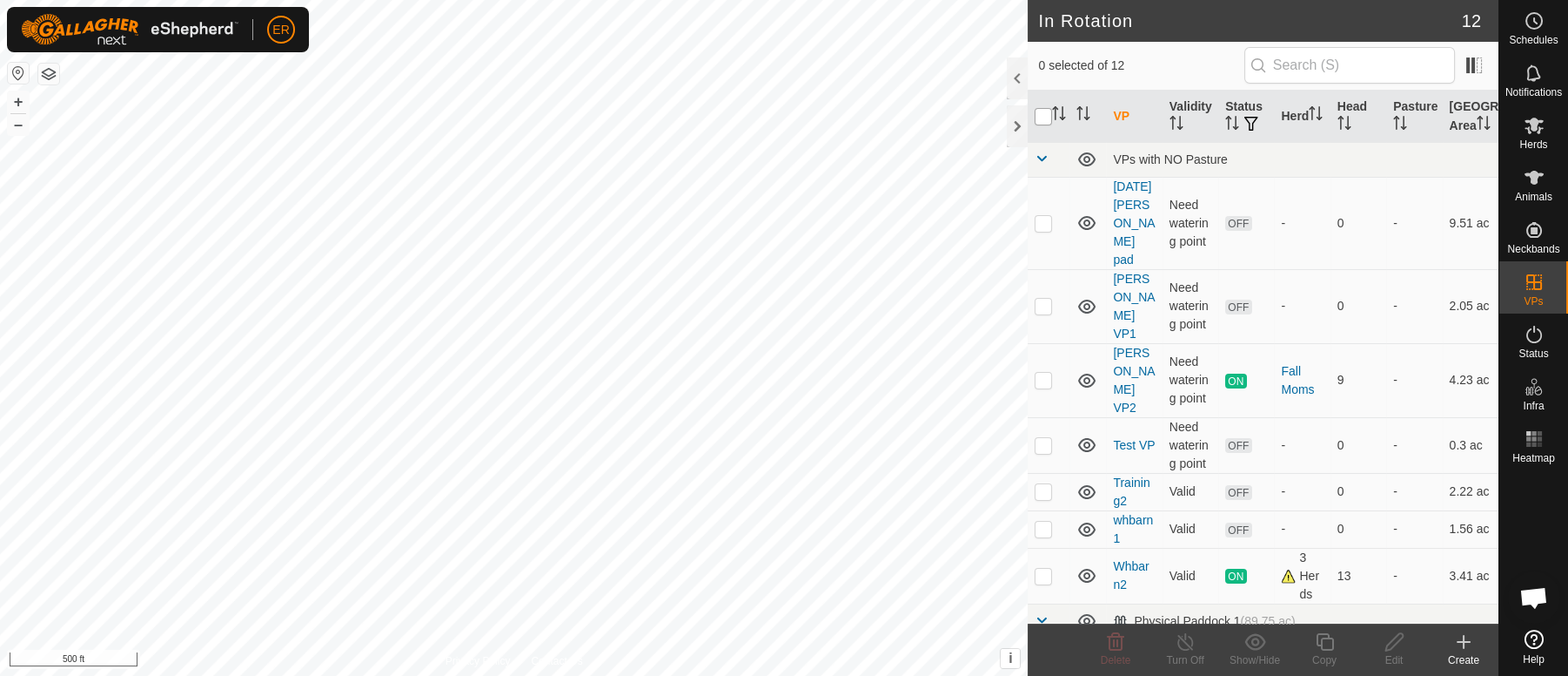
checkbox input "true"
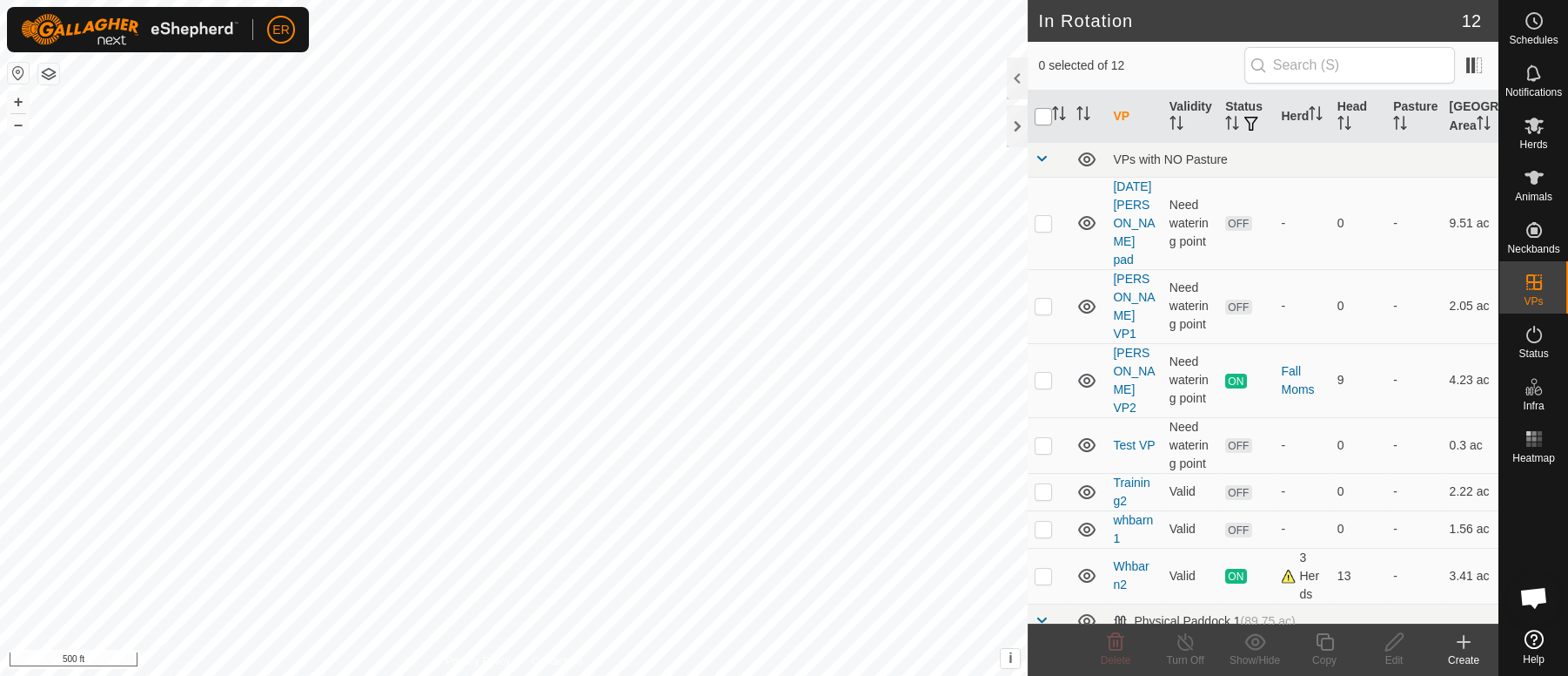
checkbox input "true"
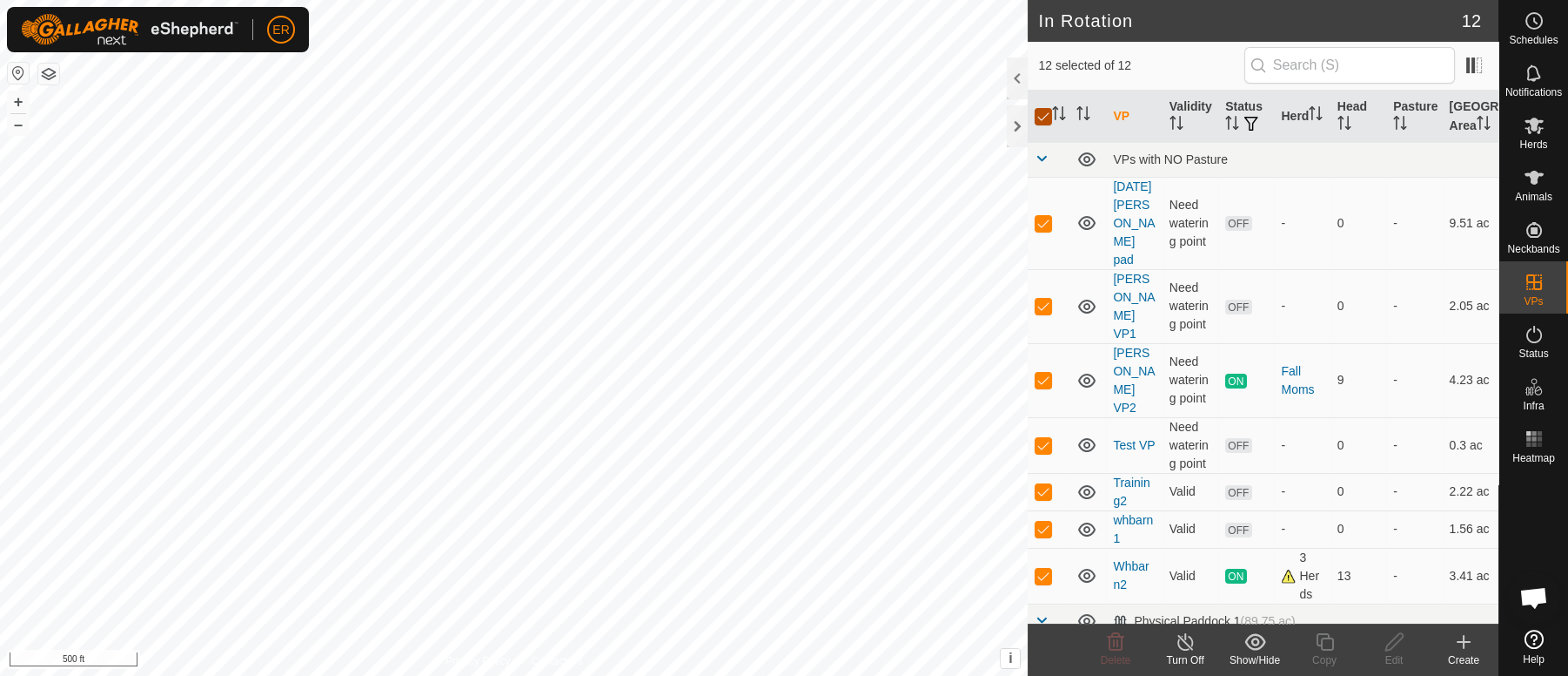
click at [1044, 125] on input "checkbox" at bounding box center [1043, 117] width 17 height 18
checkbox input "false"
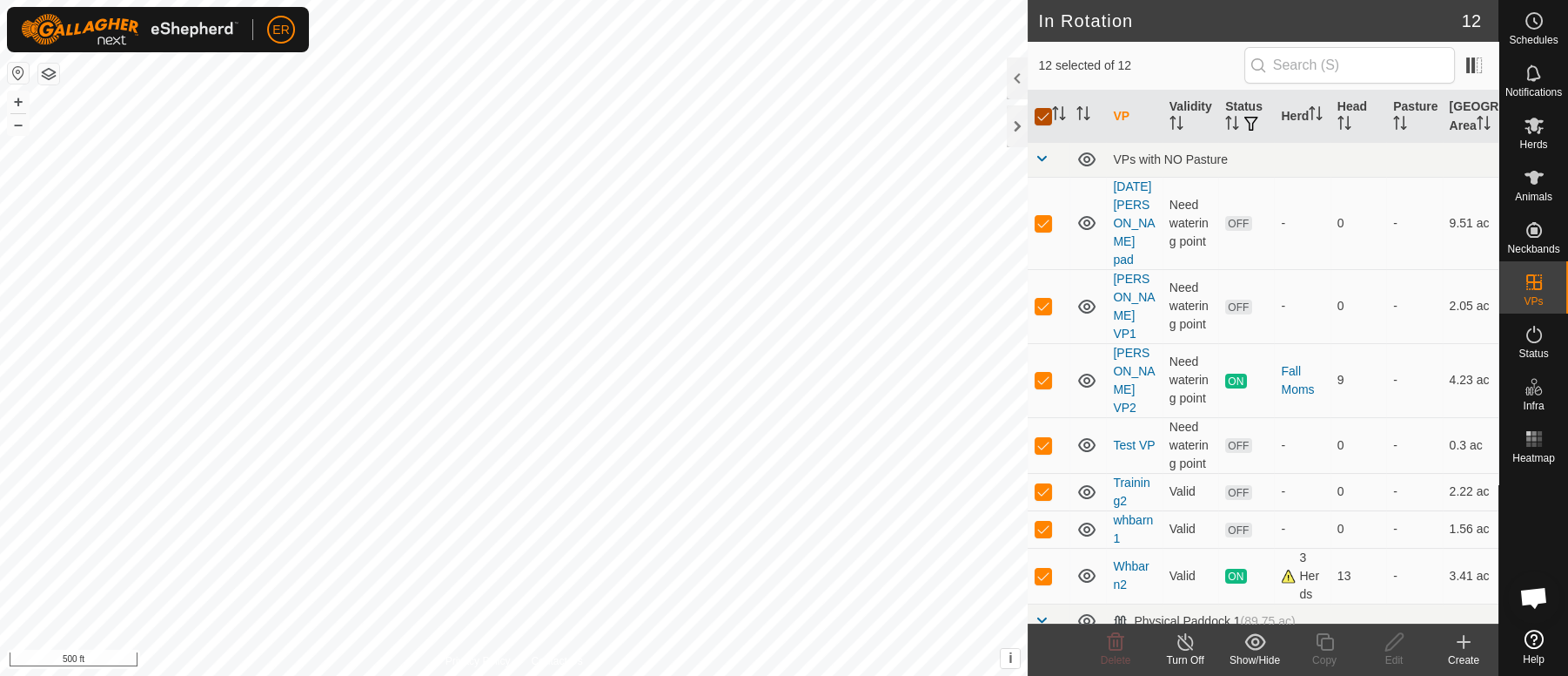
checkbox input "false"
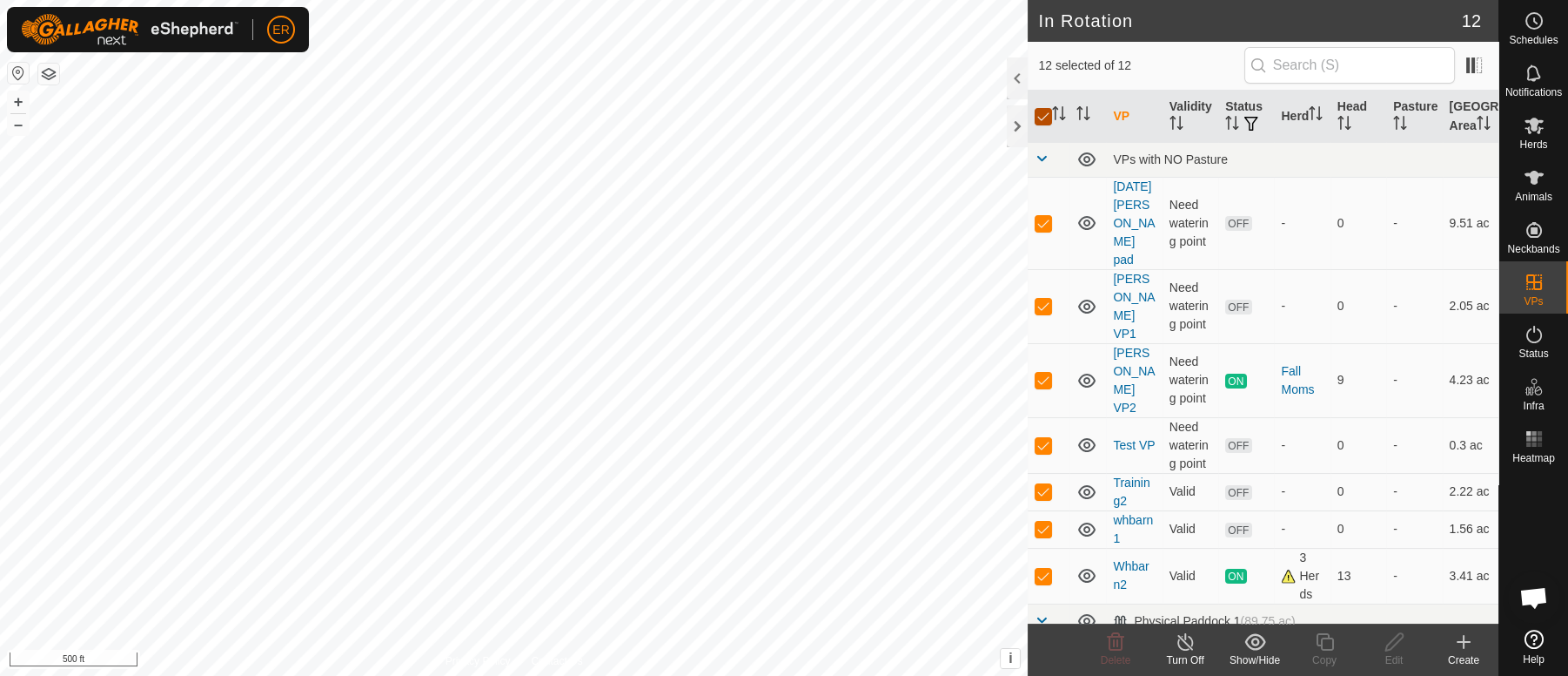
checkbox input "false"
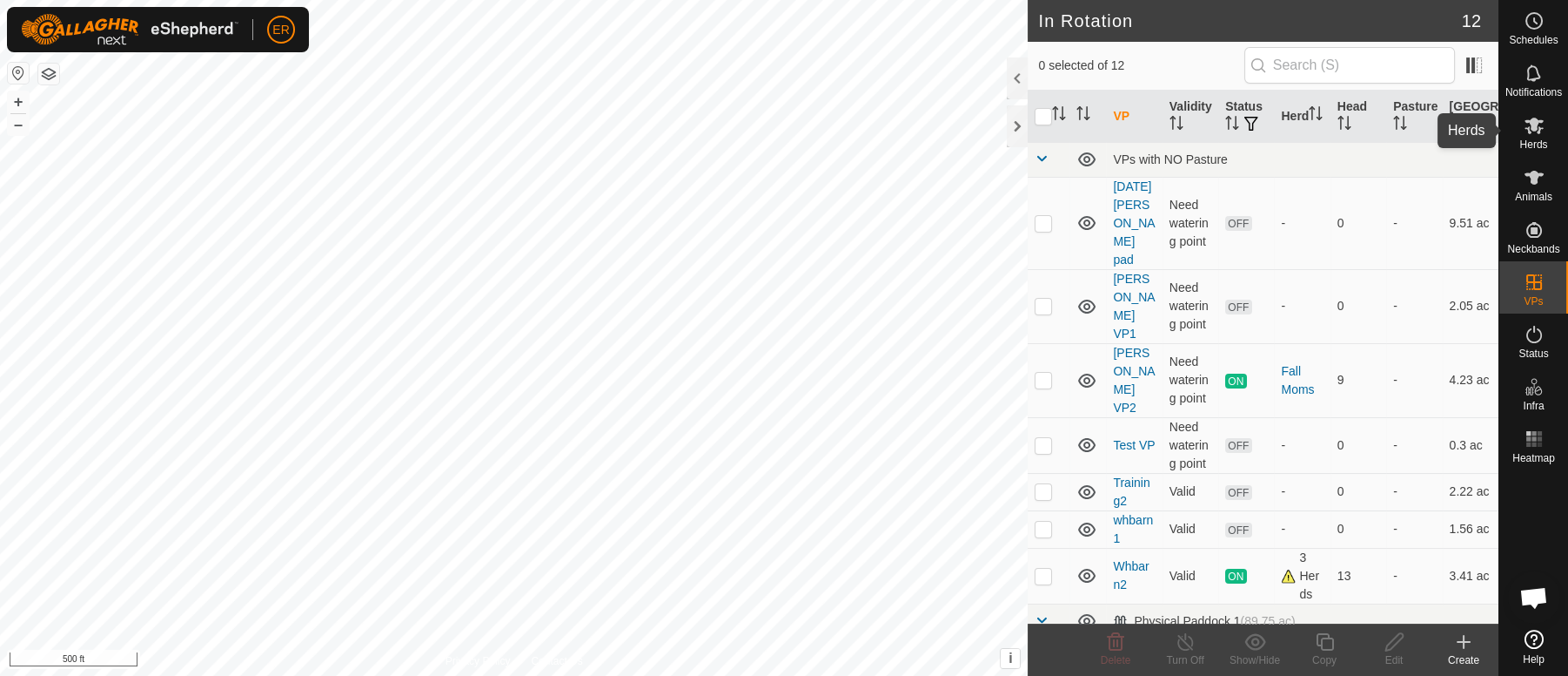
click at [1533, 131] on icon at bounding box center [1534, 125] width 20 height 20
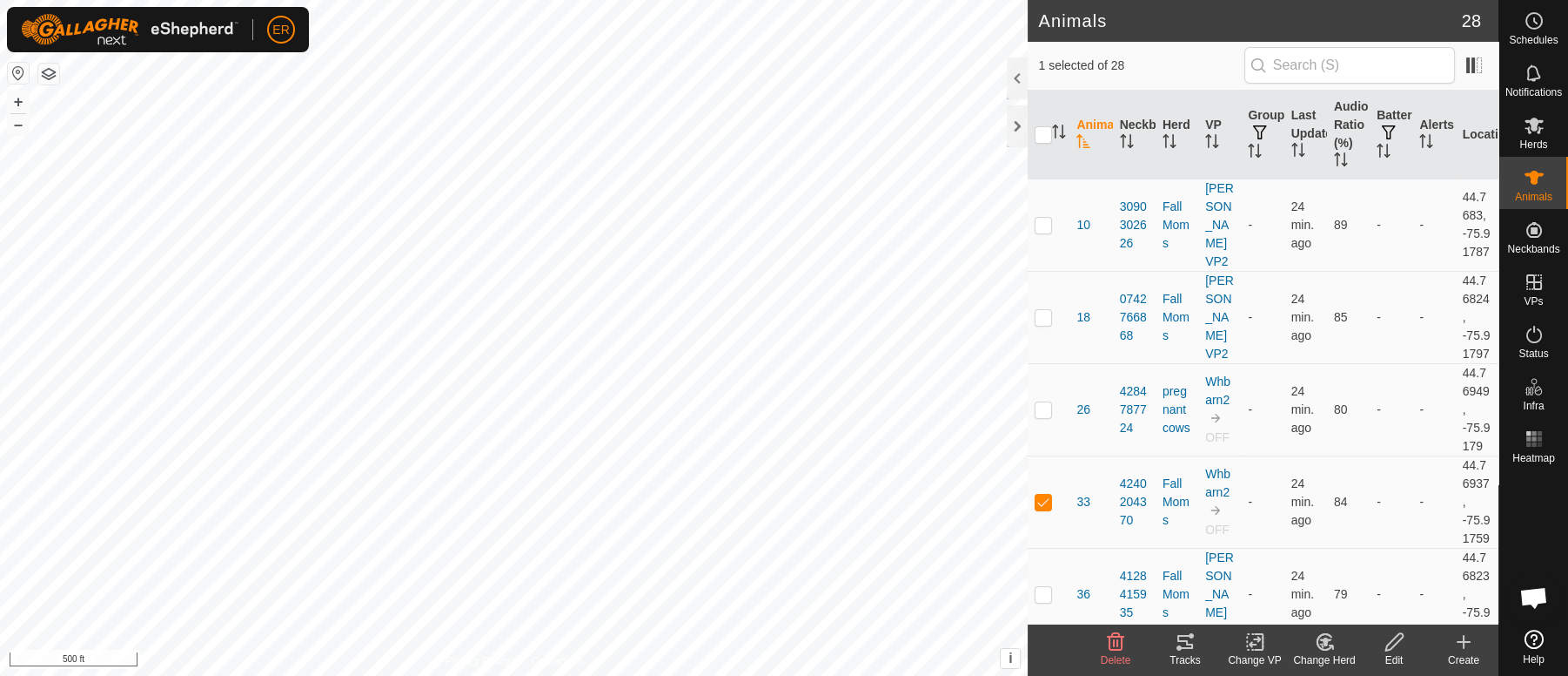
checkbox input "false"
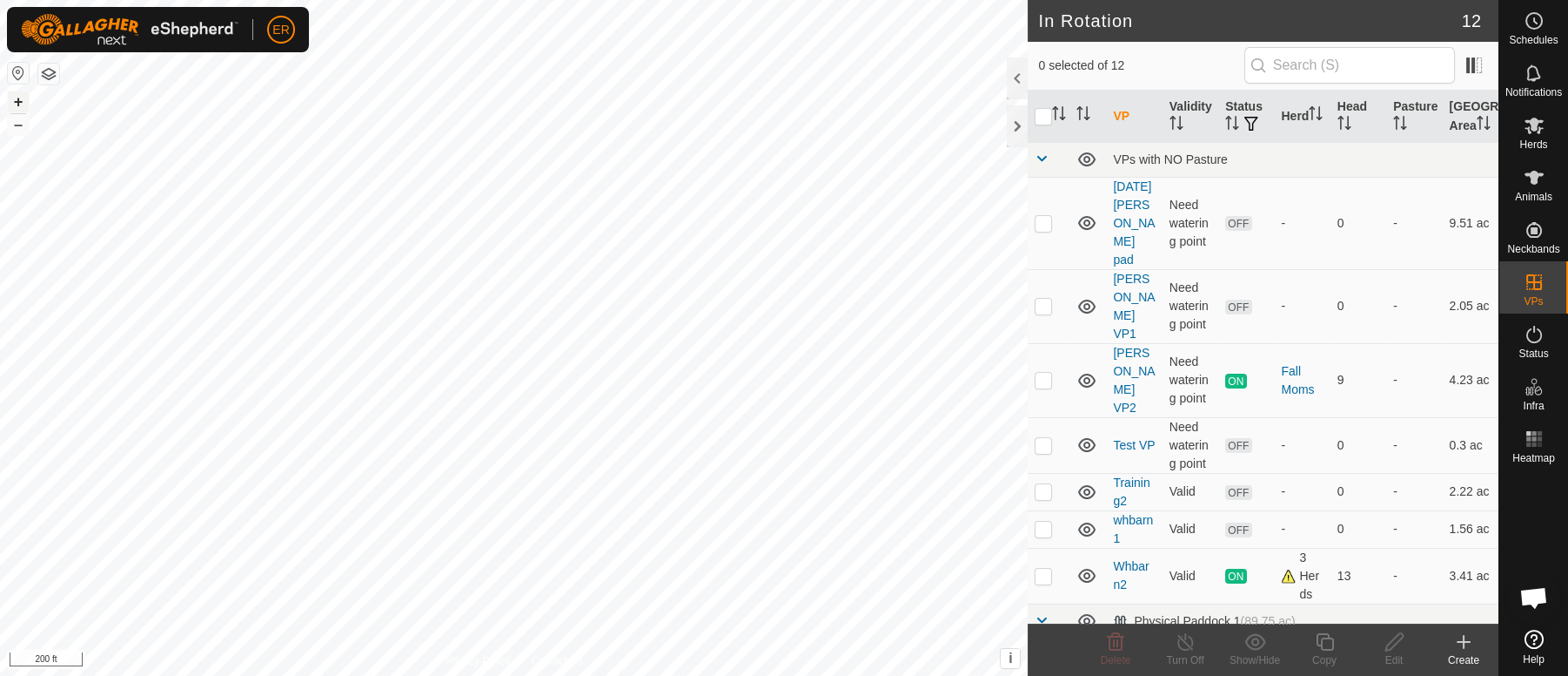
click at [20, 101] on button "+" at bounding box center [17, 101] width 20 height 20
click at [17, 108] on button "+" at bounding box center [17, 101] width 20 height 20
checkbox input "false"
